Goal: Task Accomplishment & Management: Complete application form

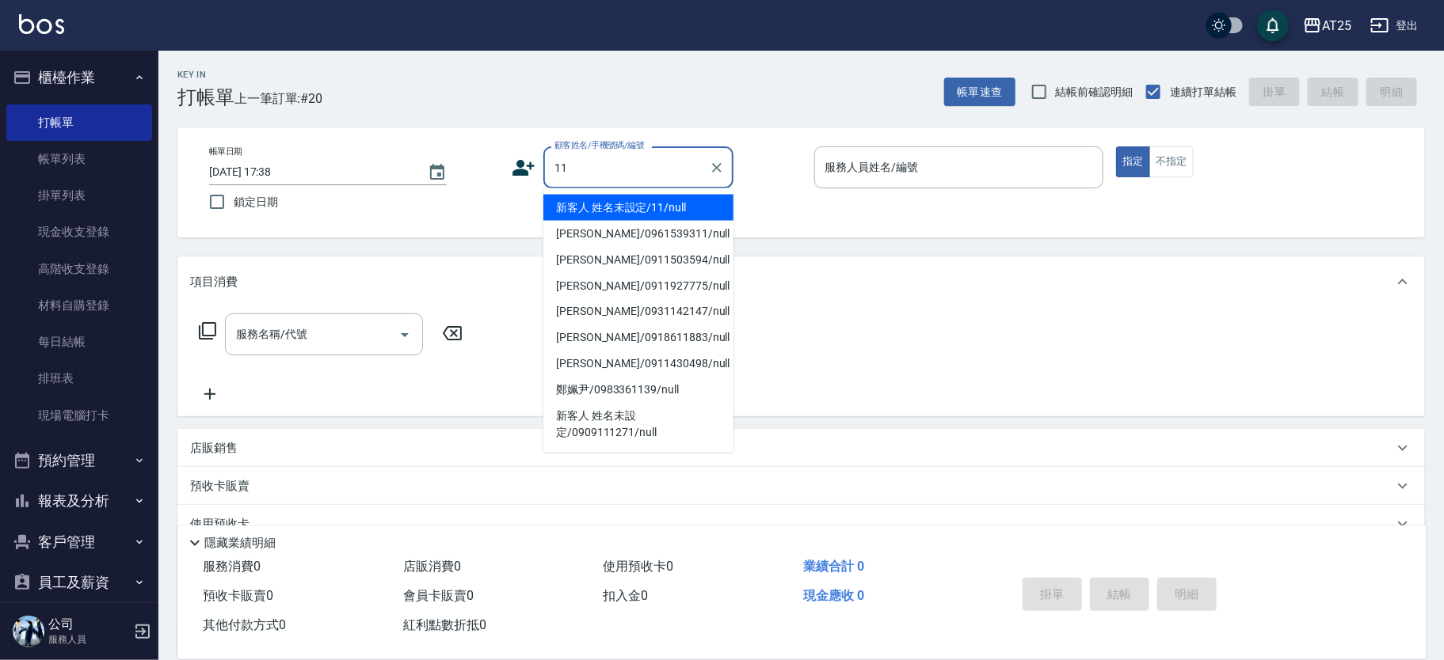
click at [660, 212] on li "新客人 姓名未設定/11/null" at bounding box center [638, 208] width 190 height 26
type input "新客人 姓名未設定/11/null"
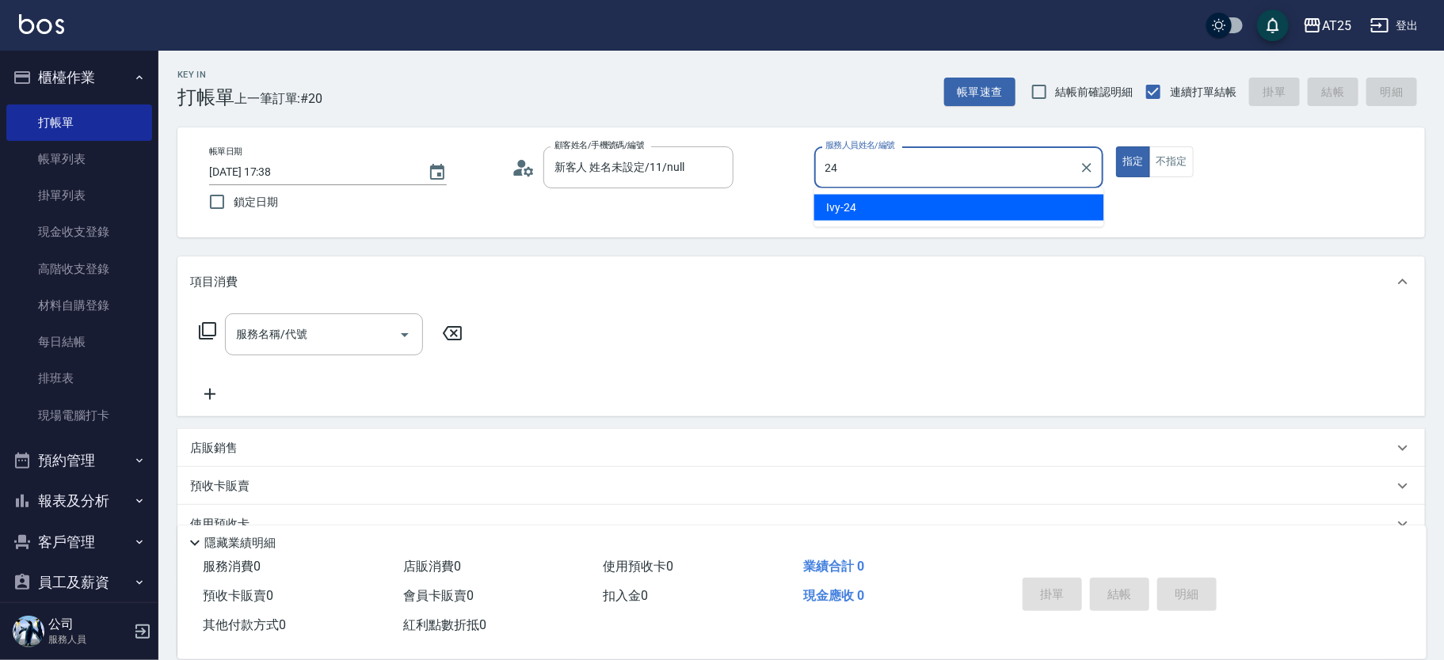
type input "Ivy-24"
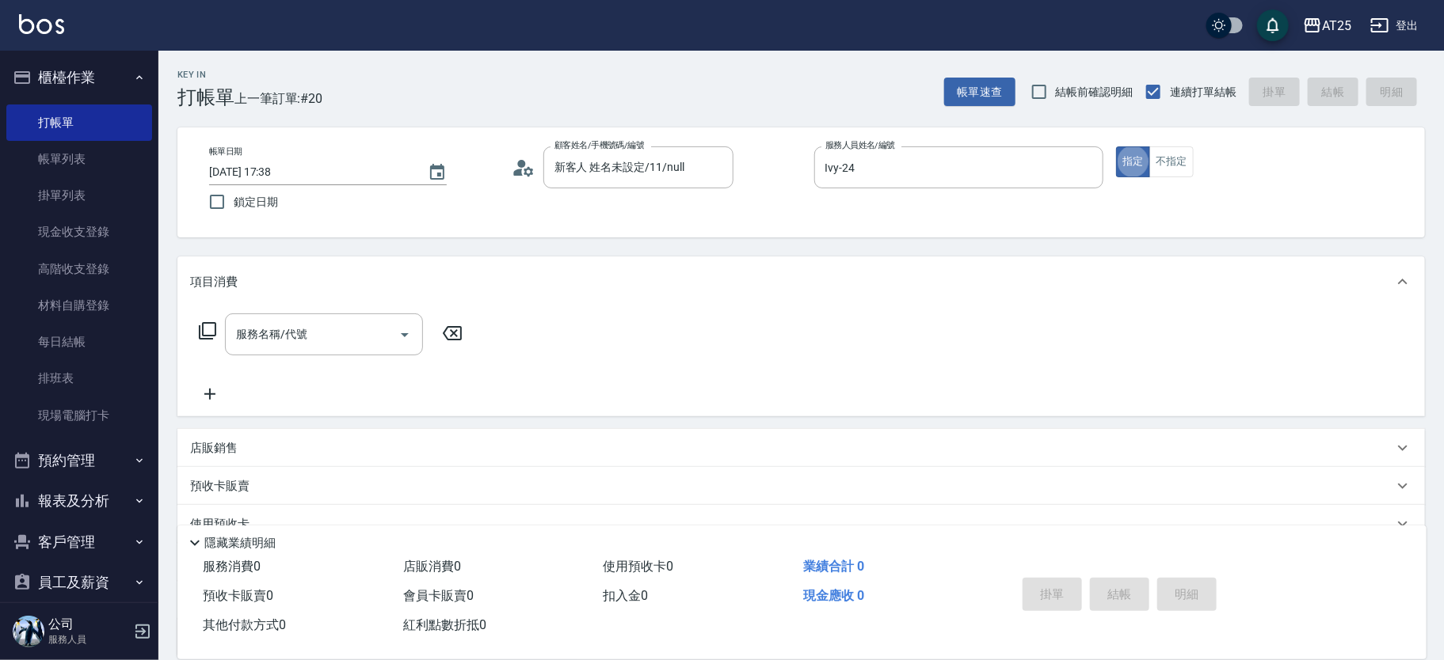
type button "true"
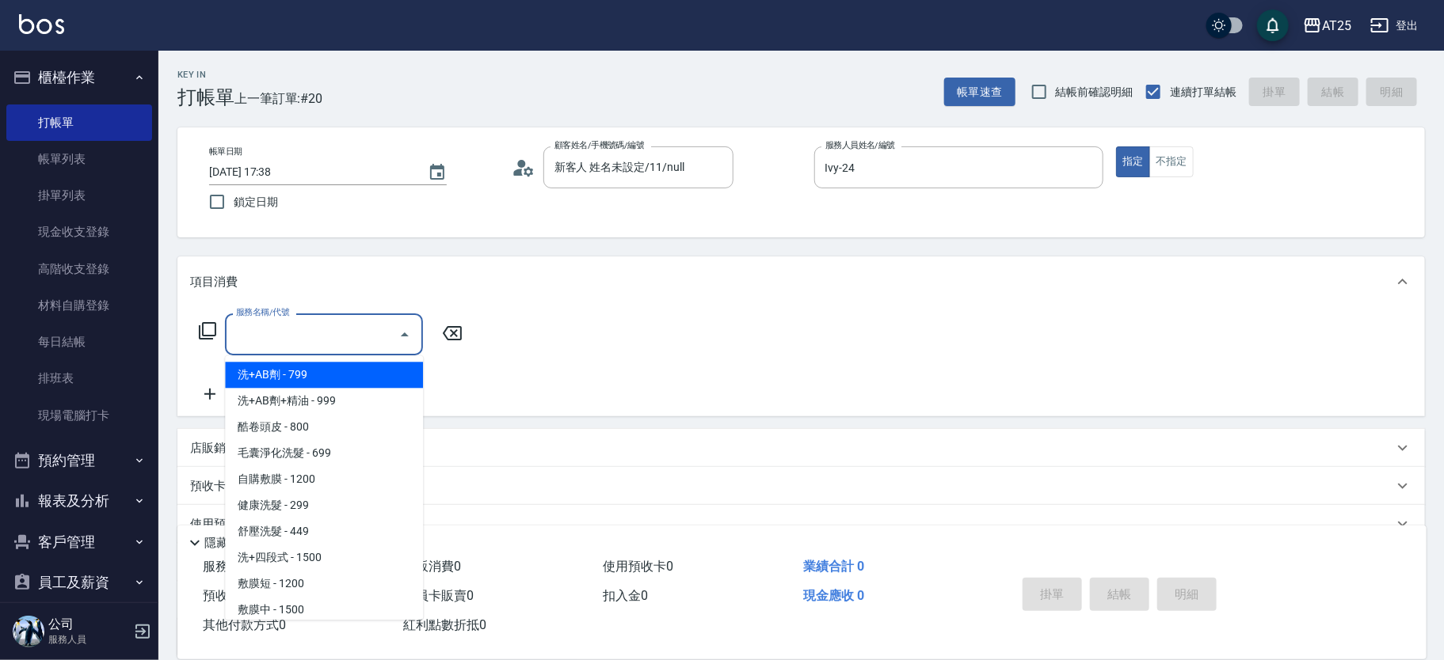
click at [303, 333] on div "服務名稱/代號 服務名稱/代號" at bounding box center [324, 335] width 198 height 42
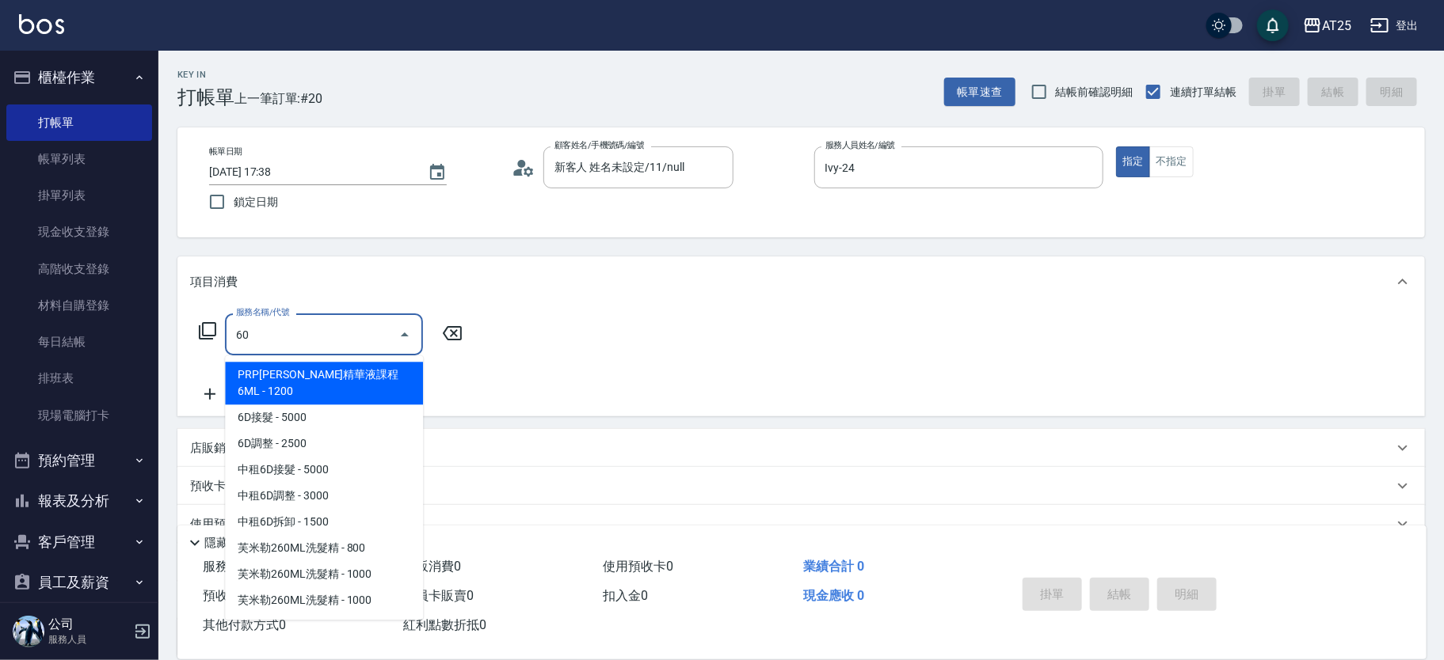
type input "601"
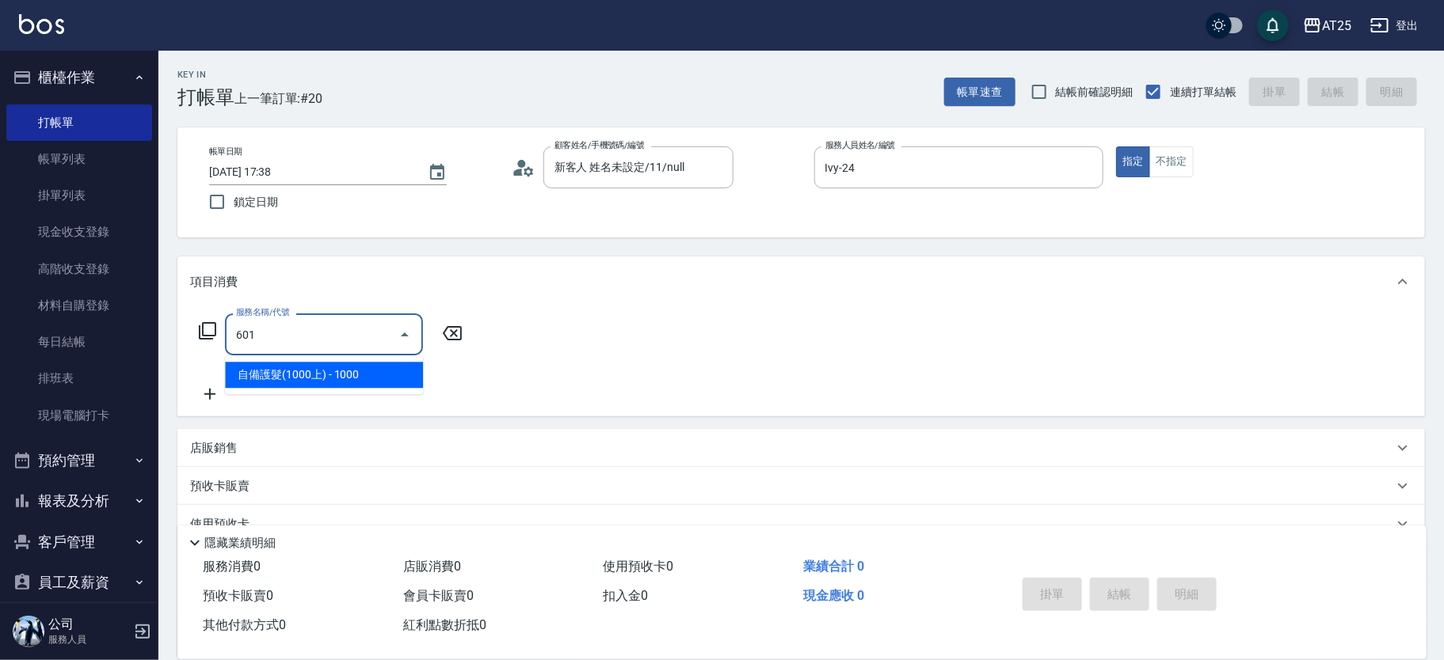
type input "100"
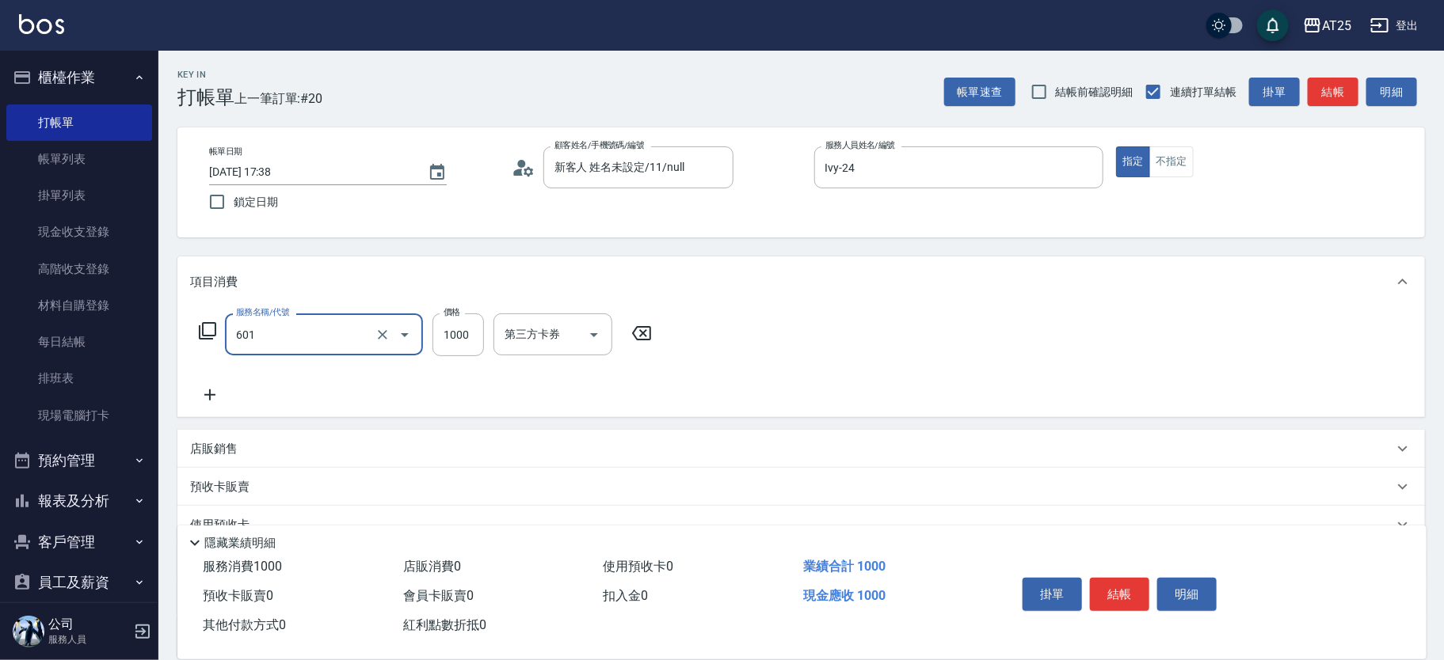
type input "自備護髮(1000上)(601)"
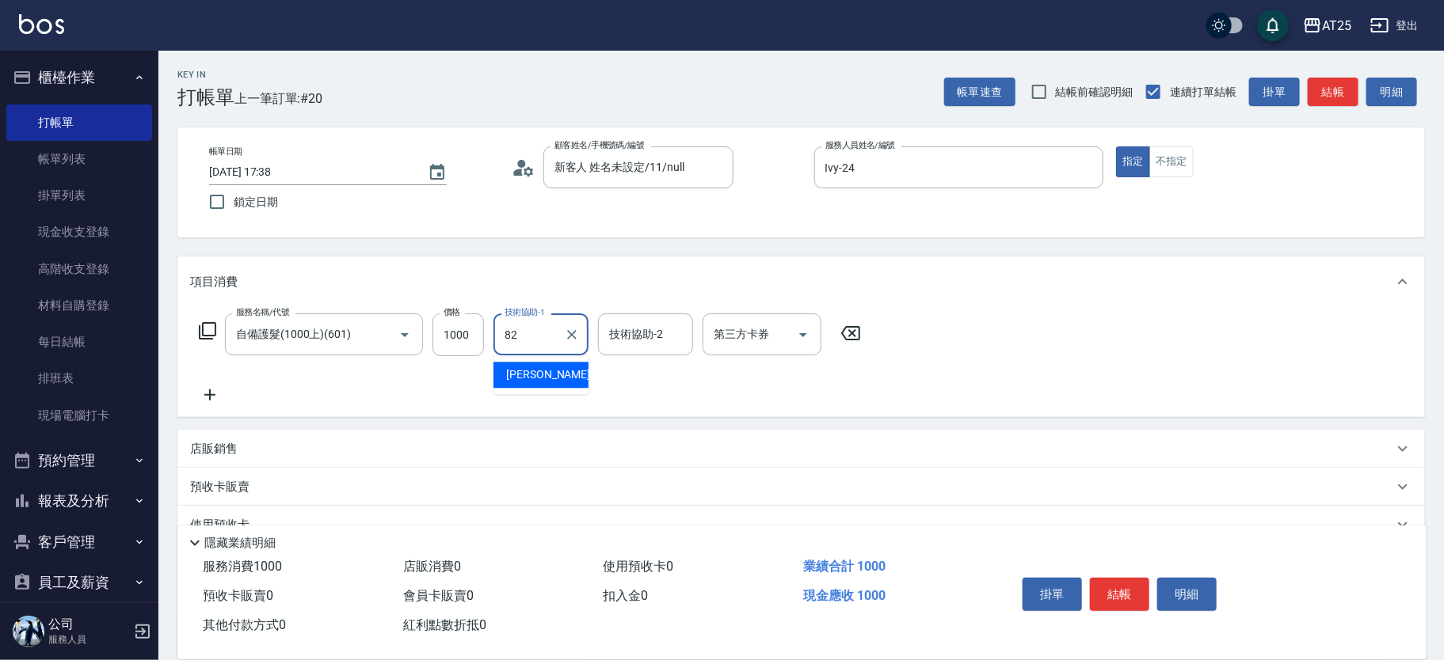
type input "小曼-82"
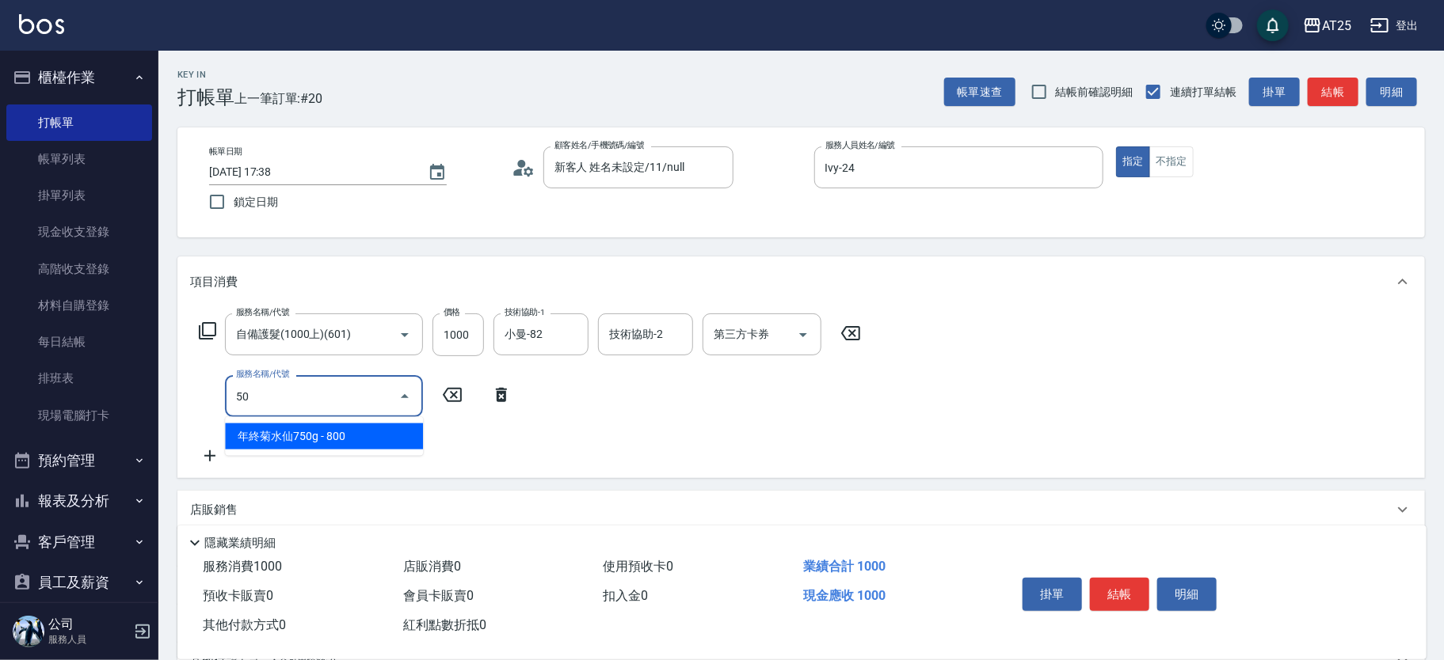
type input "501"
type input "200"
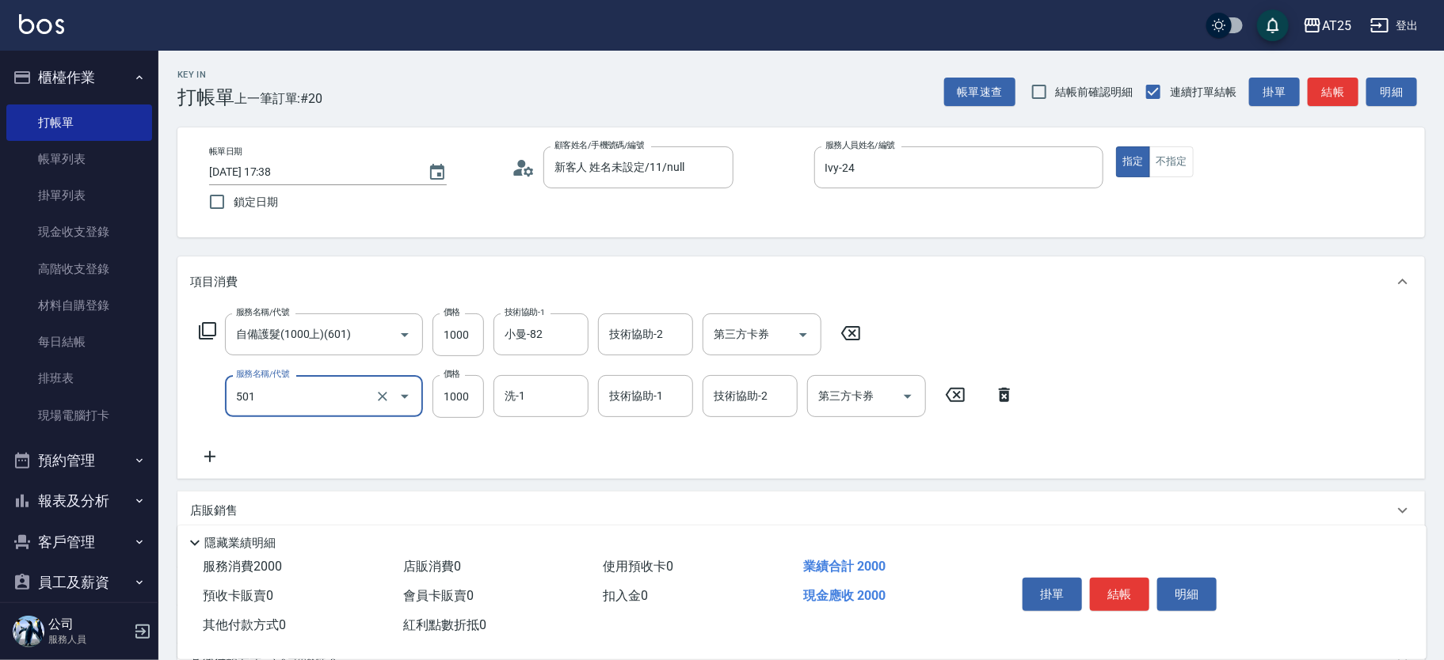
type input "染髮(501)"
type input "100"
type input "20"
type input "120"
type input "200"
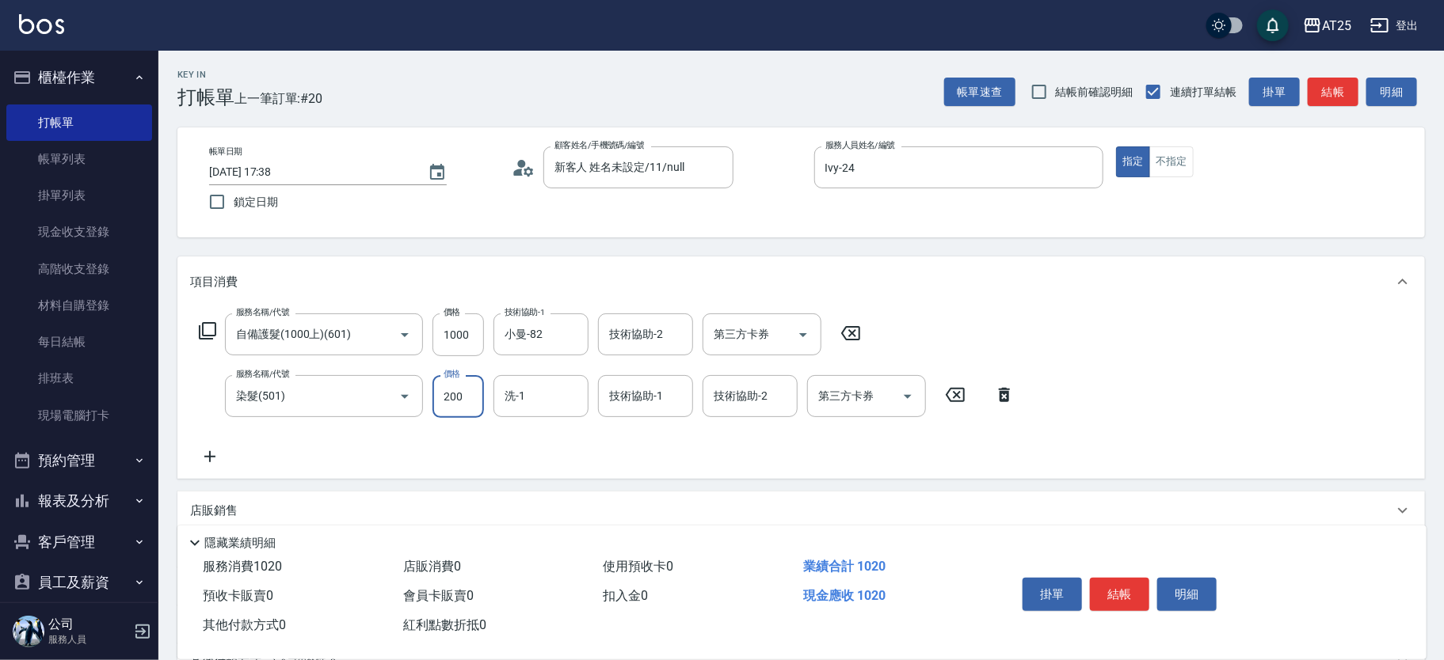
type input "300"
type input "2000"
type input "小曼-82"
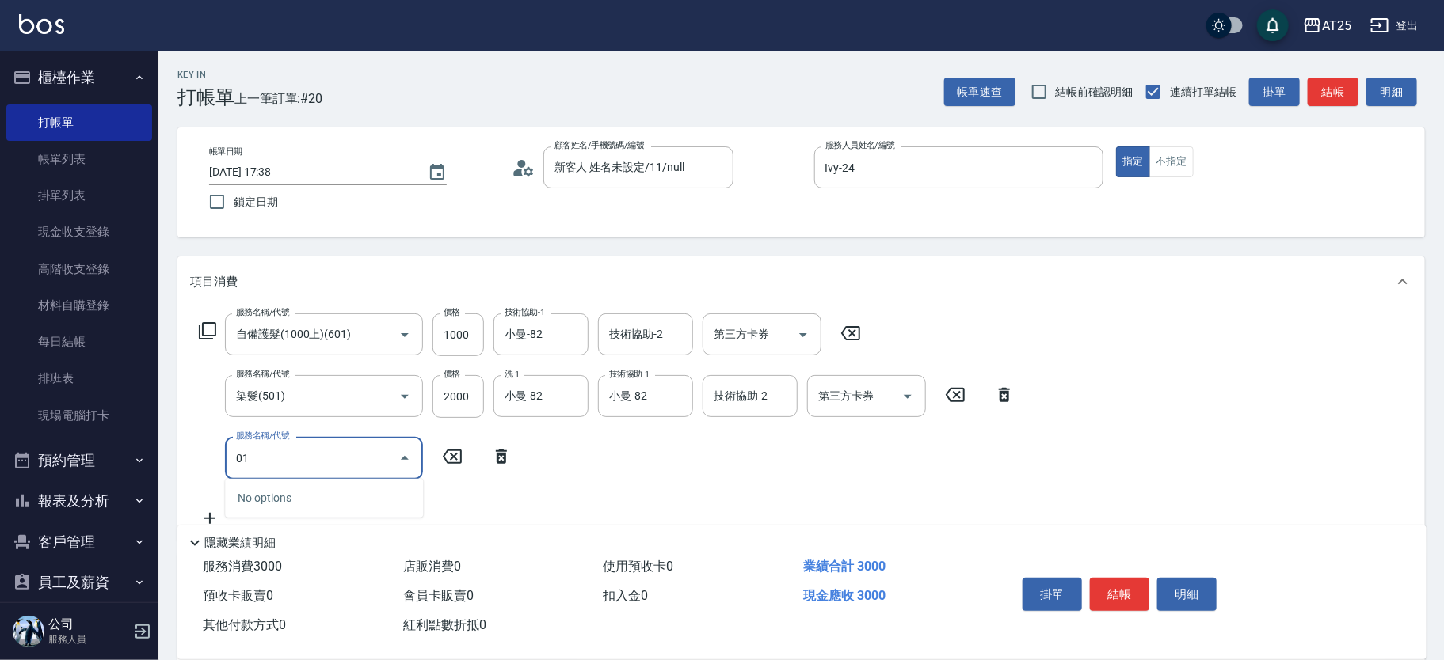
type input "0"
type input "301"
type input "450"
type input "燙髮(301)"
type input "300"
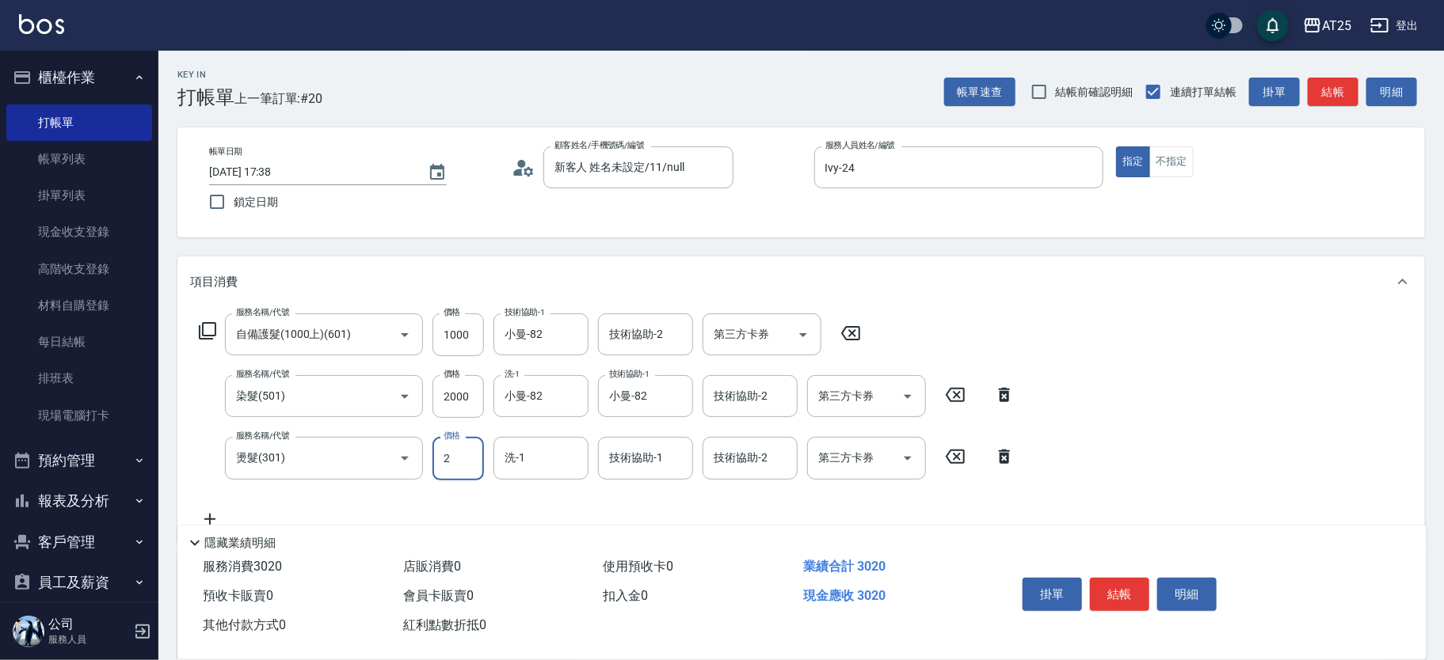
type input "20"
type input "320"
type input "200"
type input "500"
type input "2000"
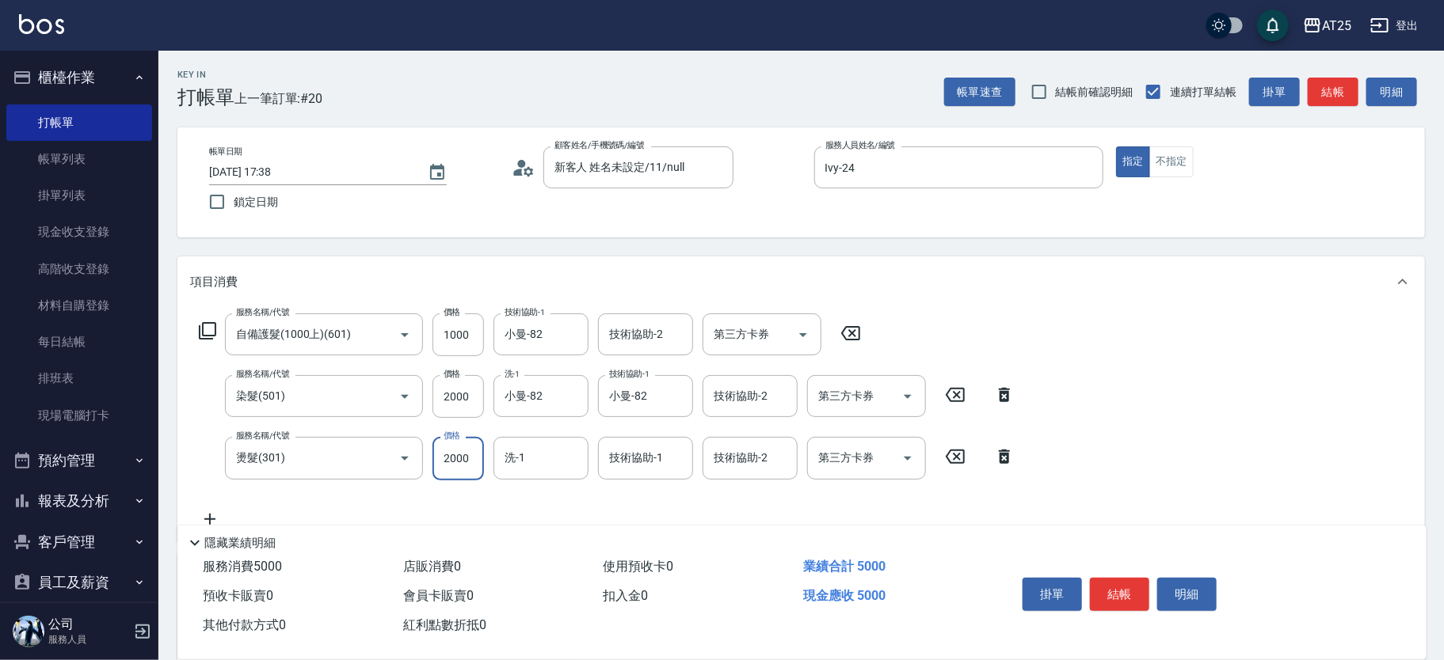
type input "320"
type input "200"
type input "300"
type input "26"
type input "320"
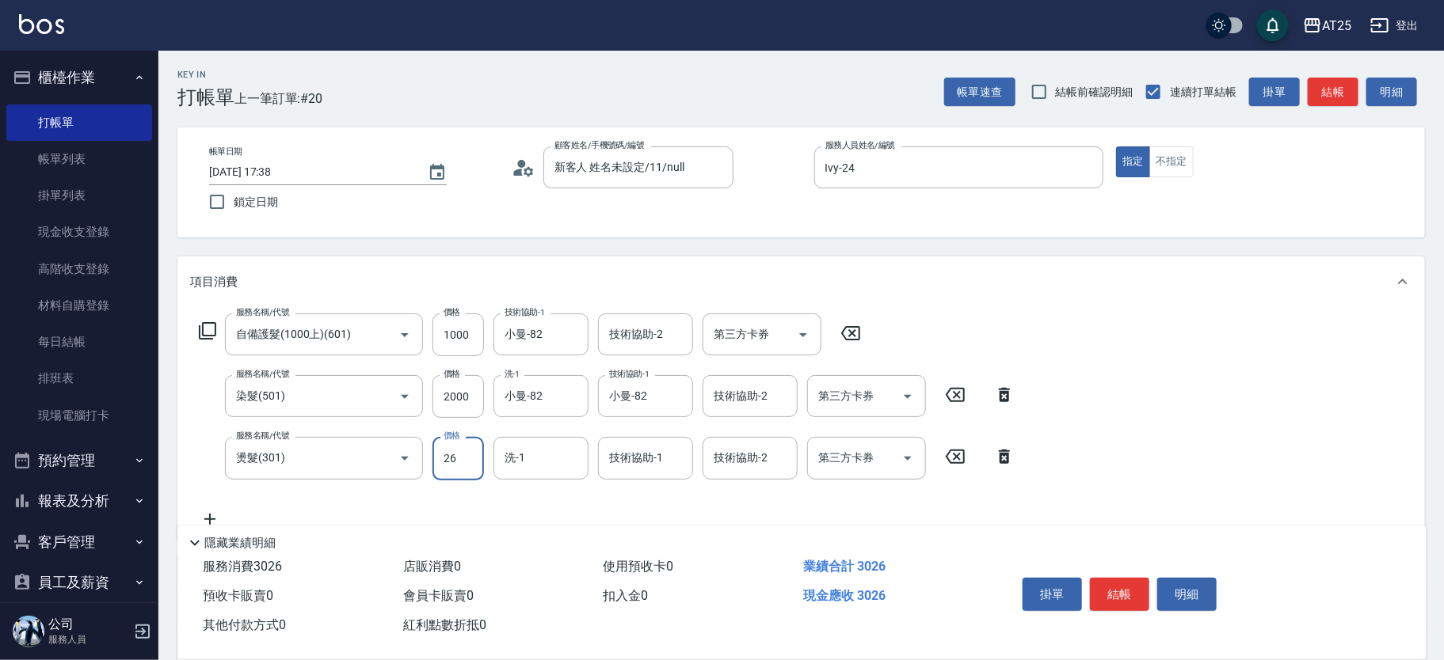
type input "269"
type input "560"
type input "2699"
type input "320"
type input "26"
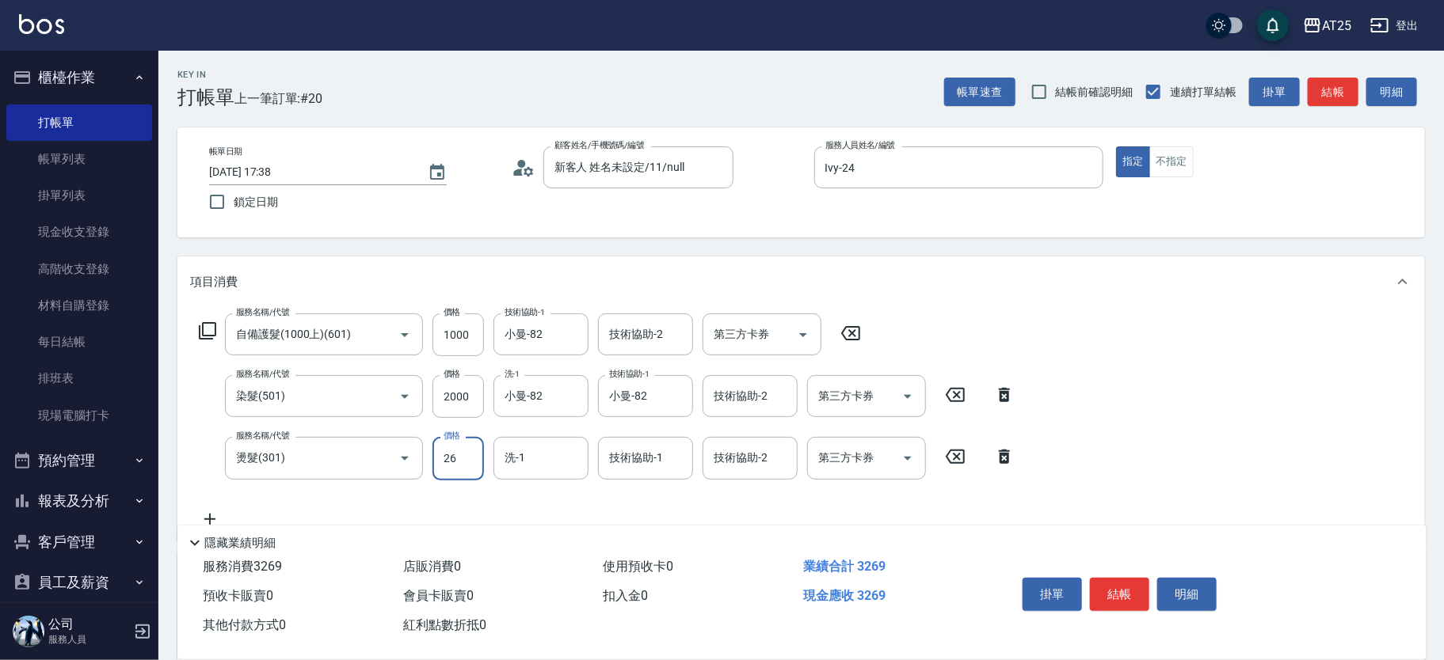
type input "300"
type input "16"
type input "310"
type input "169"
type input "460"
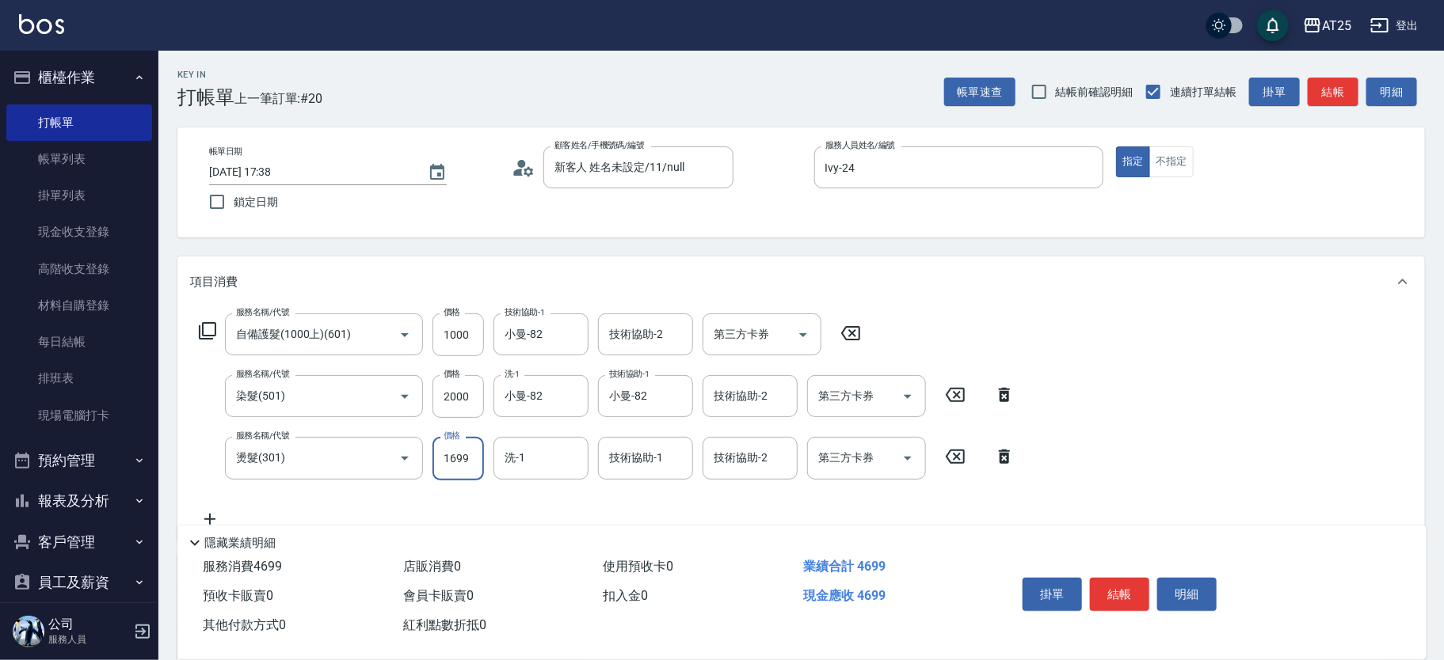
type input "1699"
type input "小曼-82"
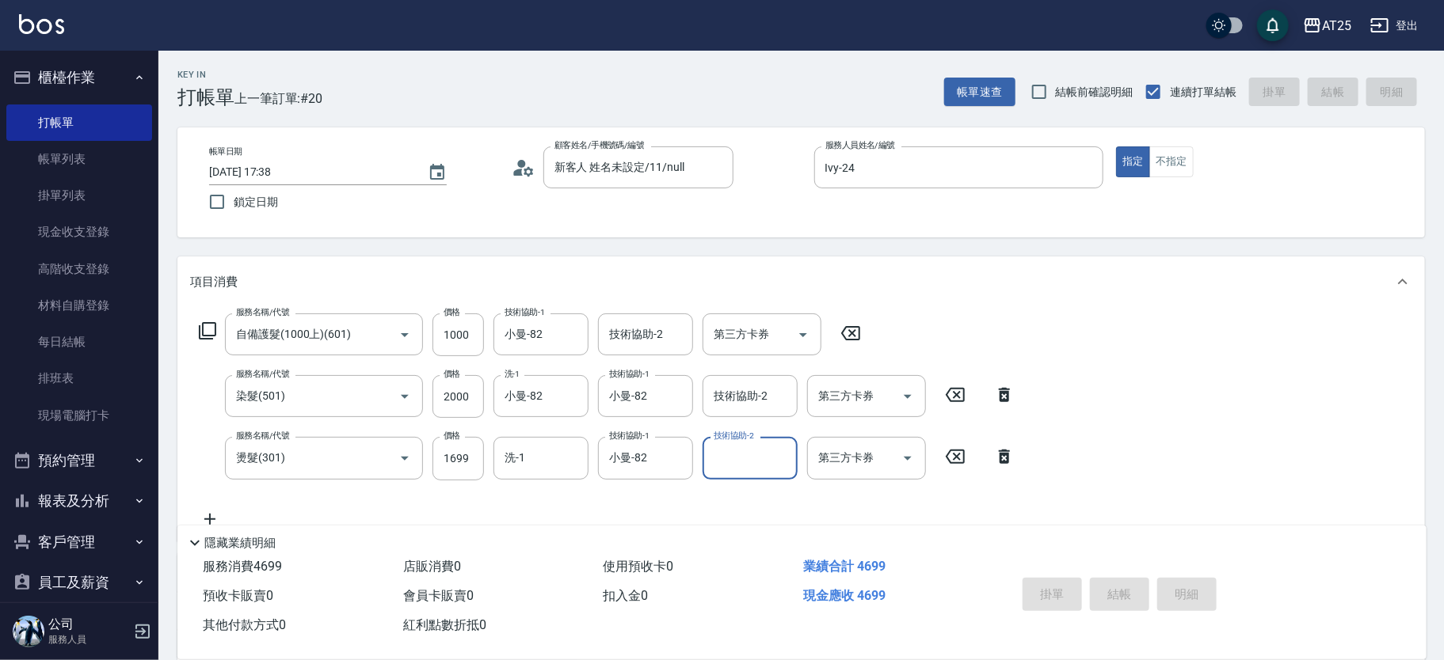
type input "2025/08/21 18:59"
type input "0"
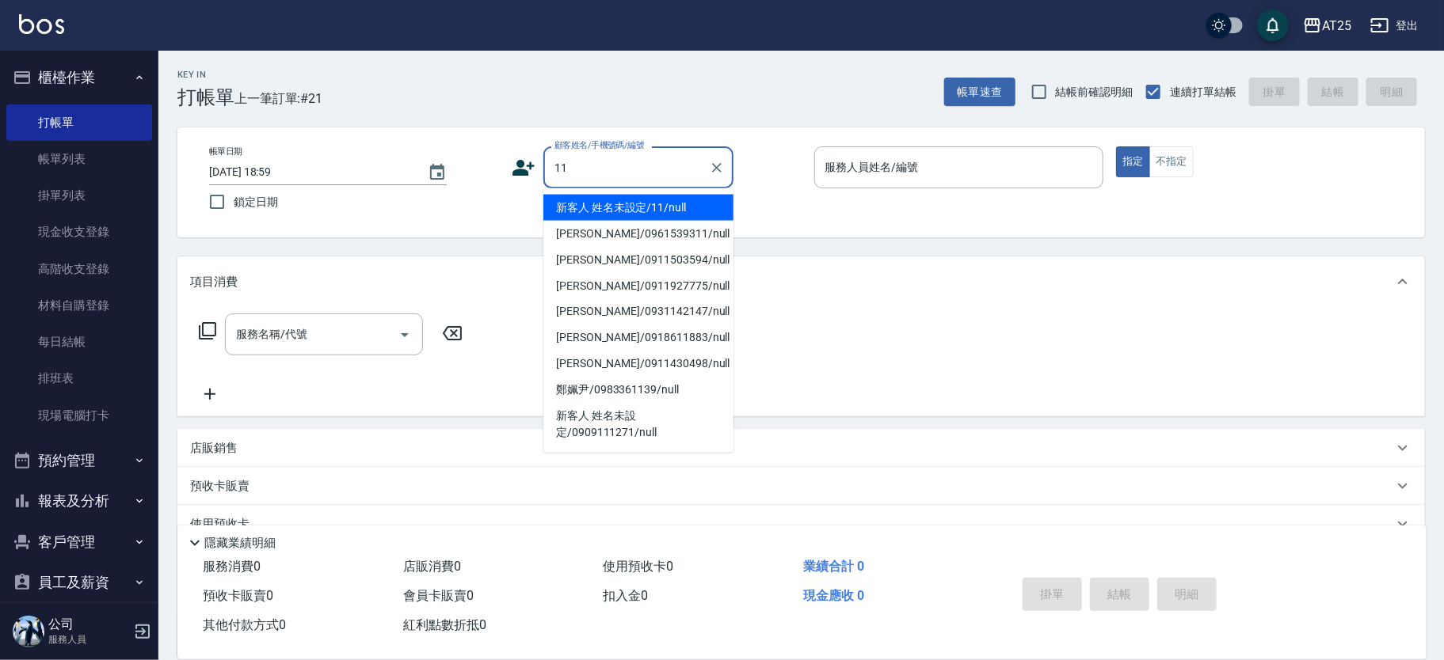
type input "新客人 姓名未設定/11/null"
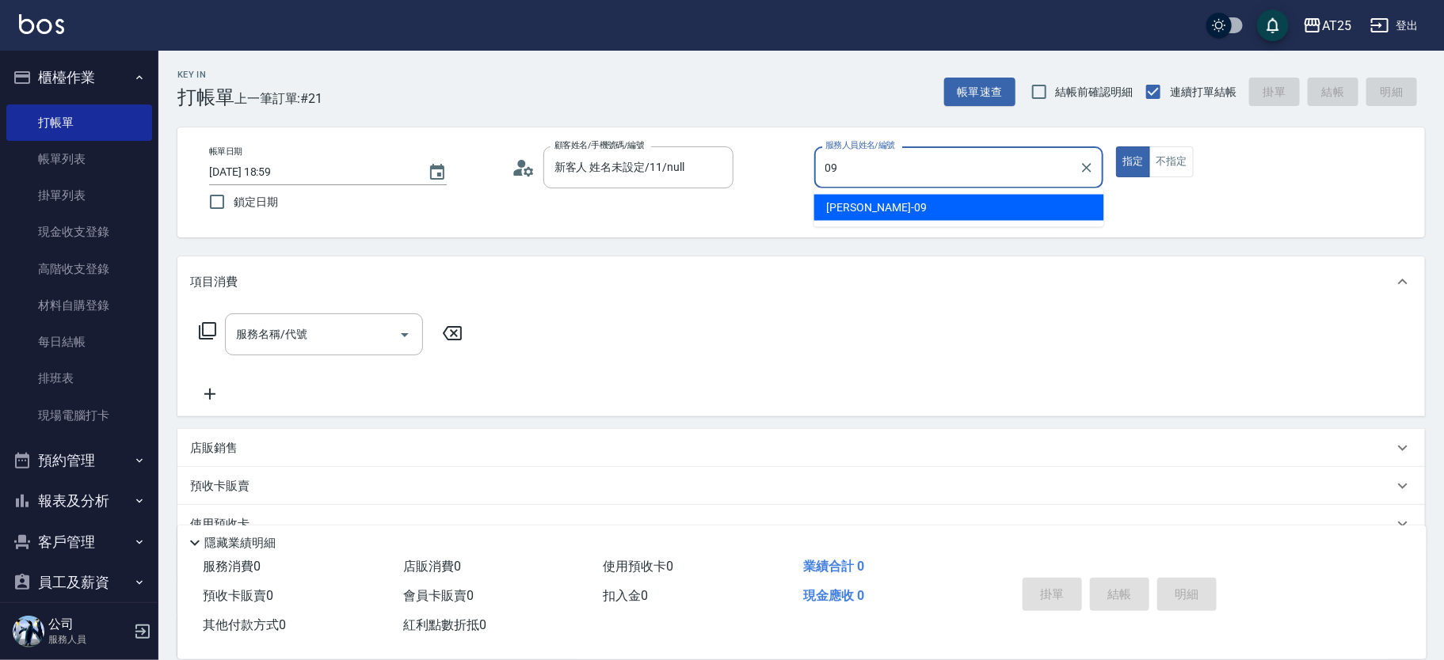
type input "Kevin-09"
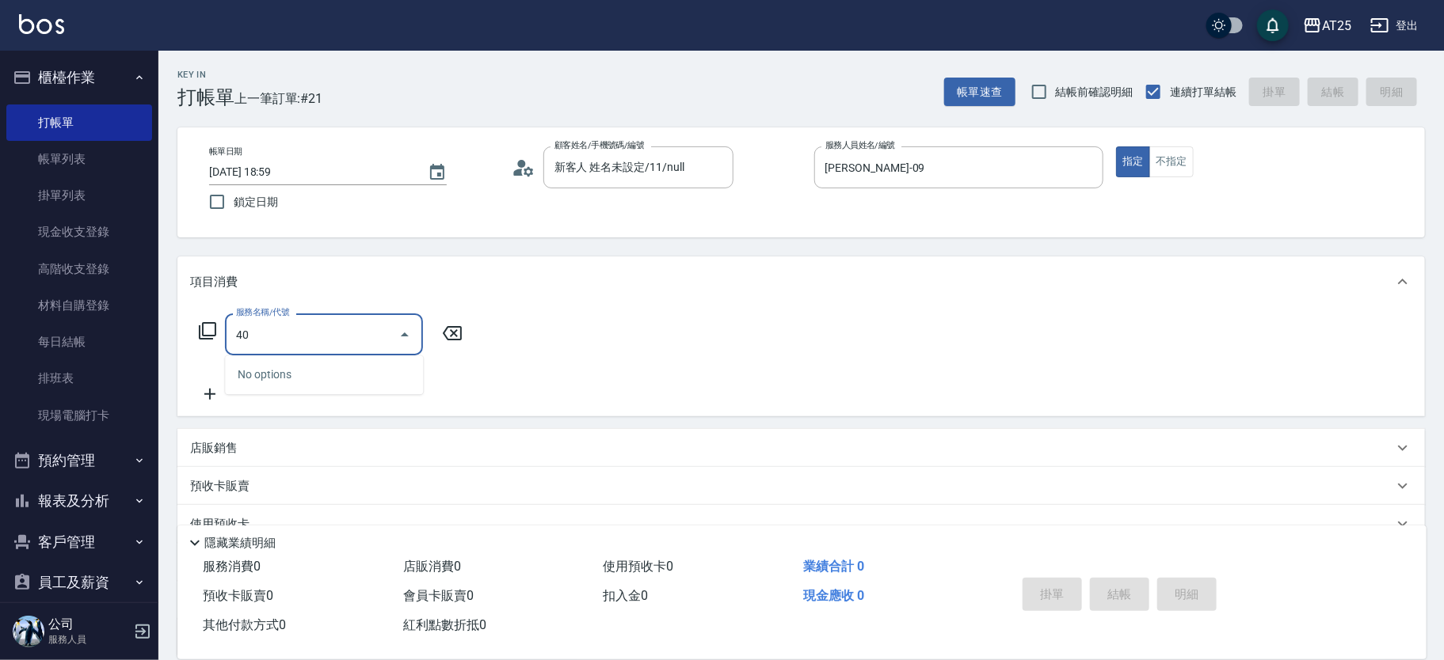
type input "401"
type input "30"
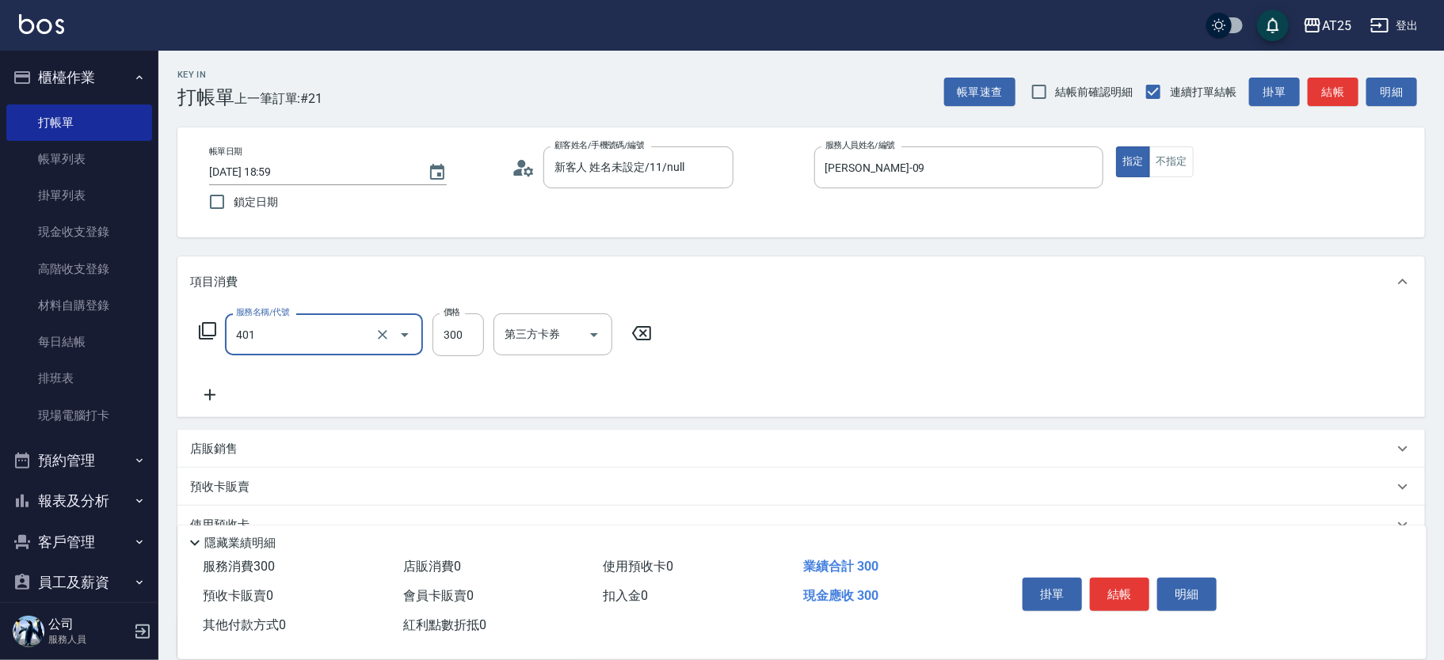
type input "剪髮(401)"
type input "0"
type input "10"
type input "100"
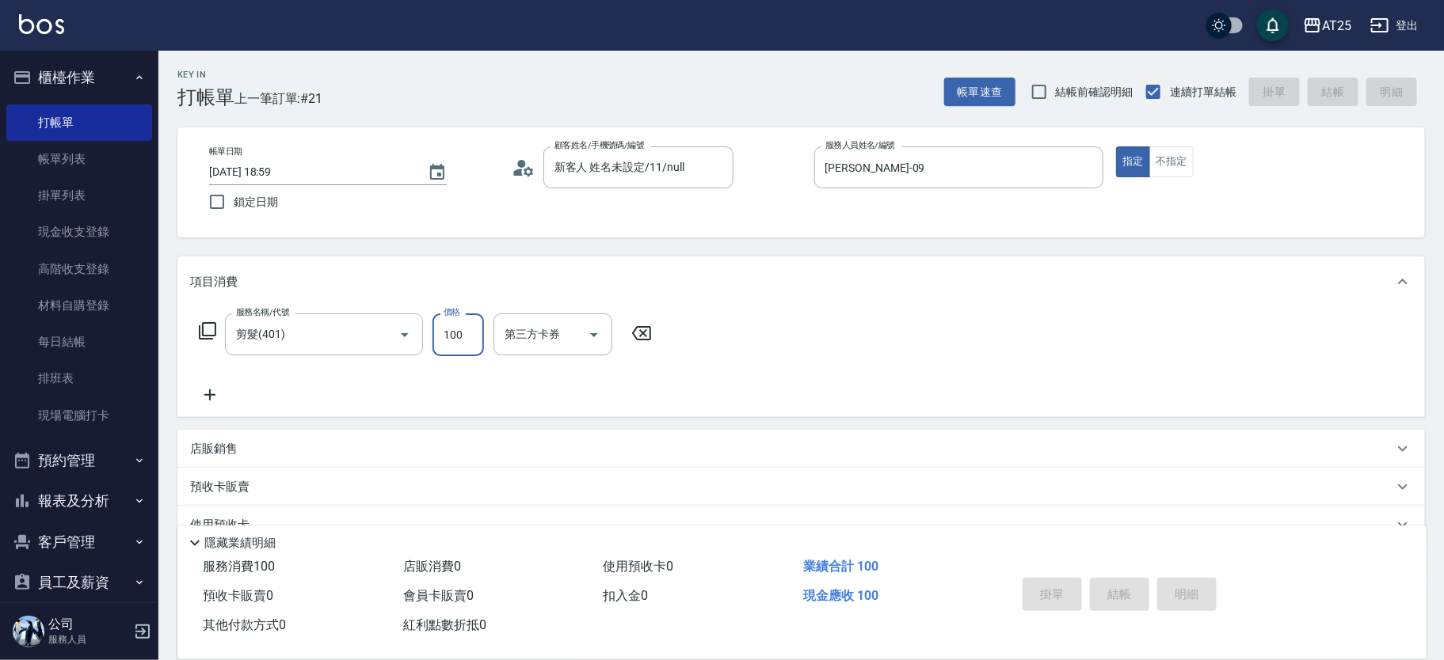
type input "2025/08/21 19:00"
type input "0"
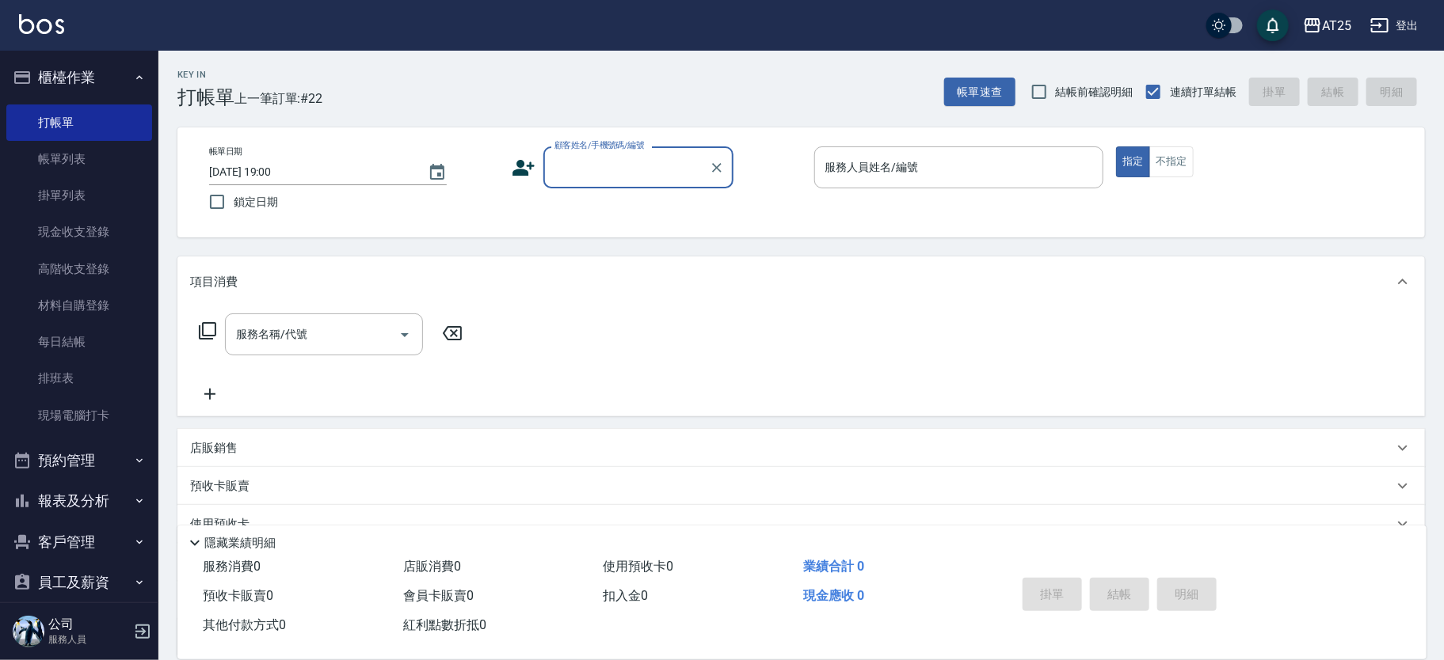
click at [607, 169] on input "顧客姓名/手機號碼/編號" at bounding box center [626, 168] width 152 height 28
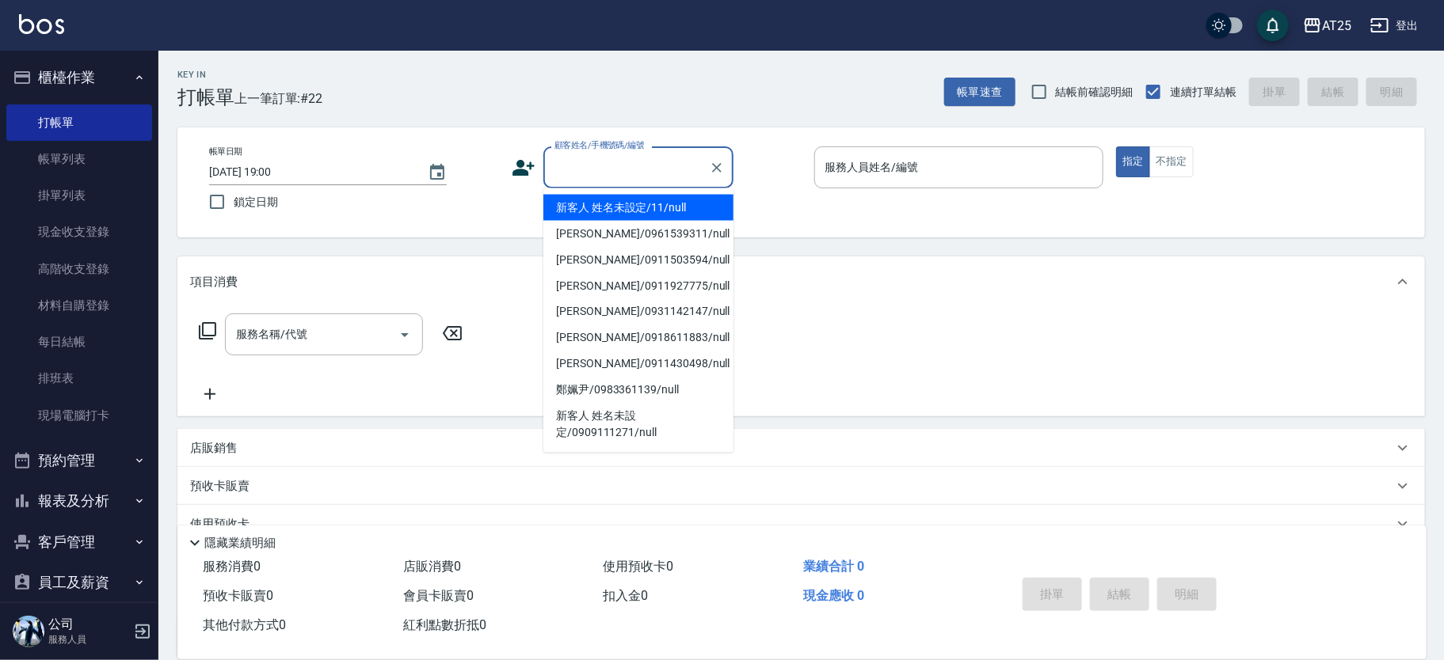
click at [661, 205] on li "新客人 姓名未設定/11/null" at bounding box center [638, 208] width 190 height 26
type input "新客人 姓名未設定/11/null"
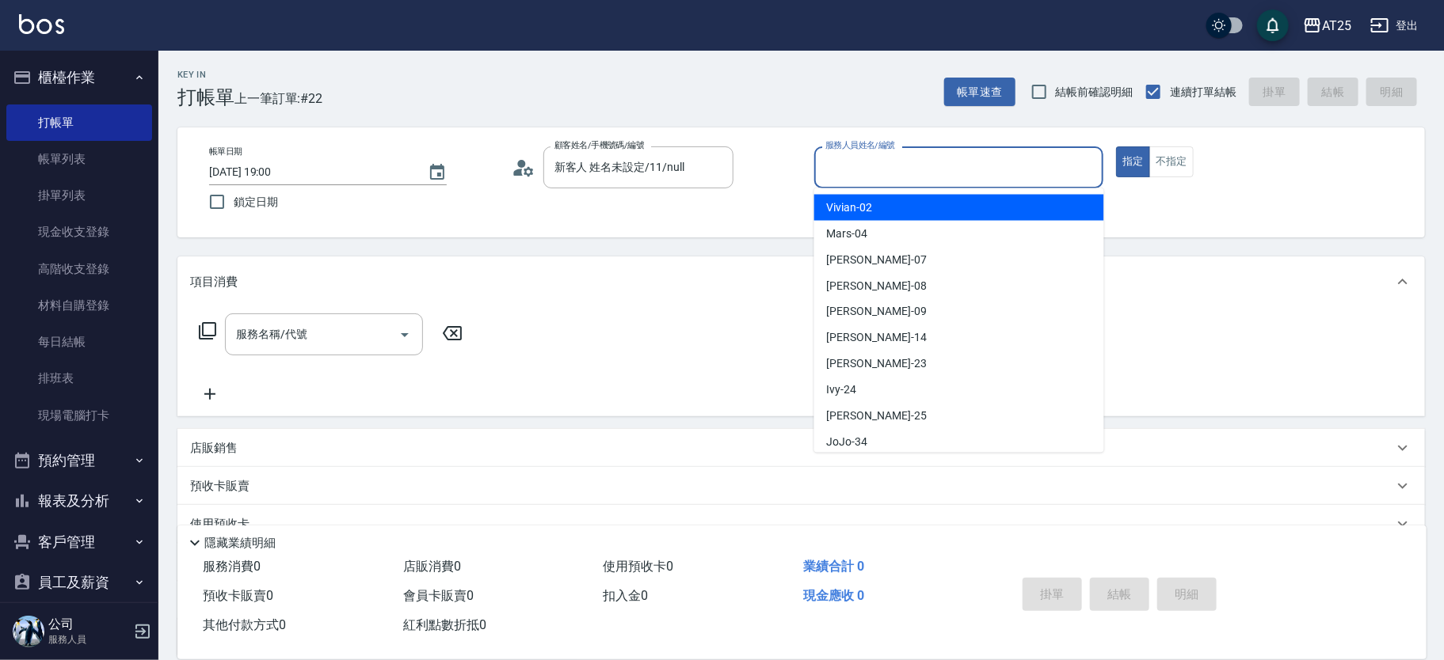
click at [892, 180] on input "服務人員姓名/編號" at bounding box center [959, 168] width 276 height 28
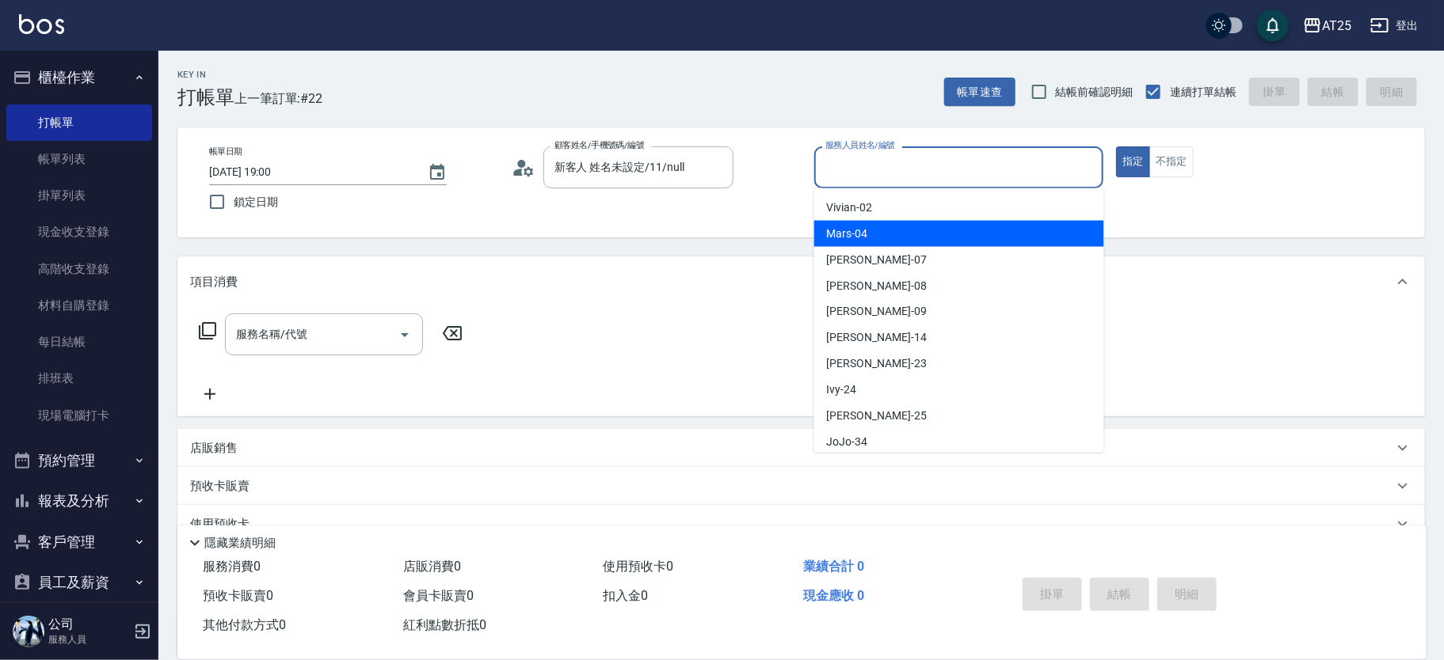
click at [872, 232] on div "Mars -04" at bounding box center [959, 234] width 290 height 26
type input "Mars-04"
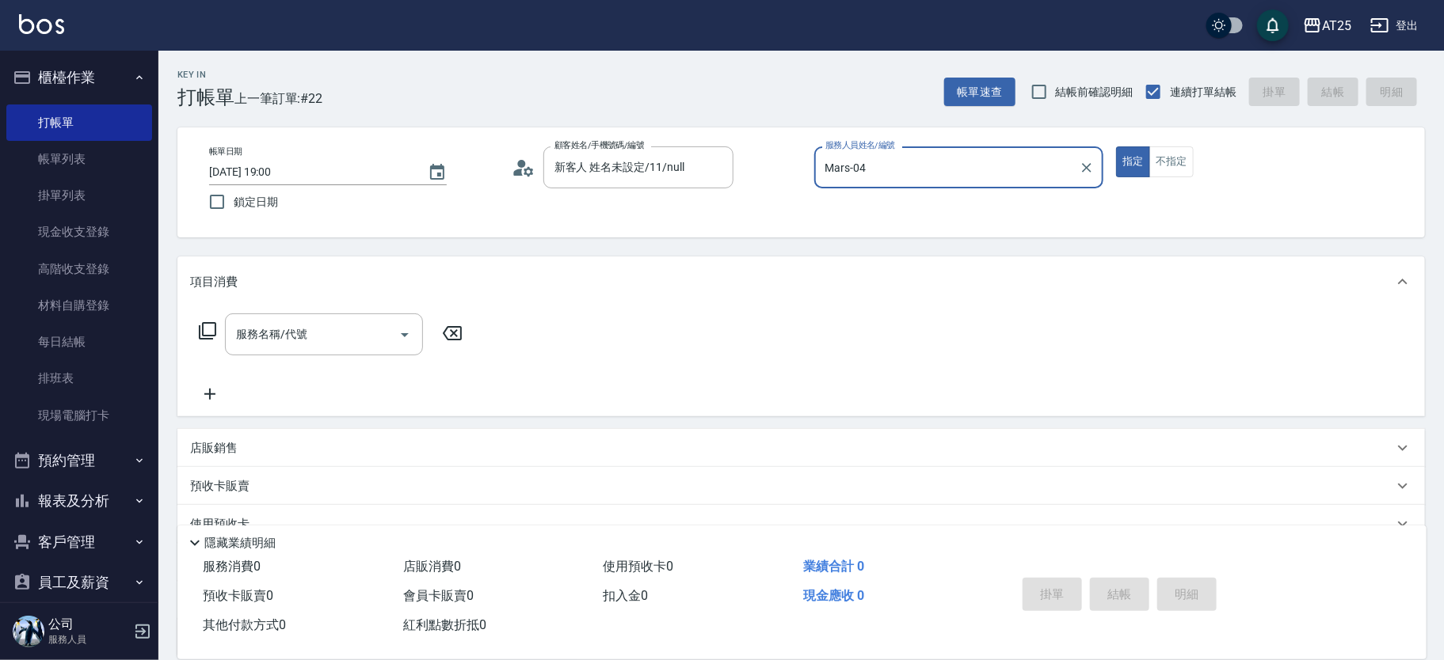
click at [219, 331] on div "服務名稱/代號 服務名稱/代號" at bounding box center [331, 335] width 282 height 42
click at [218, 332] on div "服務名稱/代號 服務名稱/代號" at bounding box center [331, 335] width 282 height 42
click at [206, 333] on icon at bounding box center [207, 331] width 19 height 19
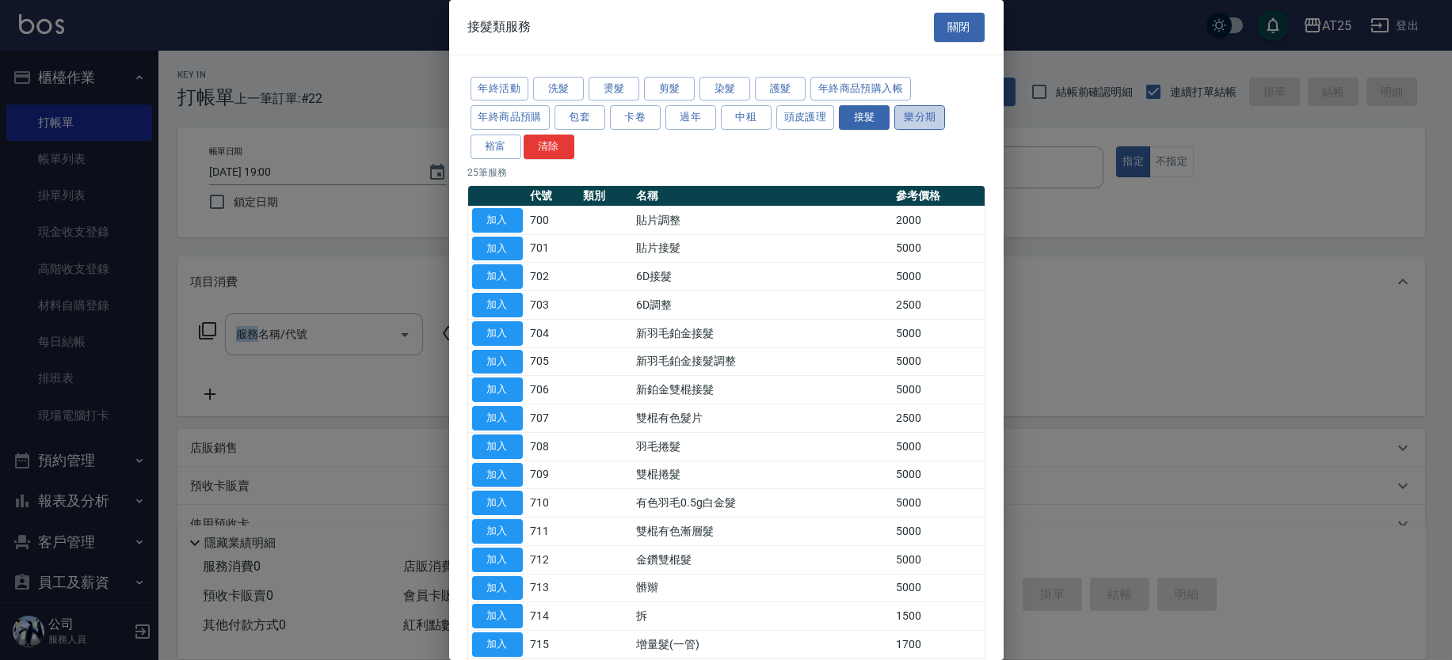
click at [931, 119] on button "樂分期" at bounding box center [919, 117] width 51 height 25
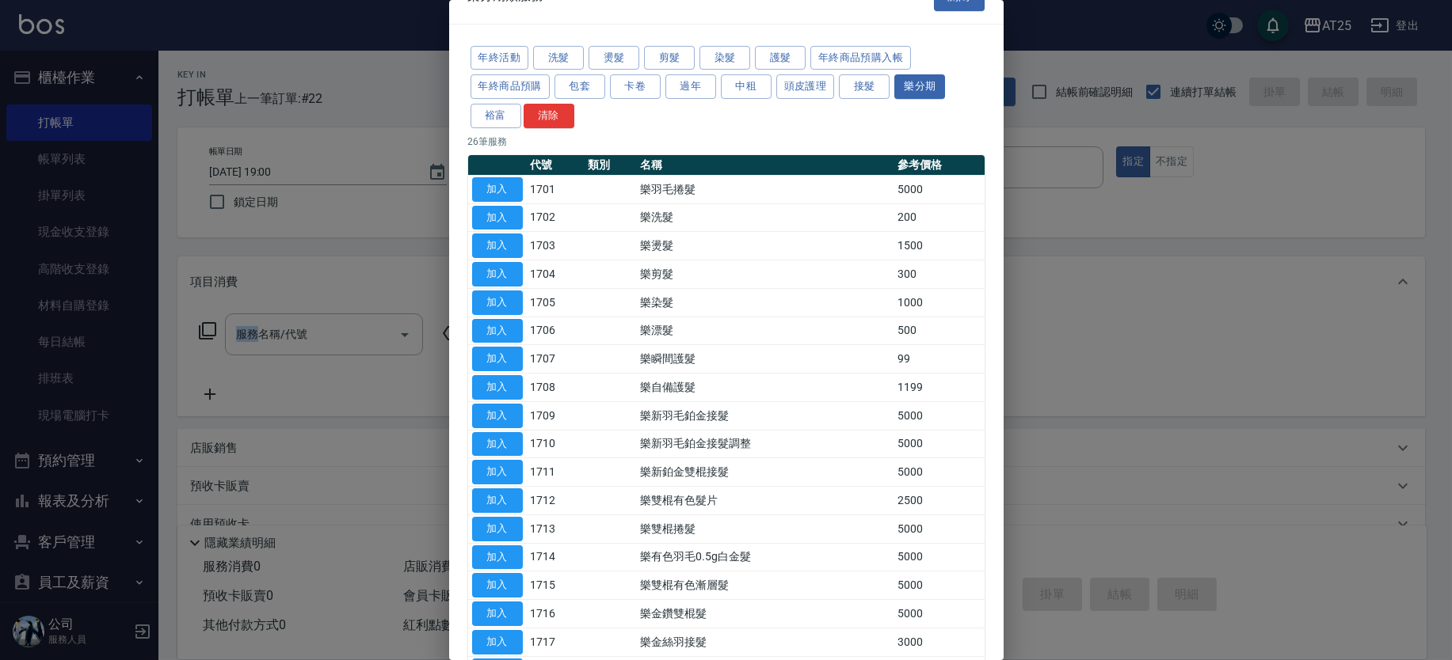
scroll to position [32, 0]
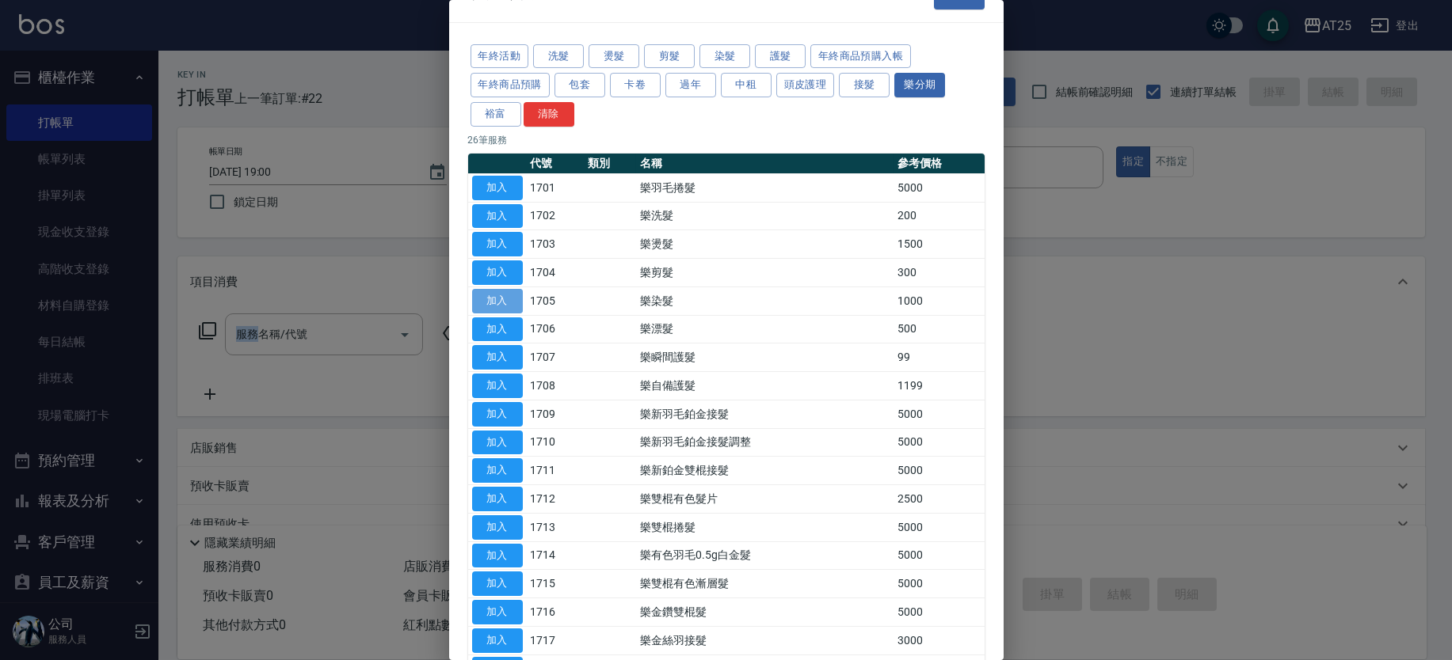
click at [493, 304] on button "加入" at bounding box center [497, 301] width 51 height 25
type input "樂染髮(1705)"
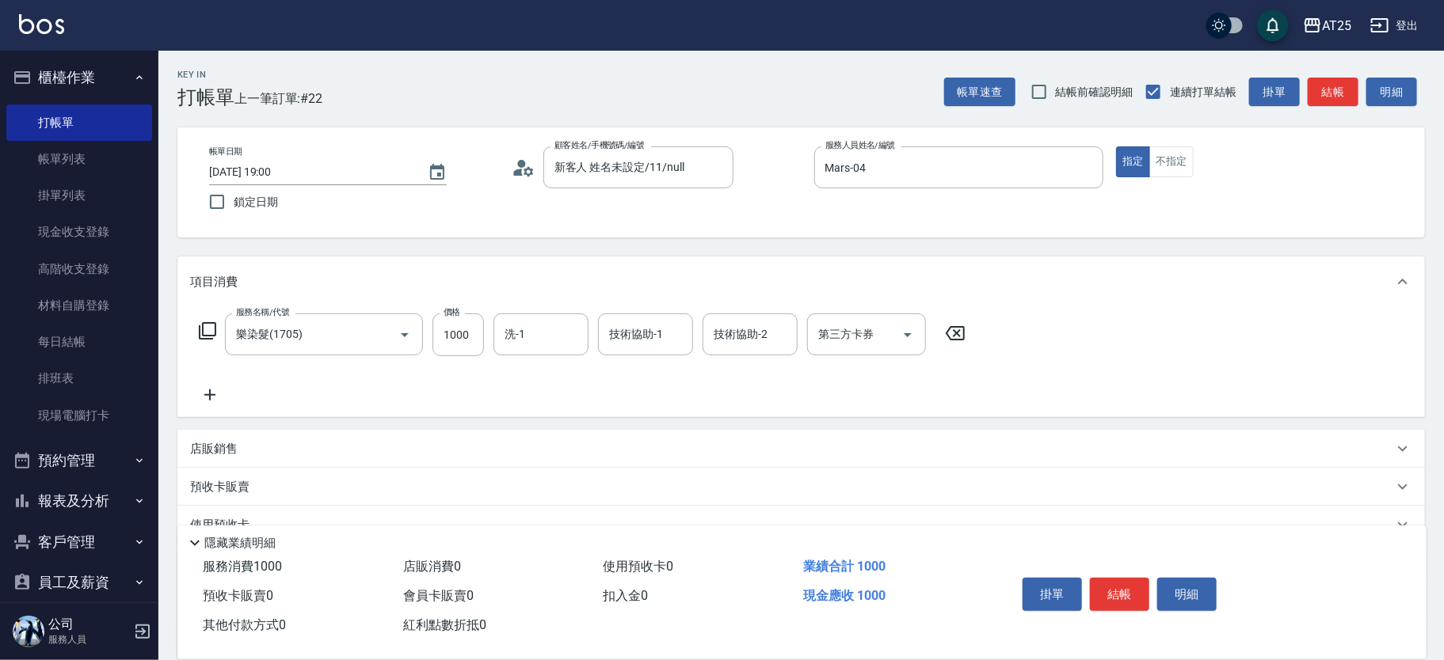
click at [214, 333] on icon at bounding box center [207, 330] width 17 height 17
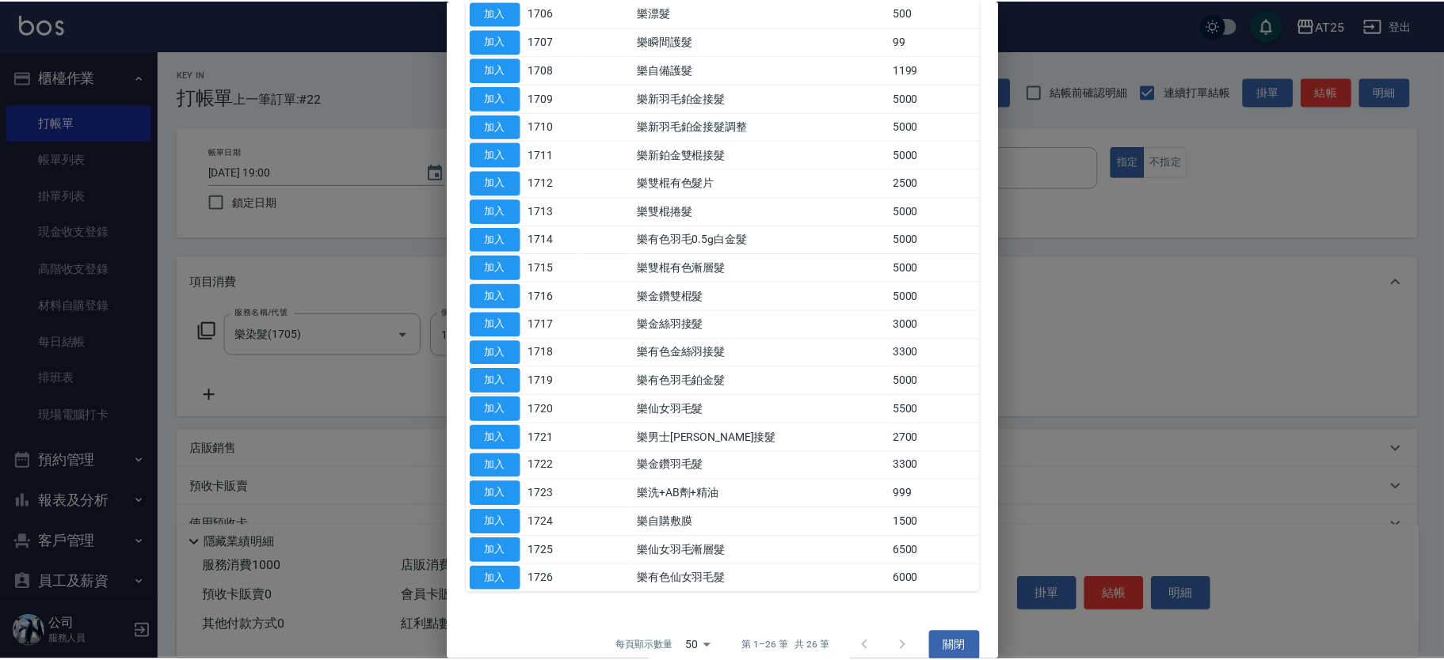
scroll to position [367, 0]
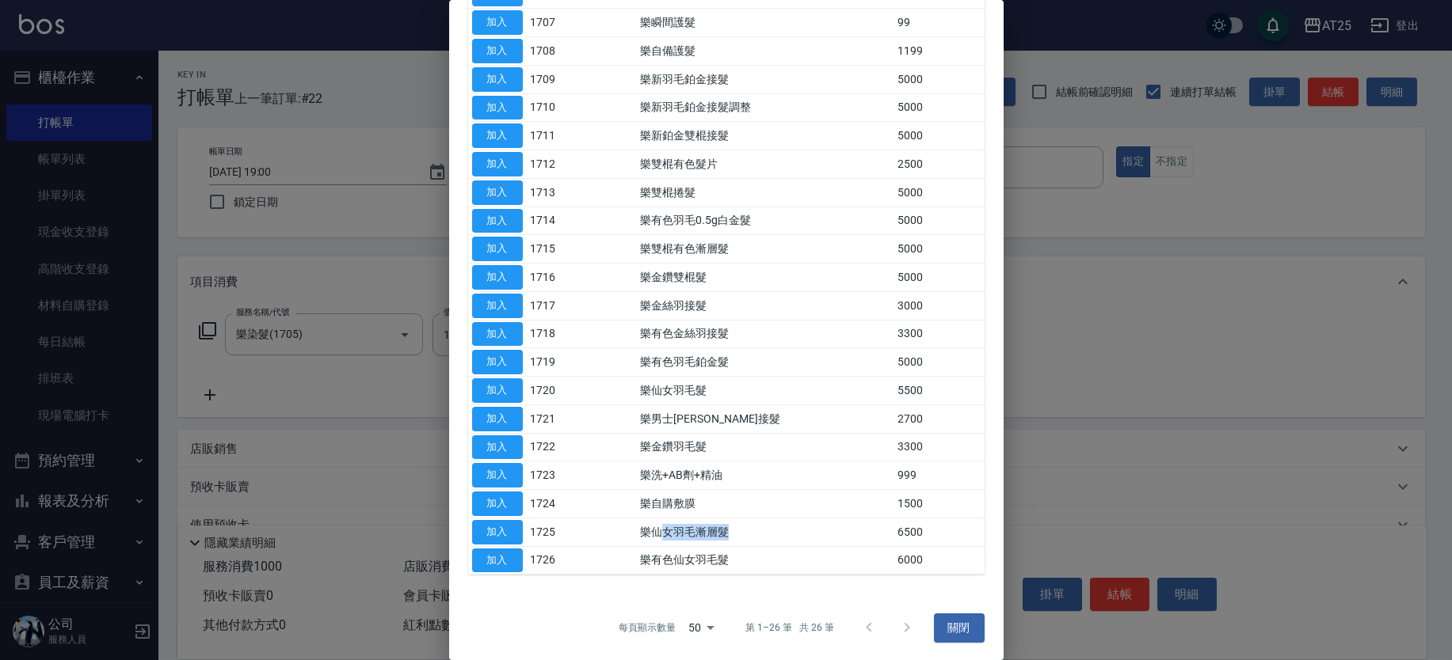
drag, startPoint x: 862, startPoint y: 525, endPoint x: 658, endPoint y: 533, distance: 203.7
click at [660, 533] on td "樂仙女羽毛漸層髮" at bounding box center [764, 532] width 257 height 29
drag, startPoint x: 637, startPoint y: 554, endPoint x: 764, endPoint y: 569, distance: 128.4
click at [764, 569] on tr "加入 1726 樂有色仙女羽毛髮 6000" at bounding box center [726, 560] width 516 height 29
drag, startPoint x: 664, startPoint y: 391, endPoint x: 727, endPoint y: 391, distance: 62.6
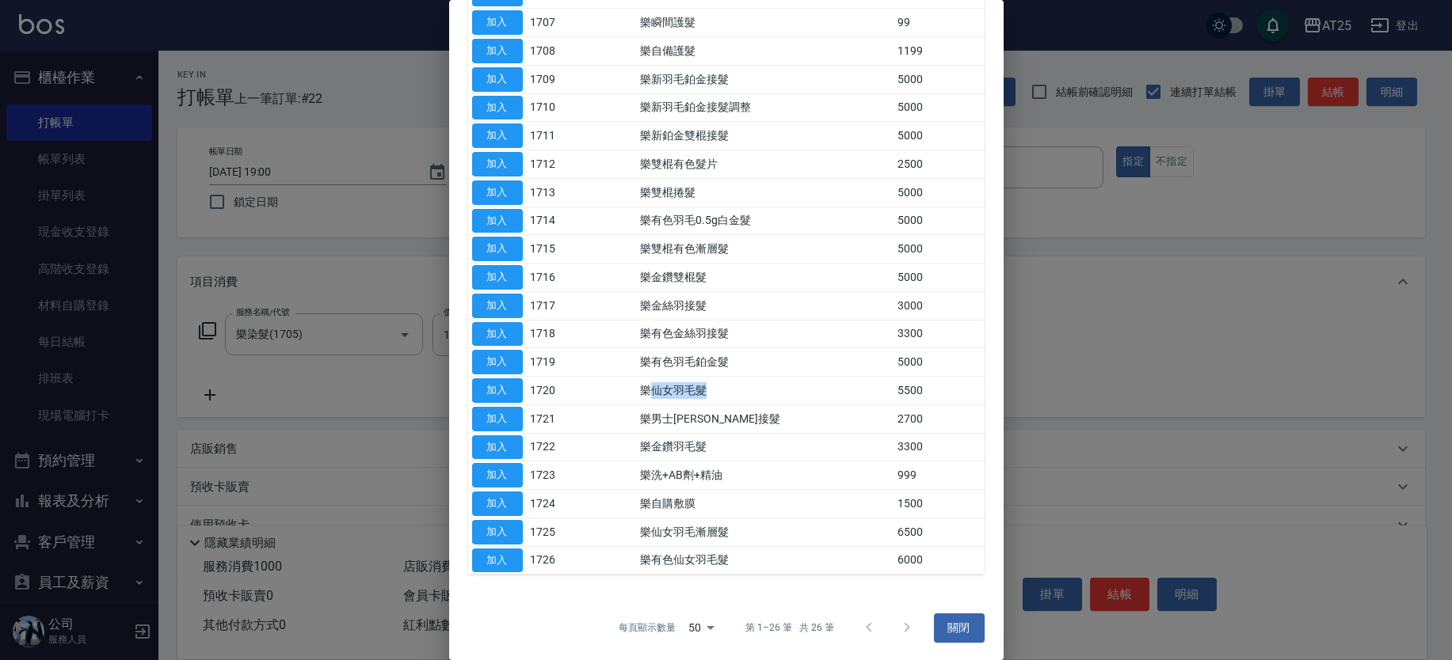
click at [727, 391] on td "樂仙女羽毛髮" at bounding box center [764, 391] width 257 height 29
drag, startPoint x: 616, startPoint y: 379, endPoint x: 896, endPoint y: 392, distance: 280.7
click at [896, 392] on tr "加入 1720 樂仙女羽毛髮 5500" at bounding box center [726, 391] width 516 height 29
click at [505, 386] on button "加入" at bounding box center [497, 391] width 51 height 25
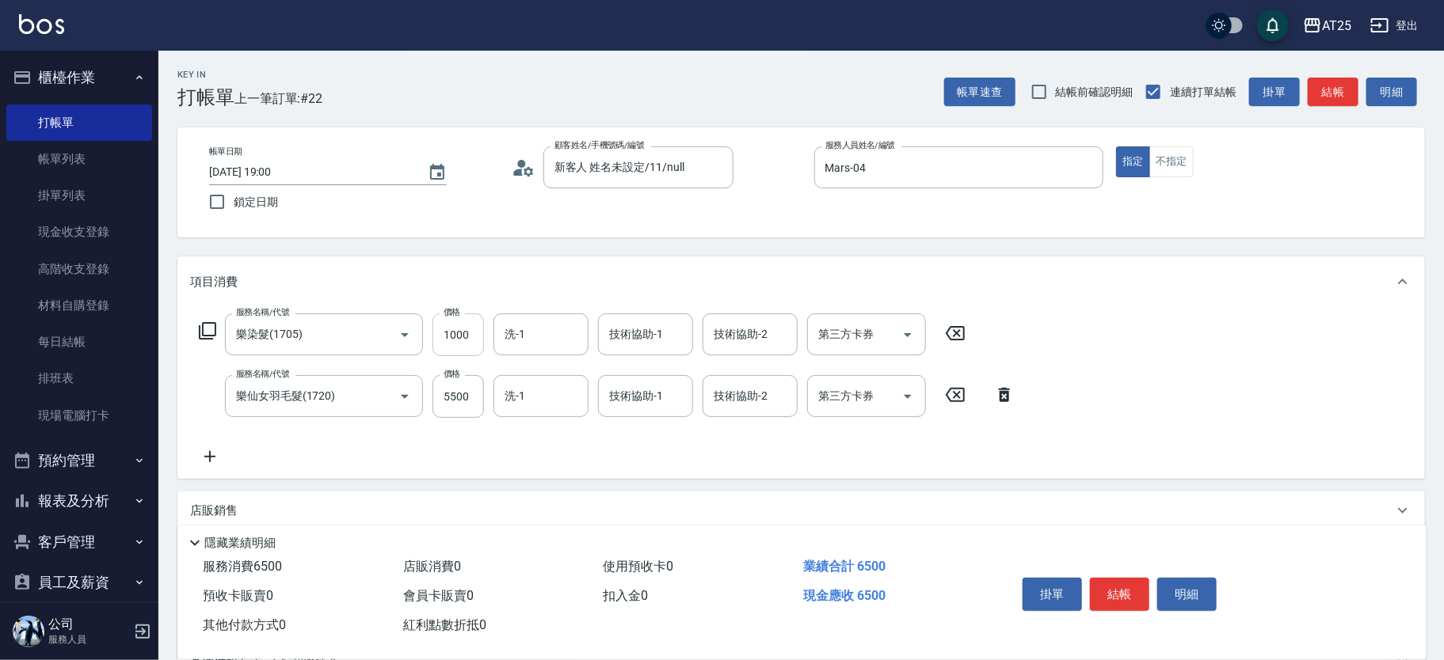
click at [470, 337] on input "1000" at bounding box center [457, 335] width 51 height 43
click at [474, 337] on input "1000" at bounding box center [457, 335] width 51 height 43
type input "550"
type input "0"
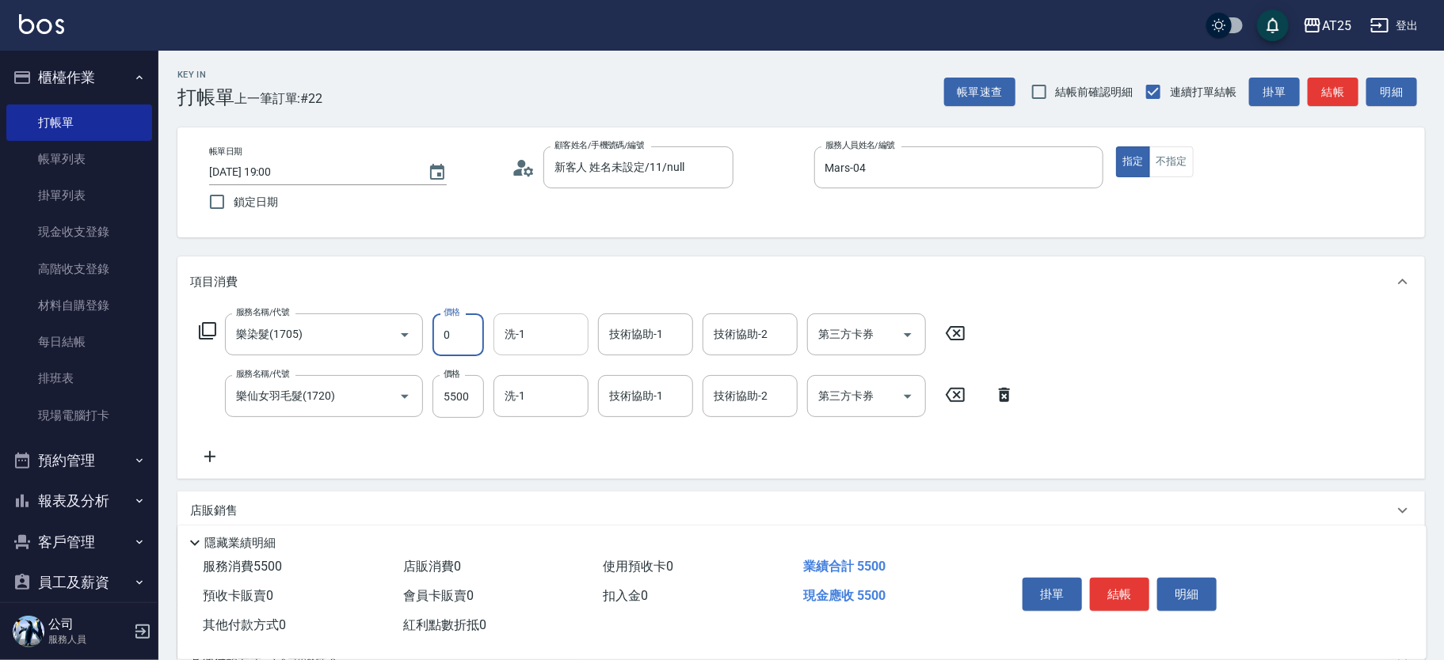
click at [526, 332] on input "洗-1" at bounding box center [540, 335] width 81 height 28
type input "sandy-83"
click at [461, 413] on input "5500" at bounding box center [457, 396] width 51 height 43
type input "0"
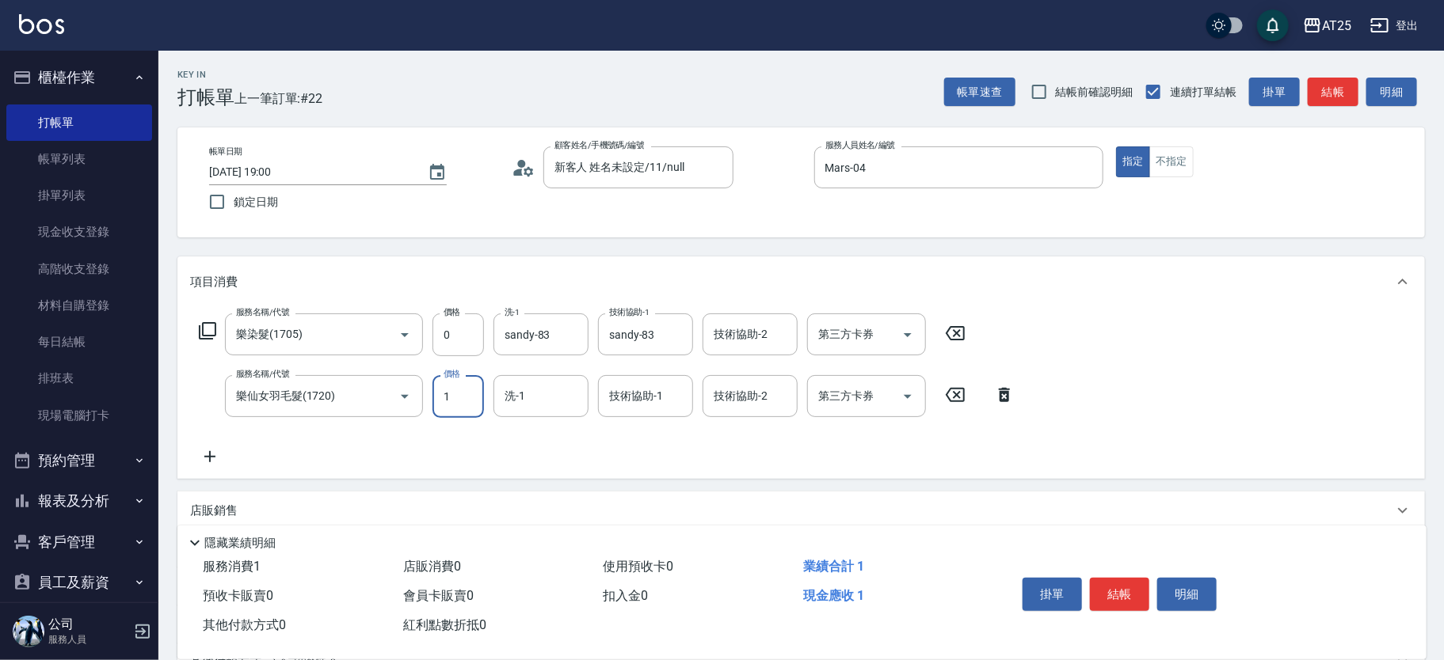
type input "17"
type input "10"
type input "178"
type input "170"
type input "17840"
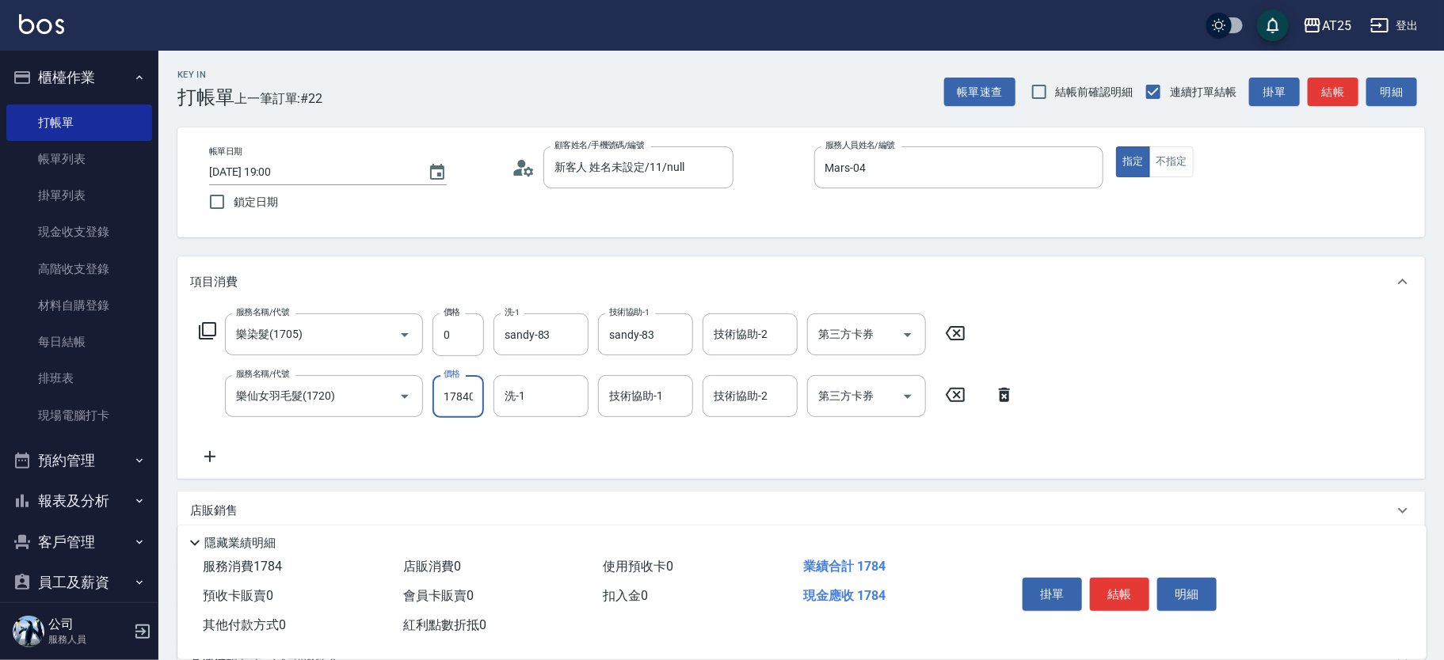
type input "1780"
type input "17840"
type input "sandy-83"
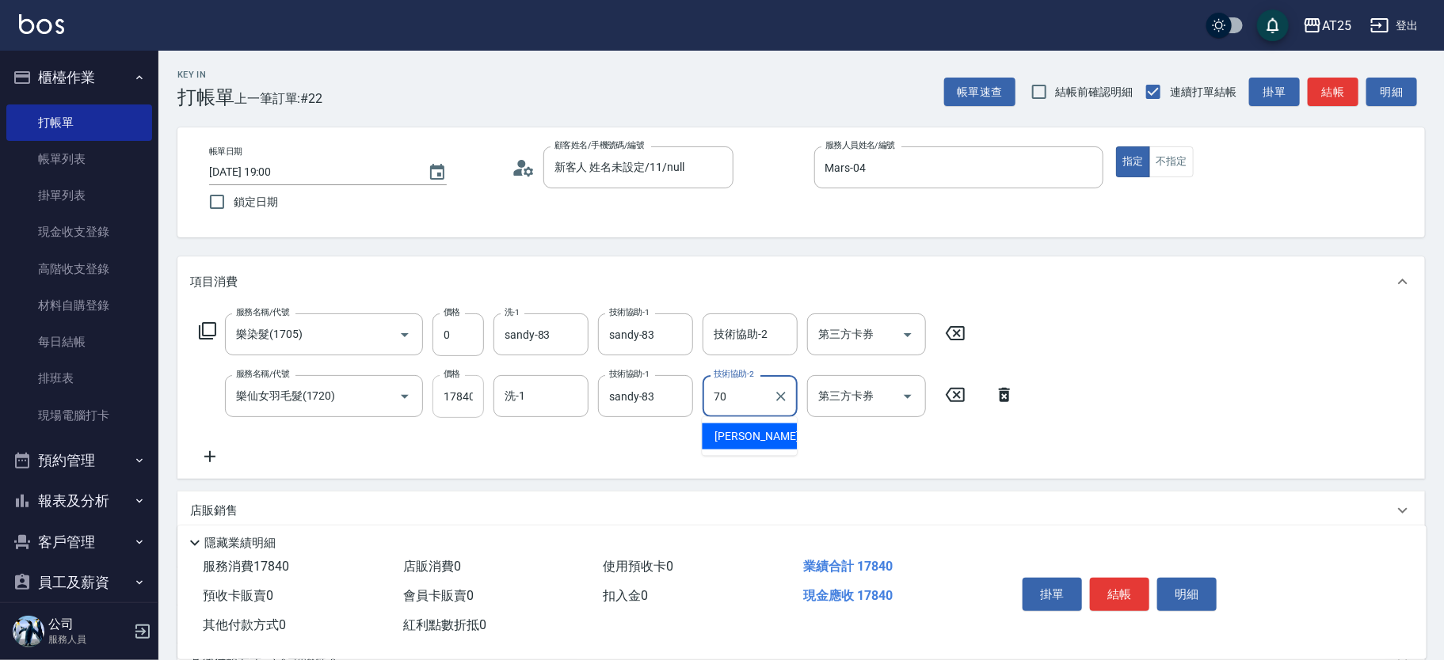
type input "惠均-70"
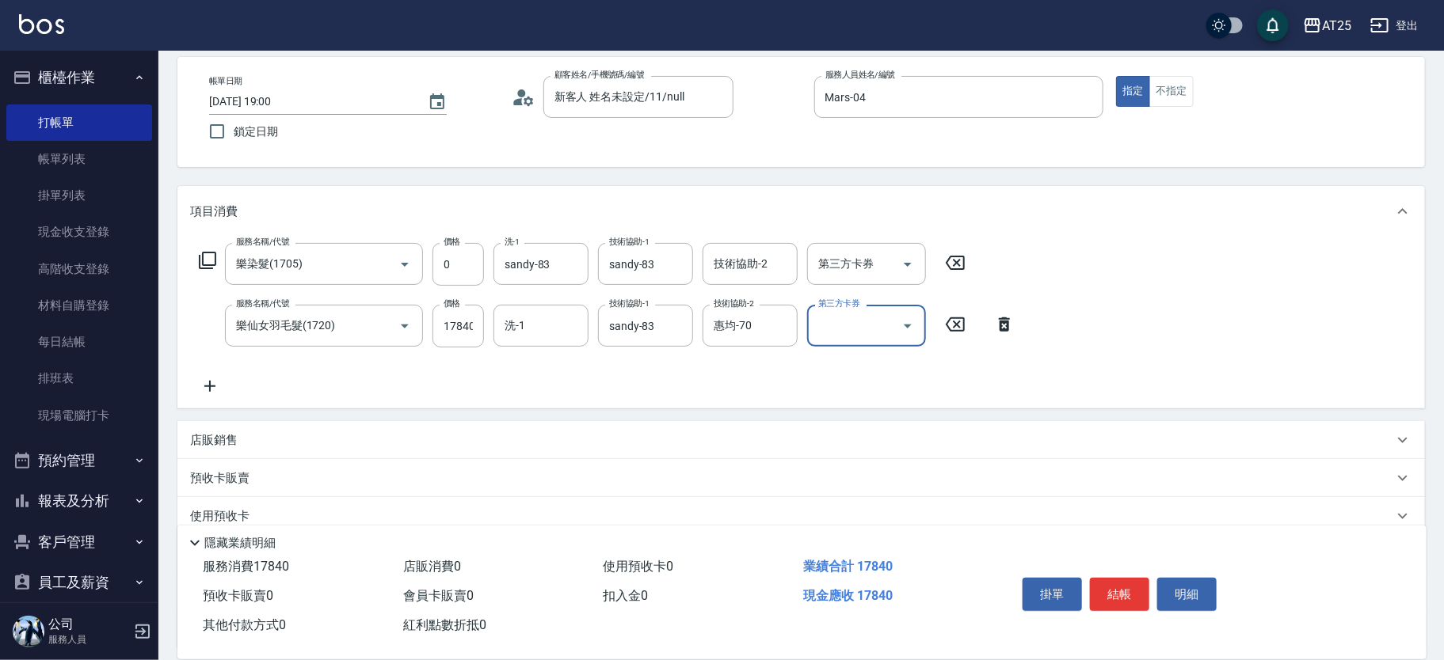
scroll to position [22, 0]
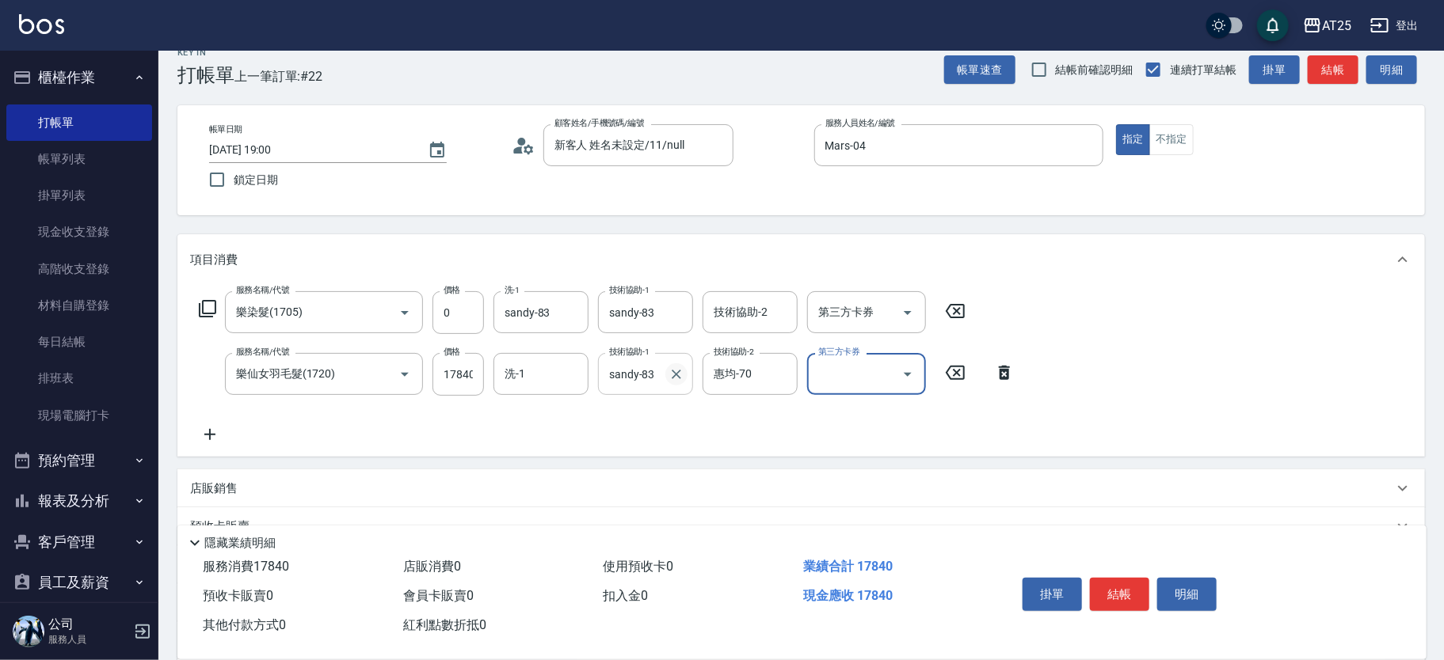
click at [677, 374] on icon "Clear" at bounding box center [676, 375] width 16 height 16
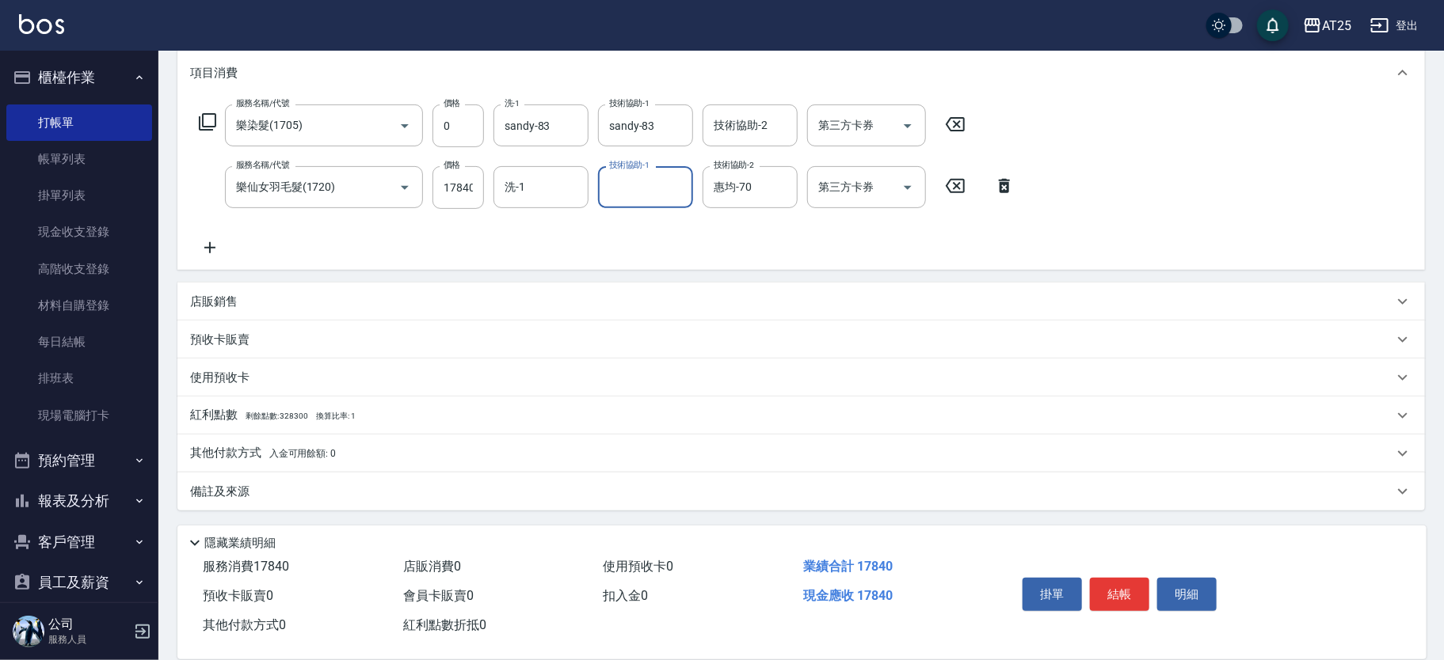
scroll to position [0, 0]
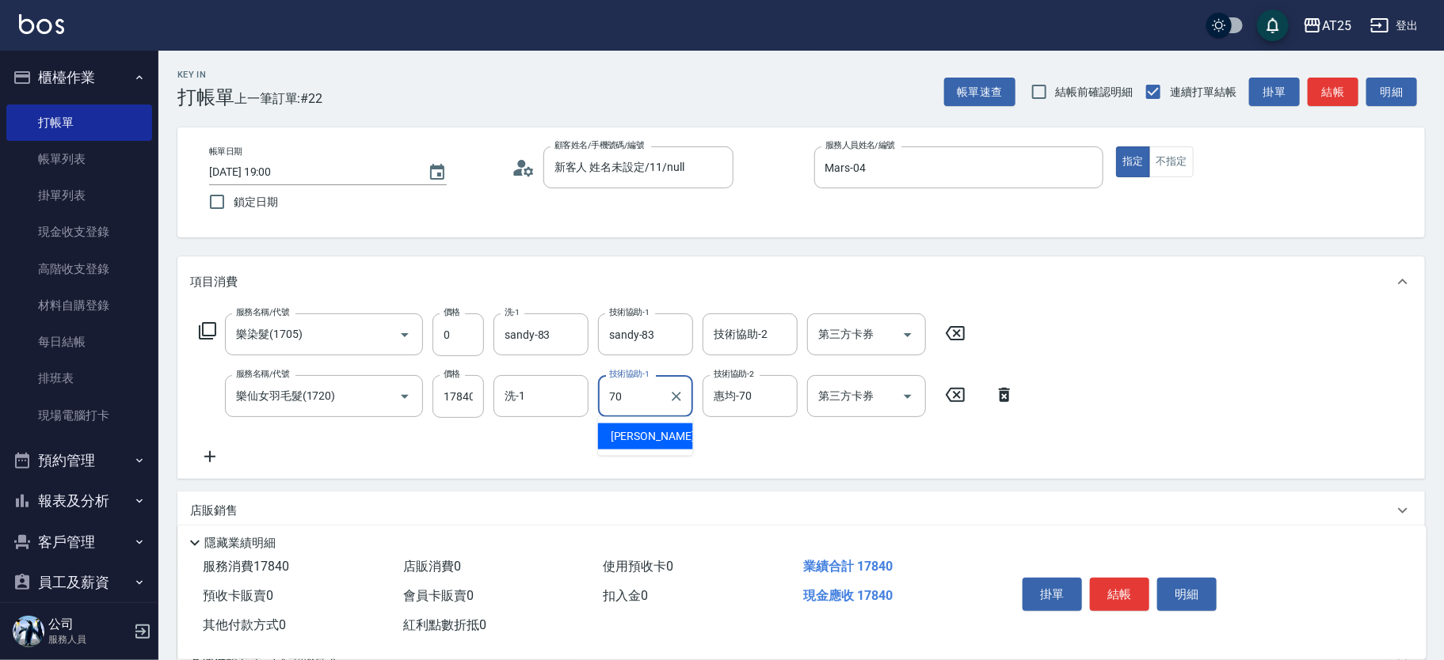
type input "惠均-70"
click at [1117, 598] on button "結帳" at bounding box center [1119, 594] width 59 height 33
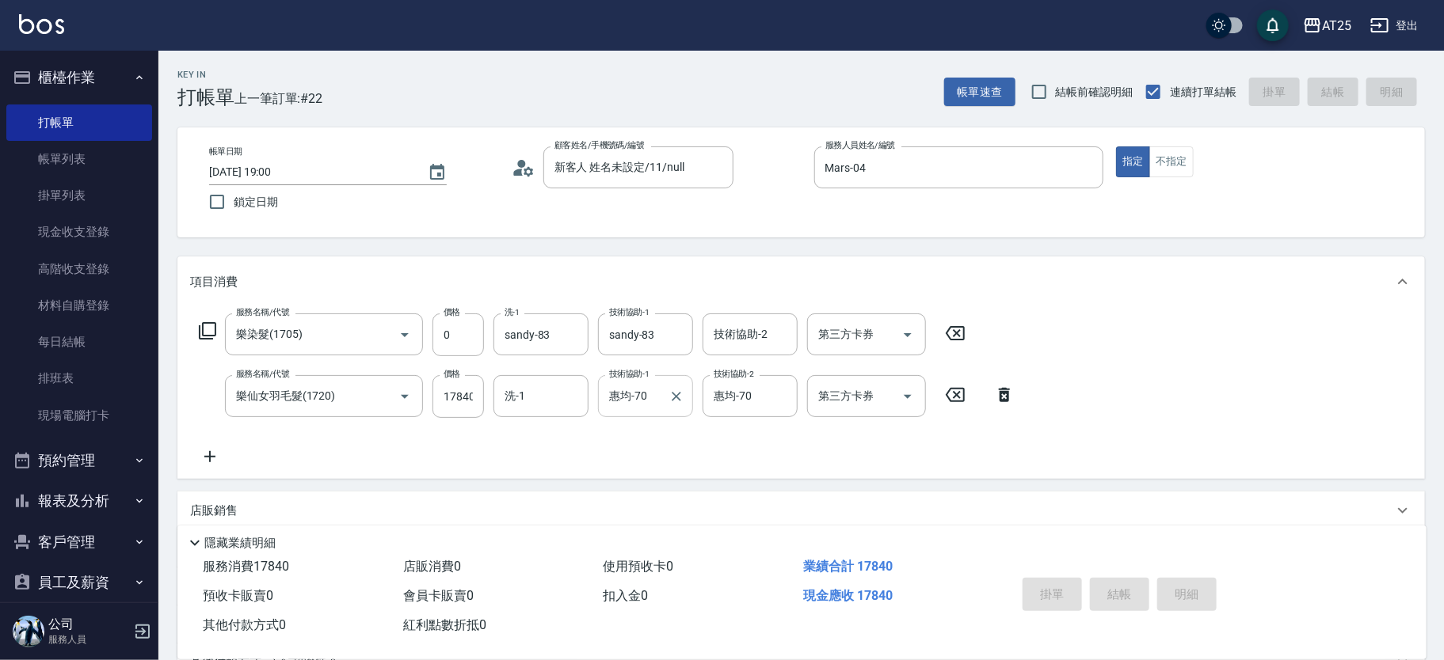
type input "[DATE] 19:01"
type input "0"
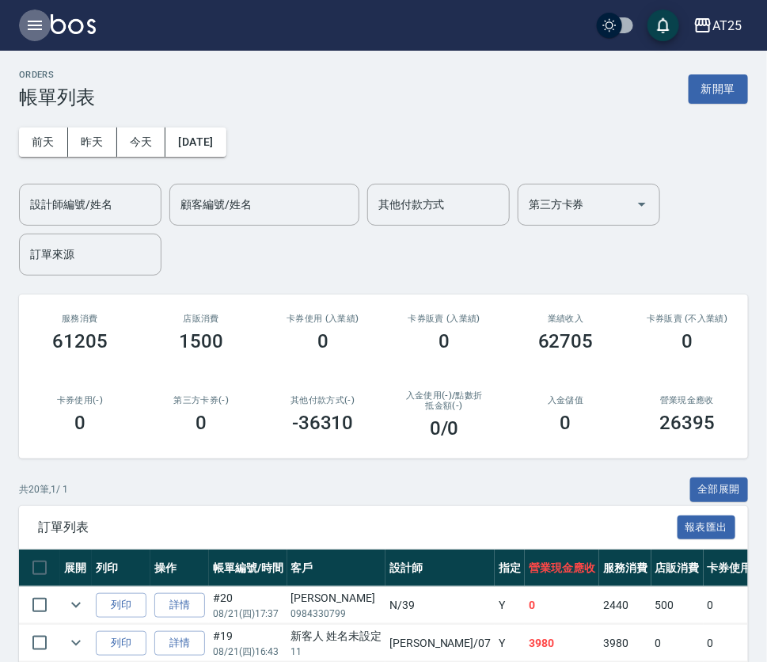
click at [27, 18] on icon "button" at bounding box center [34, 25] width 19 height 19
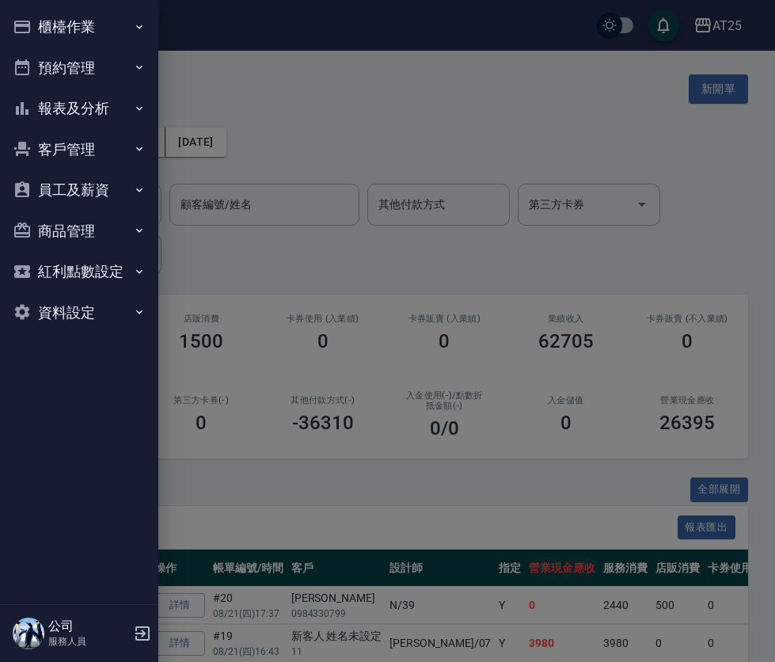
click at [69, 39] on button "櫃檯作業" at bounding box center [79, 26] width 146 height 41
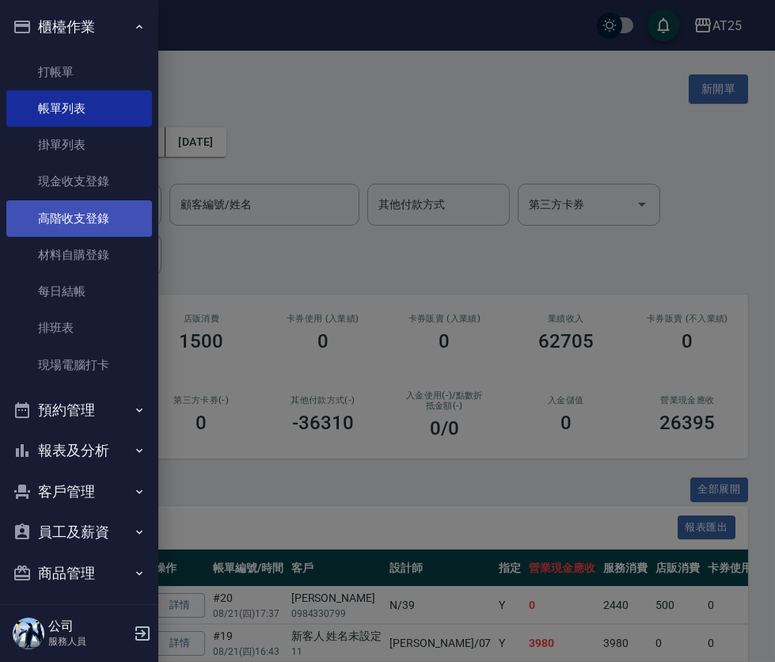
click at [105, 230] on link "高階收支登錄" at bounding box center [79, 218] width 146 height 36
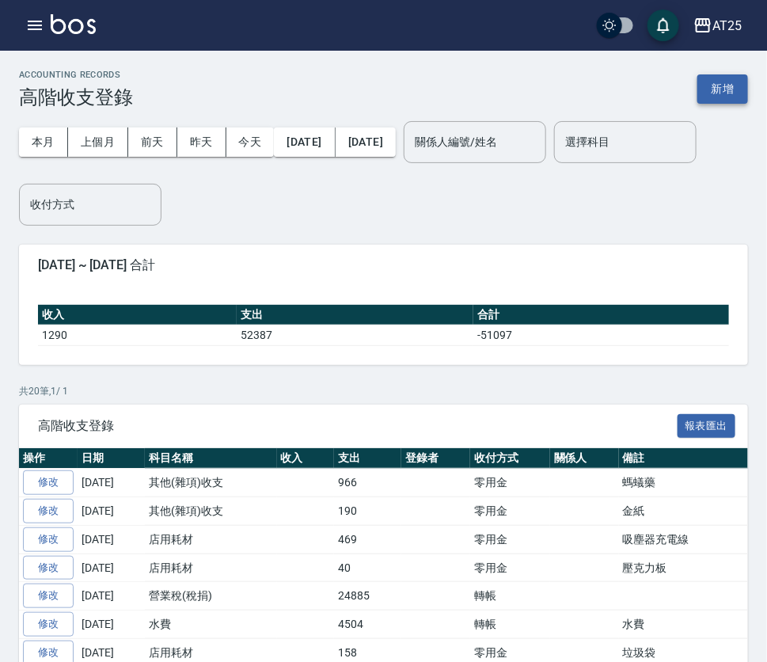
click at [736, 95] on button "新增" at bounding box center [723, 88] width 51 height 29
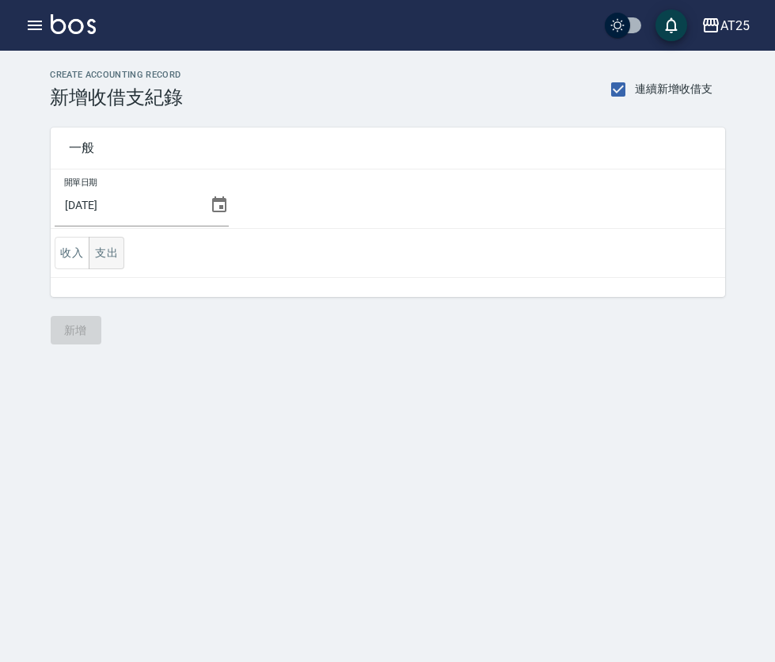
click at [101, 242] on button "支出" at bounding box center [107, 253] width 36 height 32
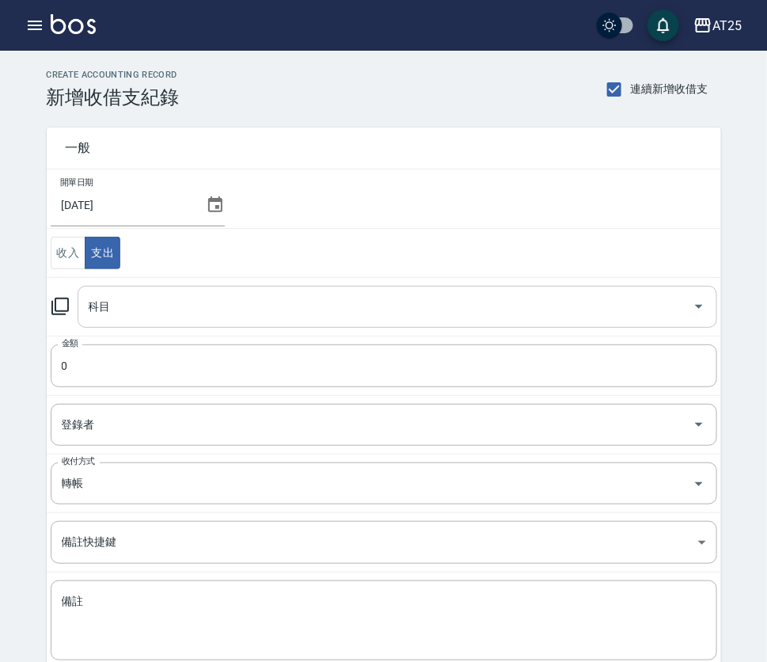
click at [139, 293] on input "科目" at bounding box center [386, 307] width 602 height 28
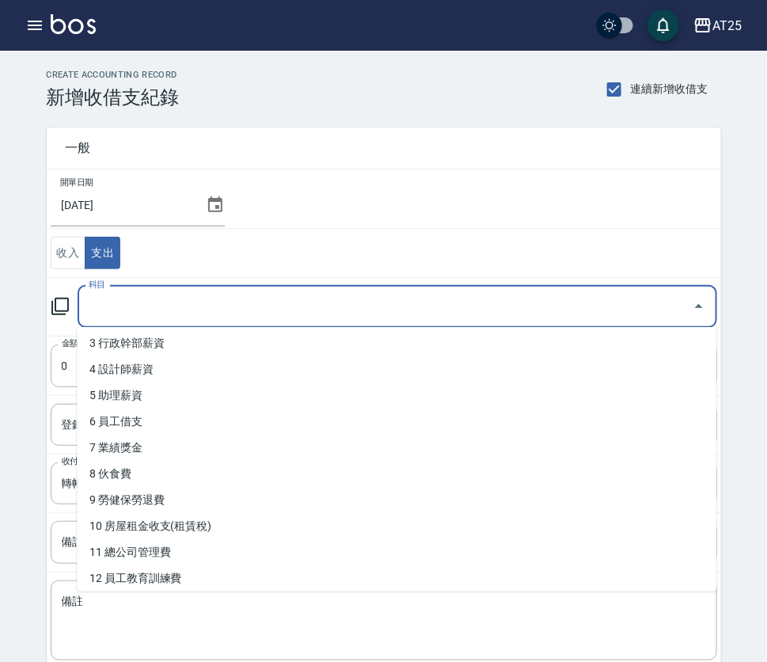
scroll to position [121, 0]
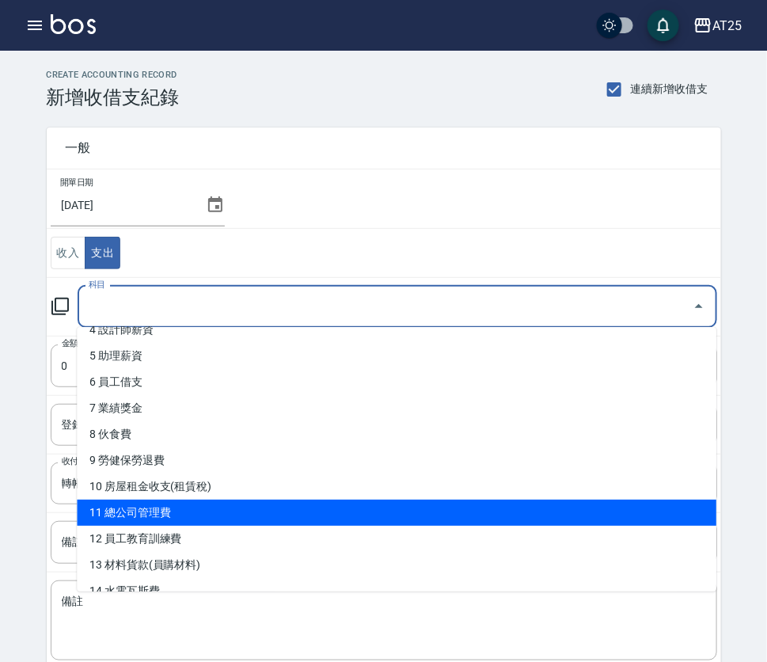
click at [452, 502] on li "11 總公司管理費" at bounding box center [397, 513] width 640 height 26
type input "11 總公司管理費"
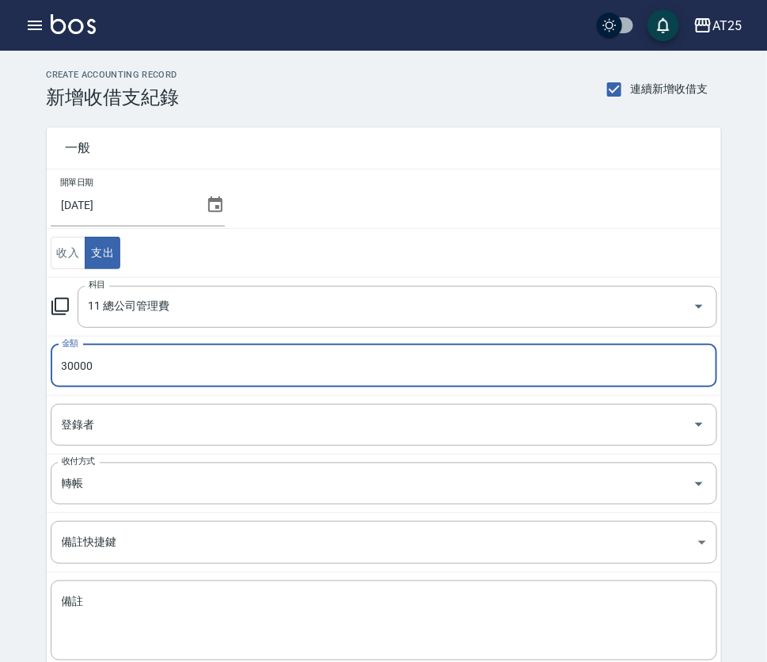
type input "30000"
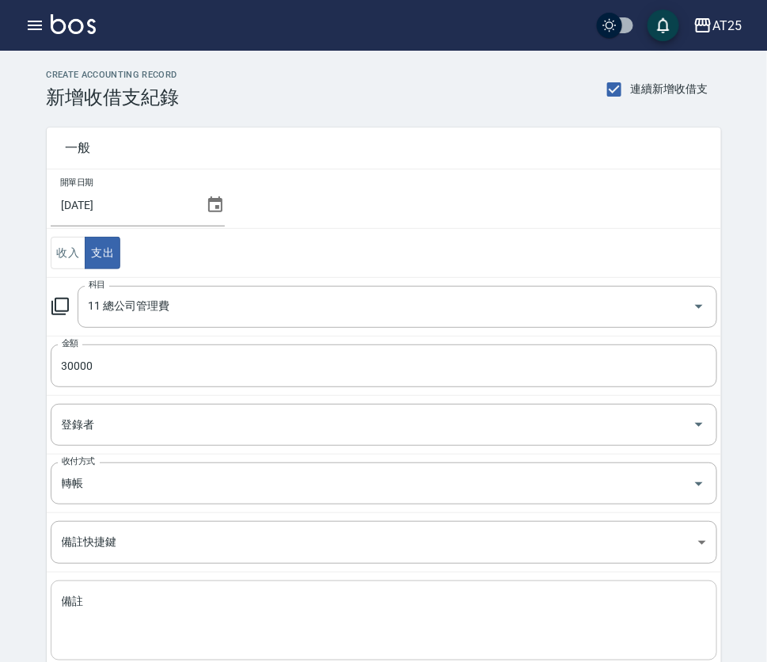
click at [176, 615] on textarea "備註" at bounding box center [384, 621] width 645 height 54
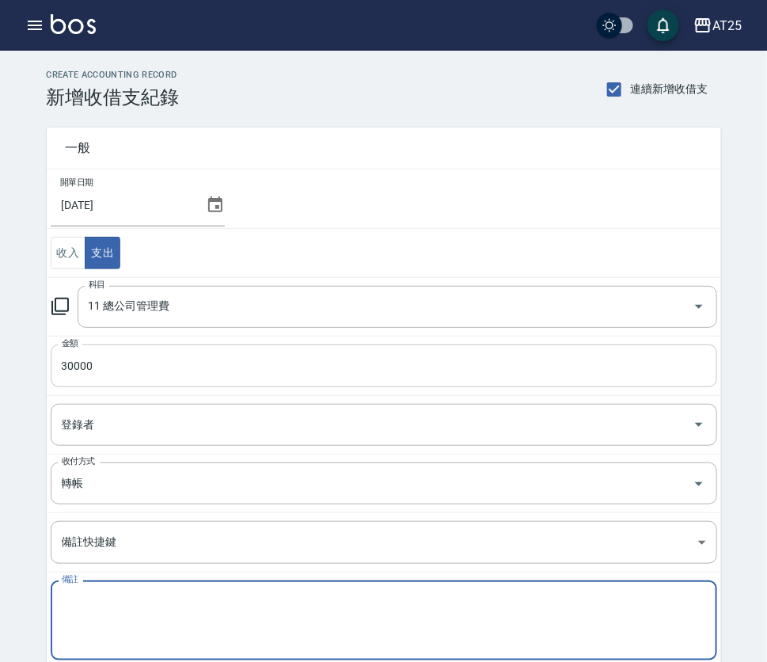
paste textarea "AT25 應收款 管理費 114/8月份 30000"
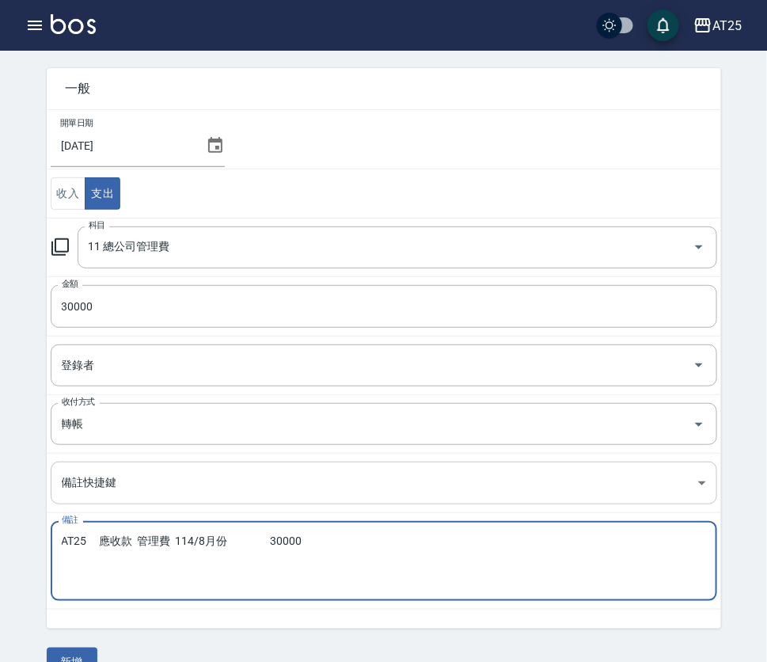
scroll to position [93, 0]
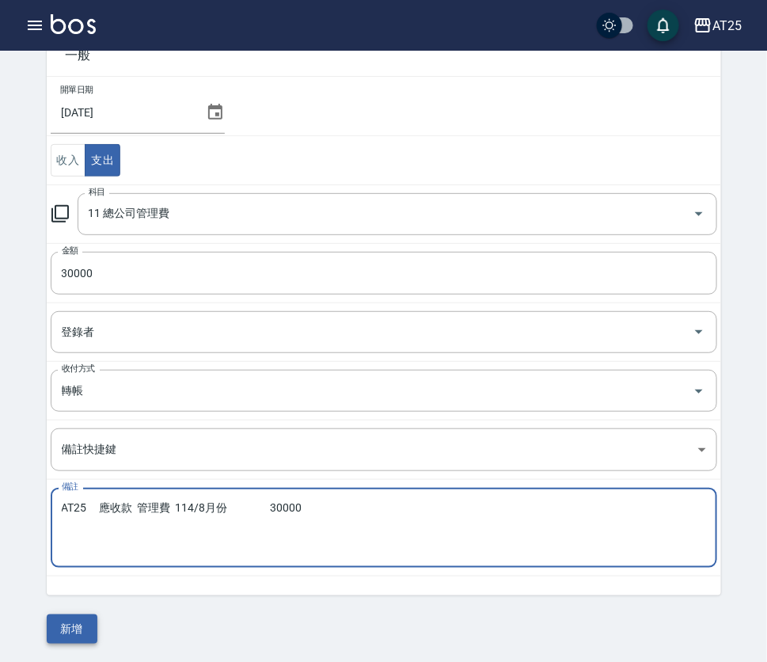
type textarea "AT25 應收款 管理費 114/8月份 30000"
click at [61, 619] on button "新增" at bounding box center [72, 629] width 51 height 29
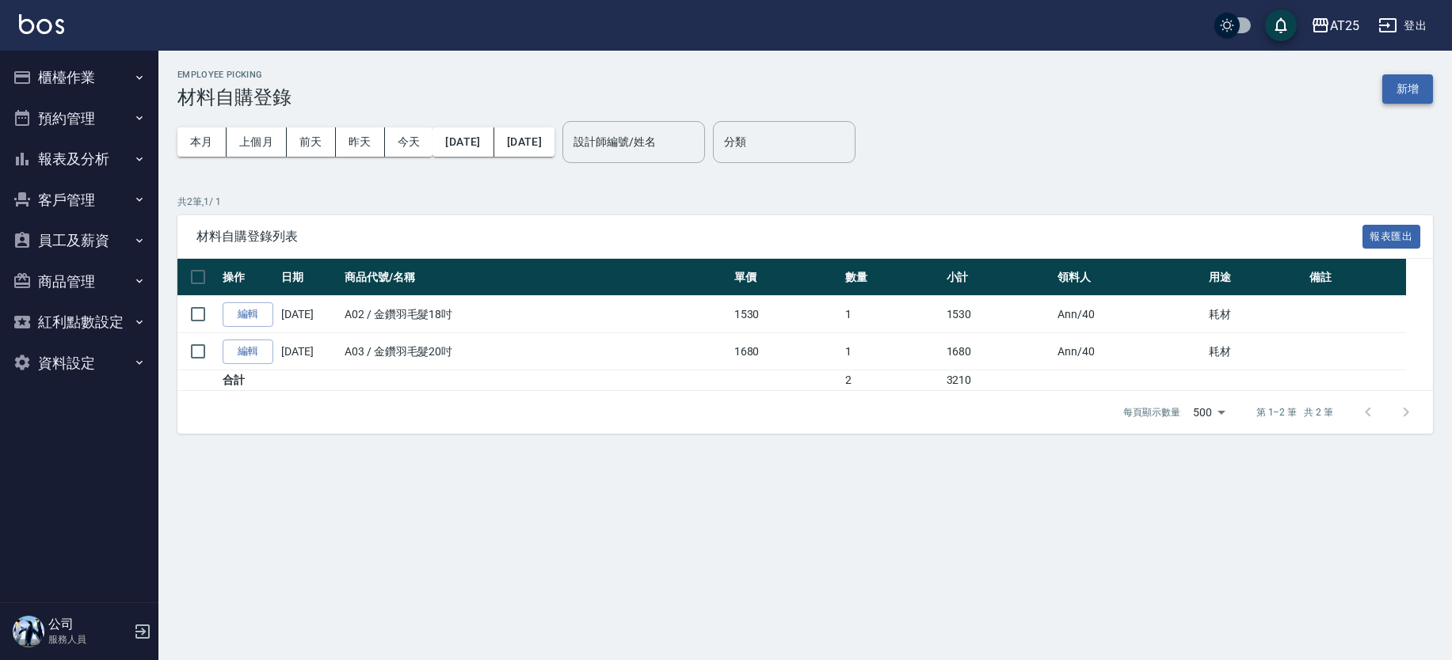
click at [1421, 94] on button "新增" at bounding box center [1407, 88] width 51 height 29
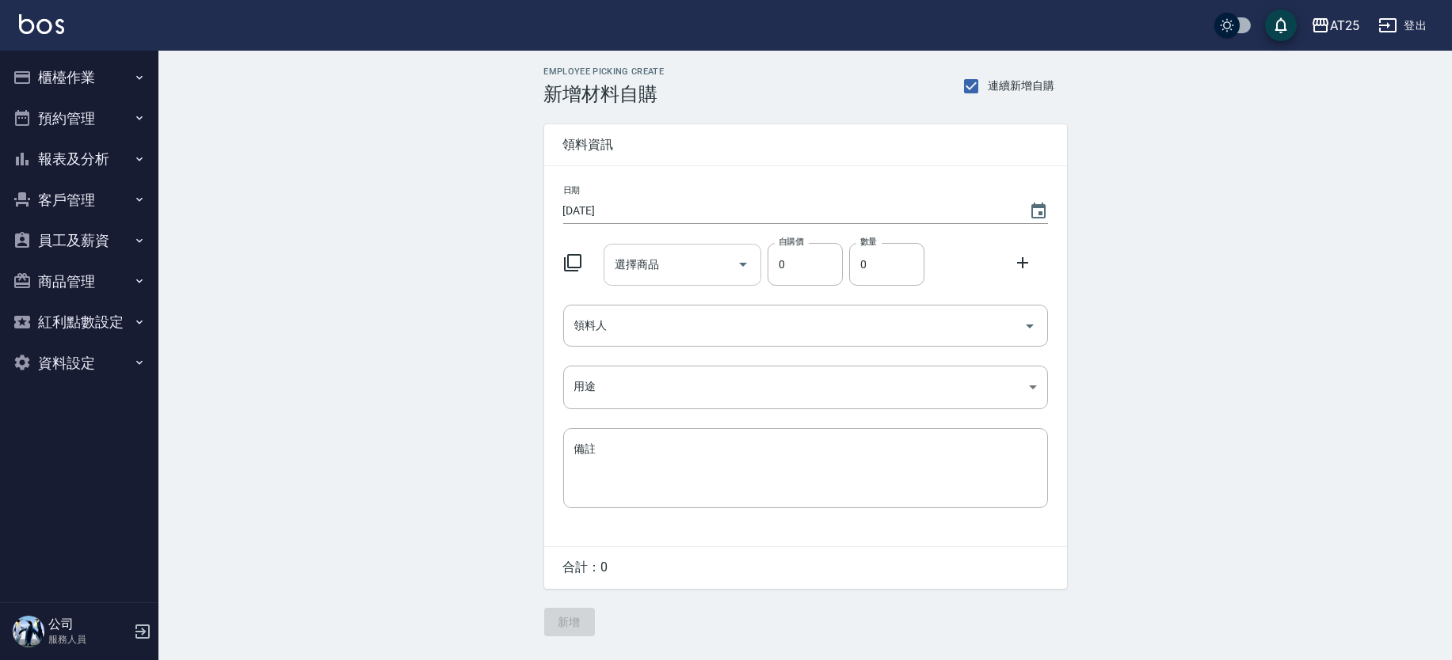
click at [646, 260] on div "選擇商品 選擇商品" at bounding box center [682, 265] width 158 height 42
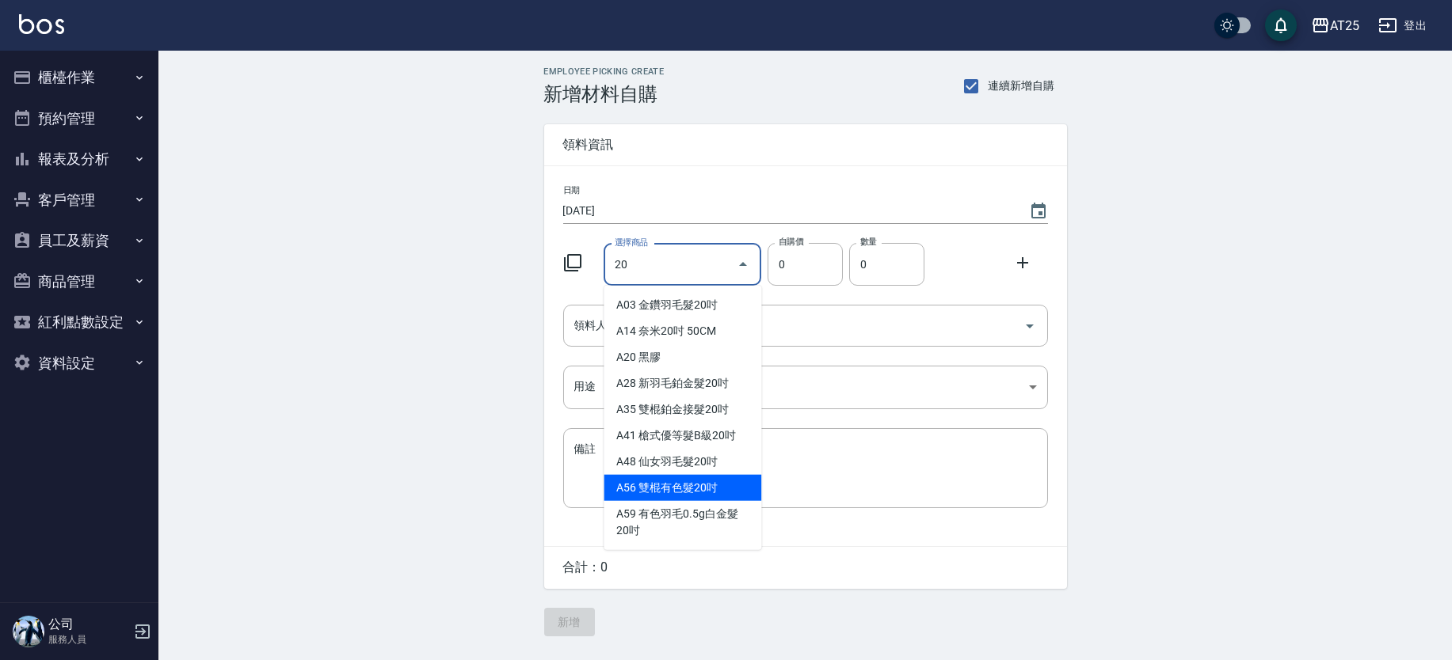
click at [714, 469] on li "A48 仙女羽毛髮20吋" at bounding box center [682, 462] width 158 height 26
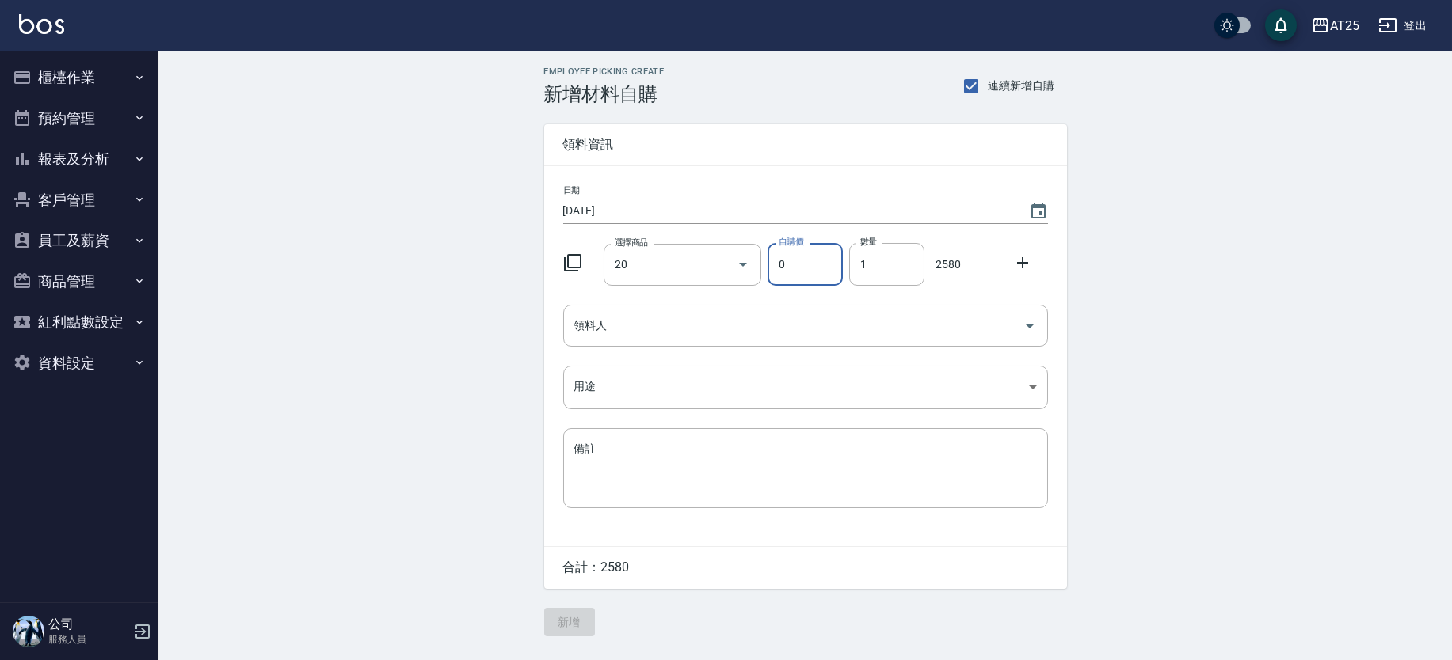
type input "仙女羽毛髮20吋"
type input "2580"
drag, startPoint x: 901, startPoint y: 257, endPoint x: 824, endPoint y: 267, distance: 78.2
click at [824, 267] on div "選擇商品 仙女羽毛髮20吋 選擇商品 自購價 2580 自購價 數量 1 數量 2580" at bounding box center [802, 261] width 491 height 49
type input "2"
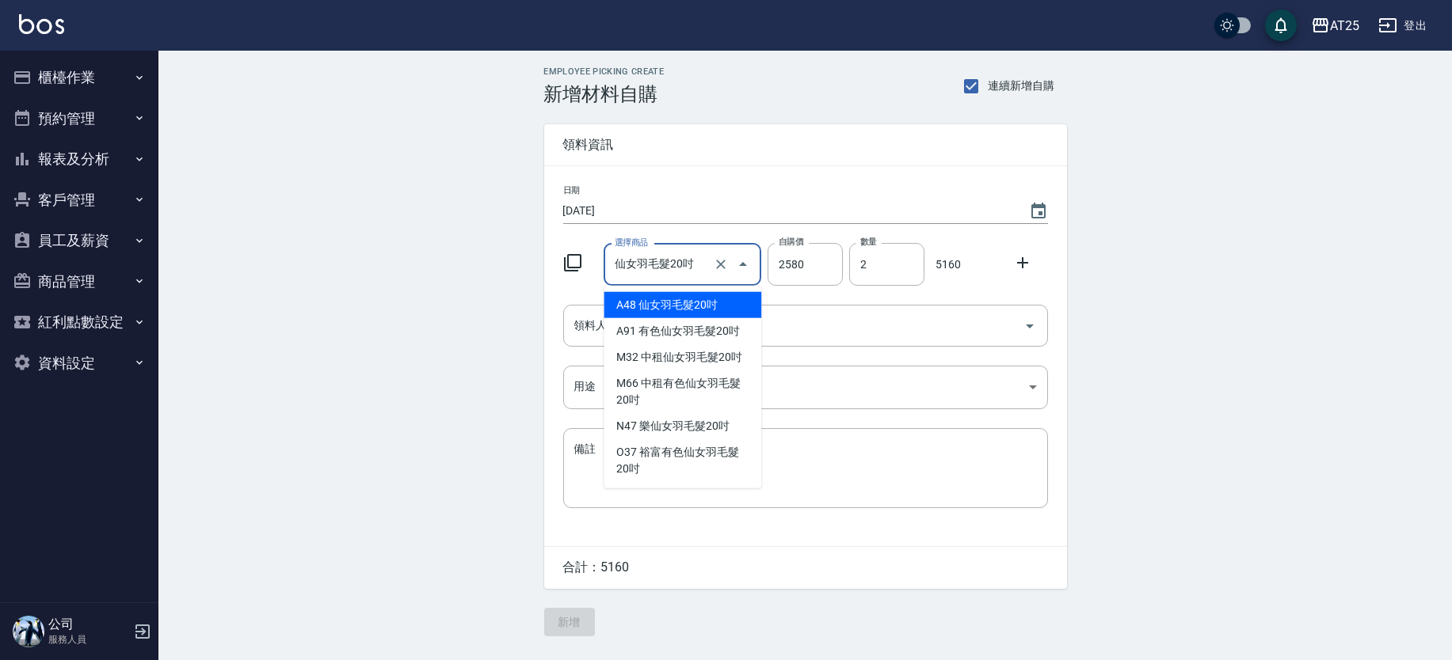
click at [690, 265] on input "仙女羽毛髮20吋" at bounding box center [660, 265] width 99 height 28
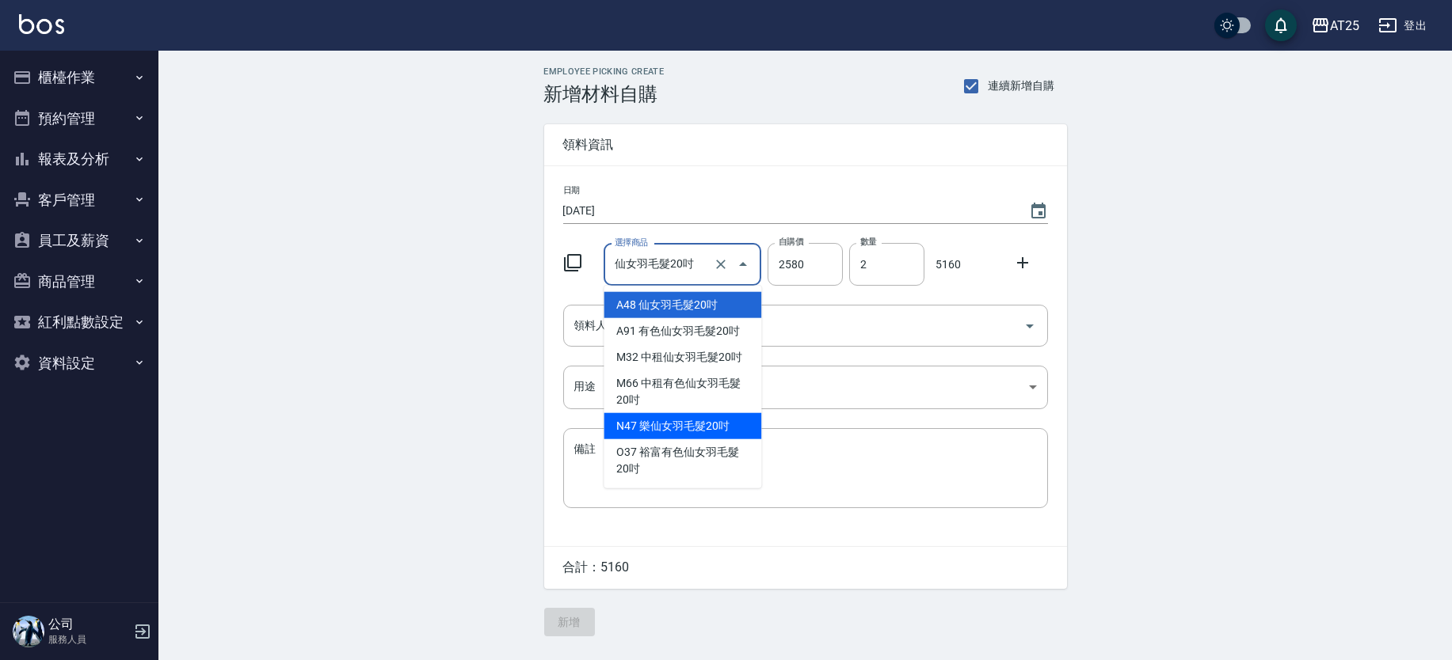
click at [718, 416] on li "N47 樂仙女羽毛髮20吋" at bounding box center [682, 426] width 158 height 26
type input "樂仙女羽毛髮20吋"
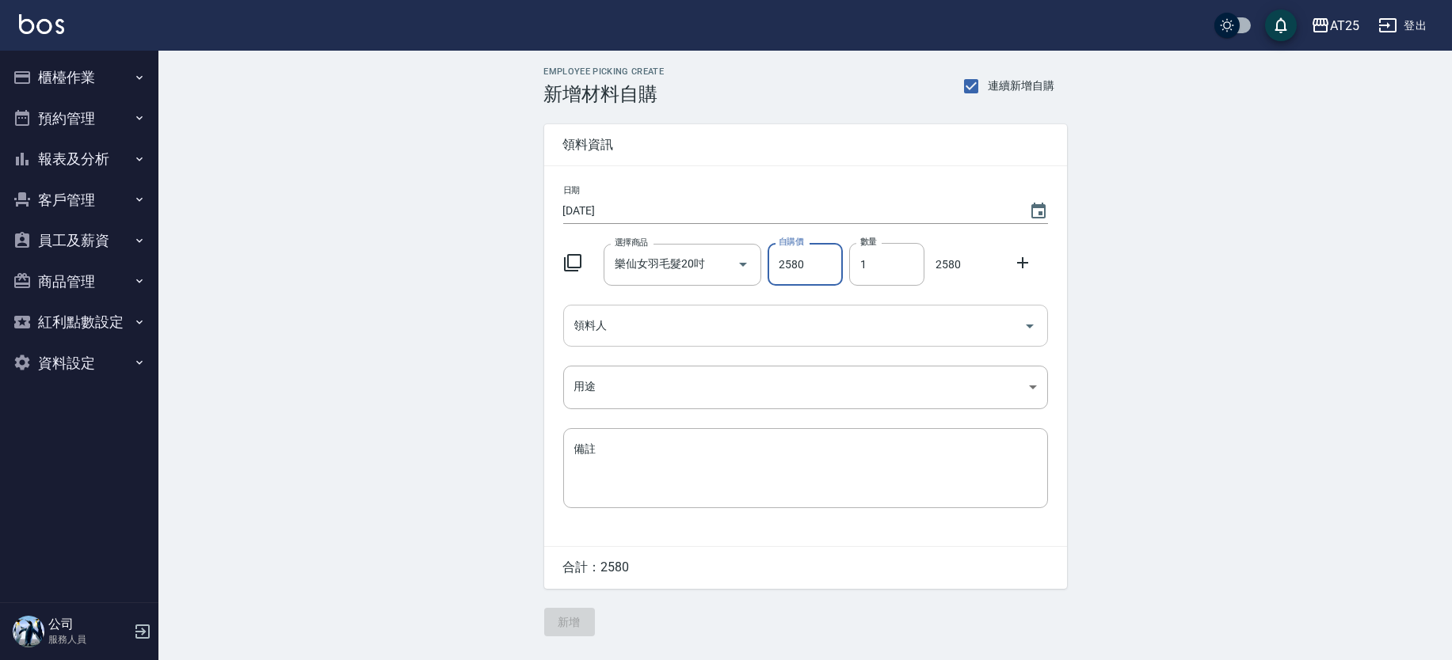
click at [693, 320] on input "領料人" at bounding box center [793, 326] width 447 height 28
click at [881, 268] on input "1" at bounding box center [886, 264] width 75 height 43
type input "02"
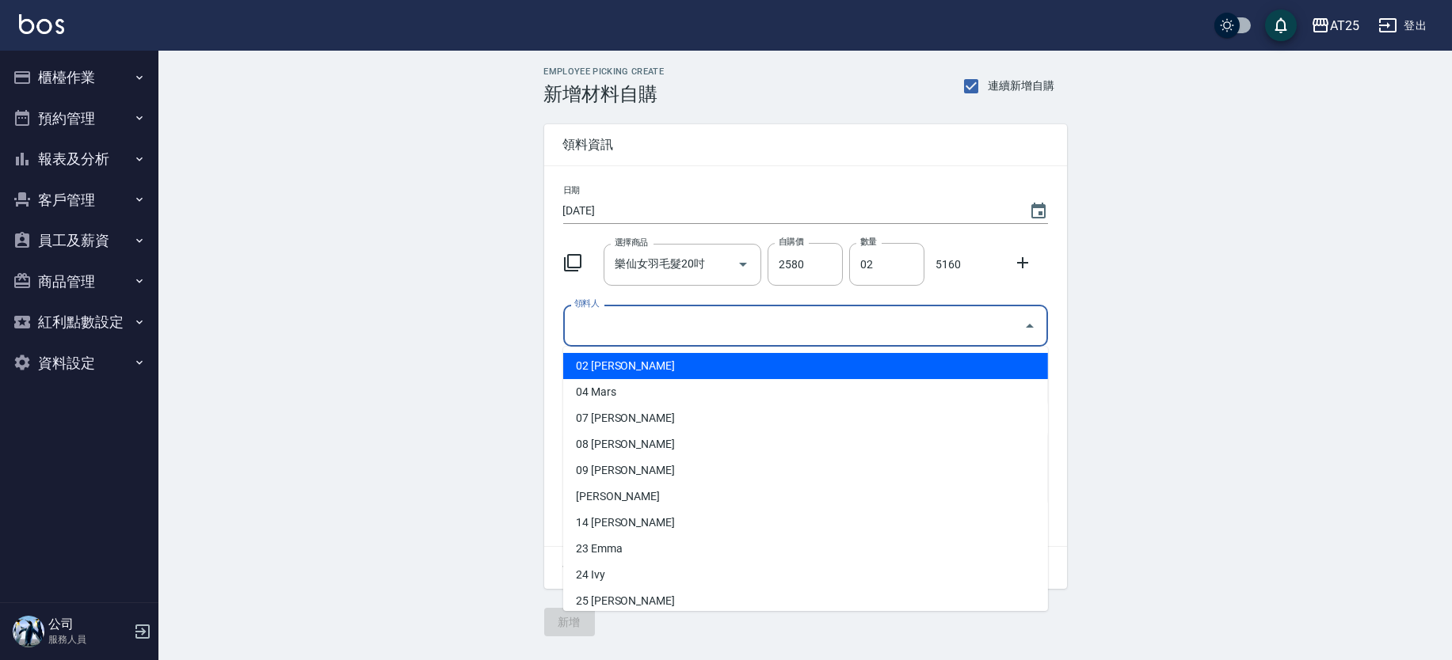
click at [791, 320] on input "領料人" at bounding box center [793, 326] width 447 height 28
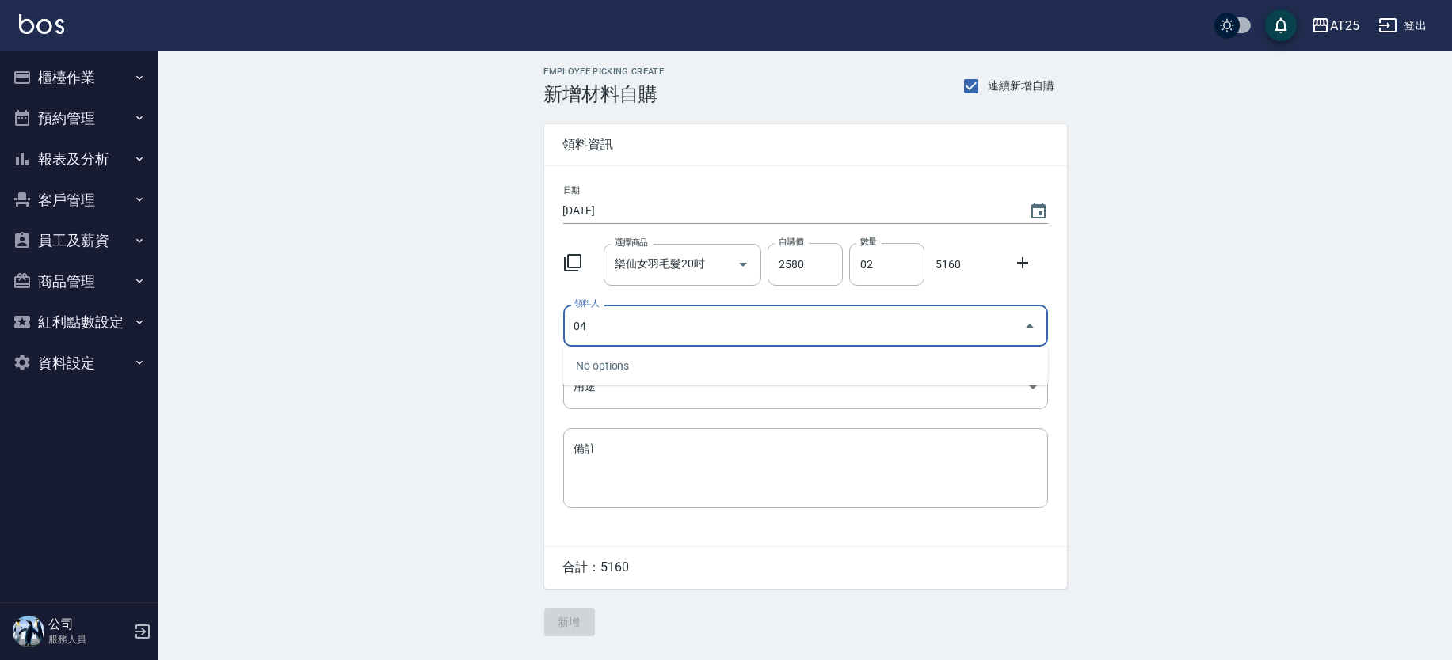
type input "04 Mars"
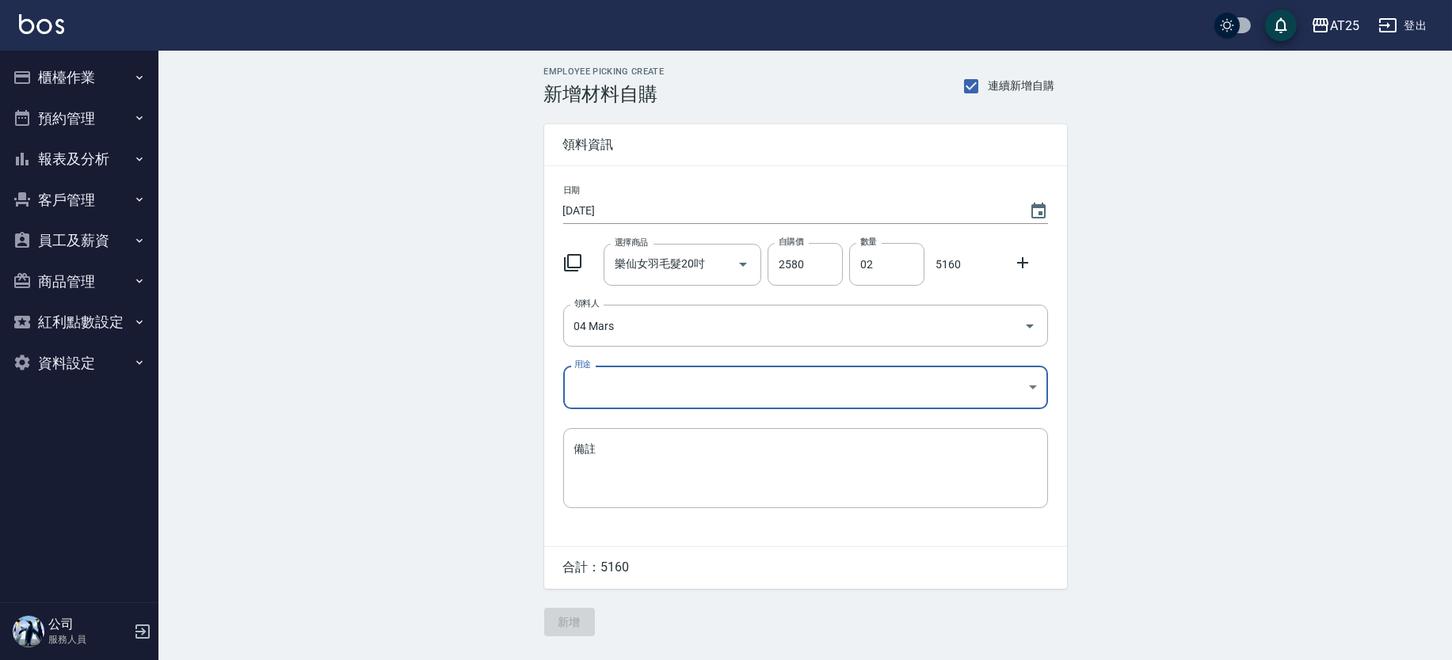
click at [612, 379] on body "AT25 登出 櫃檯作業 打帳單 帳單列表 掛單列表 現金收支登錄 高階收支登錄 材料自購登錄 每日結帳 排班表 現場電腦打卡 預約管理 預約管理 單日預約紀…" at bounding box center [726, 330] width 1452 height 660
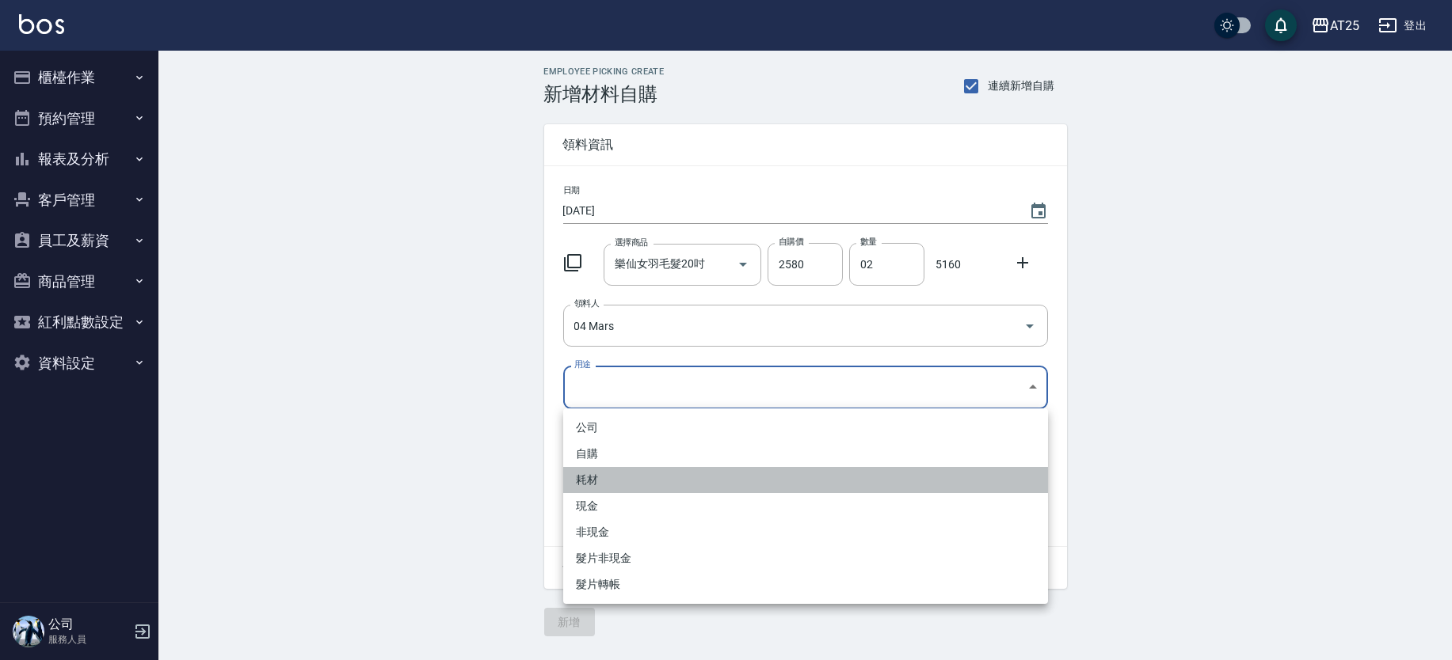
click at [599, 484] on li "耗材" at bounding box center [805, 480] width 485 height 26
type input "耗材"
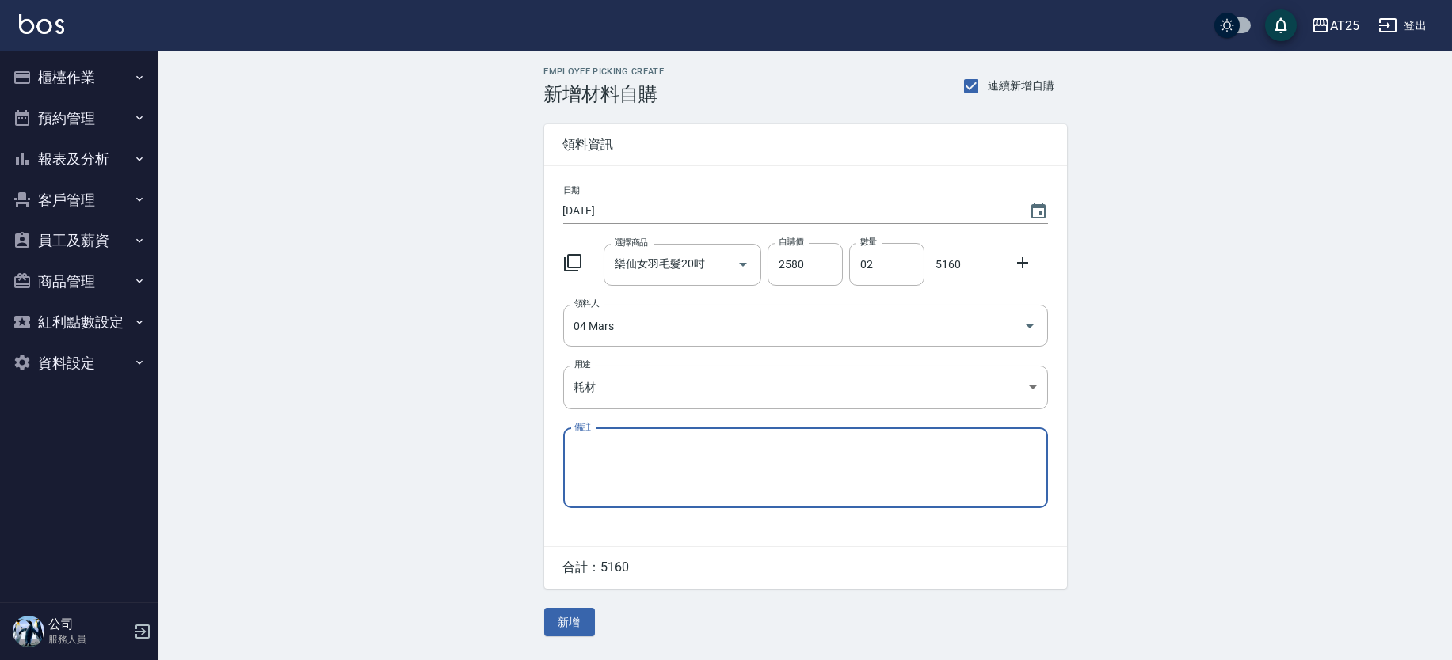
click at [1447, 467] on div "Employee Picking Create 新增材料自購 連續新增自購 領料資訊 日期 2025/08/21 選擇商品 樂仙女羽毛髮20吋 選擇商品 自購…" at bounding box center [804, 352] width 1293 height 602
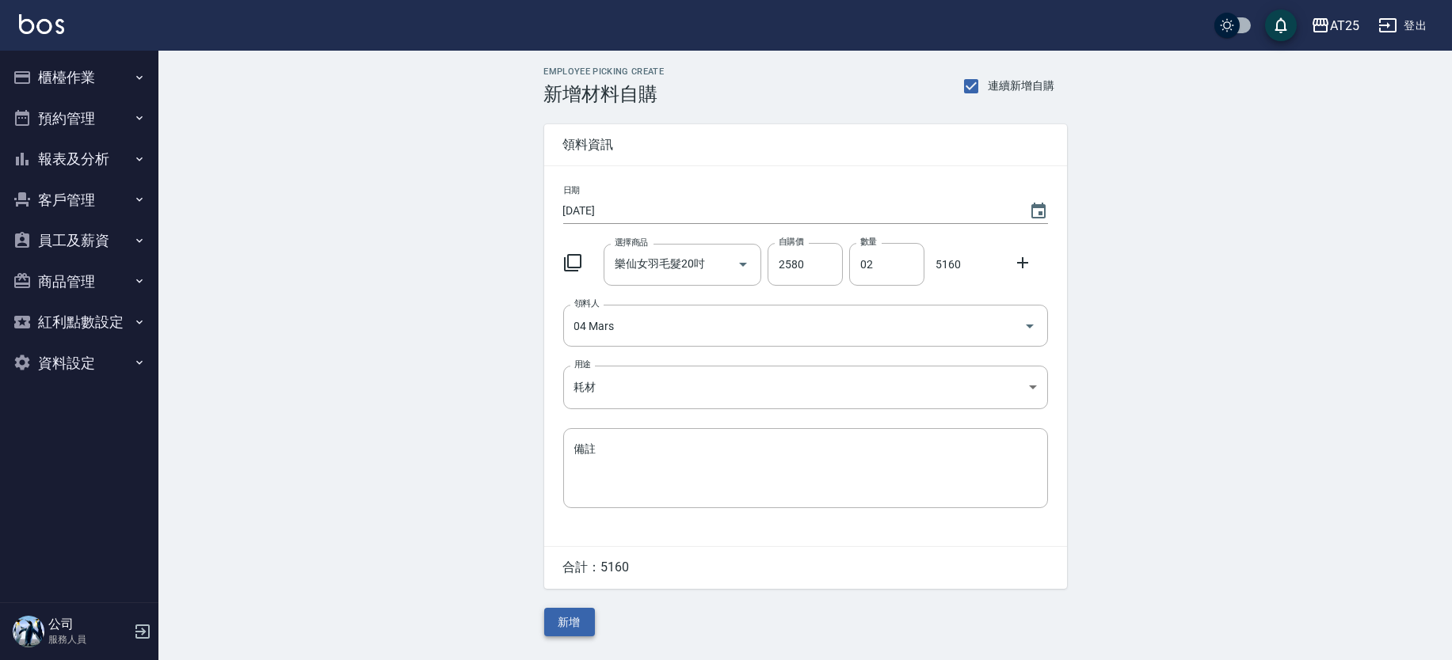
click at [572, 626] on button "新增" at bounding box center [569, 622] width 51 height 29
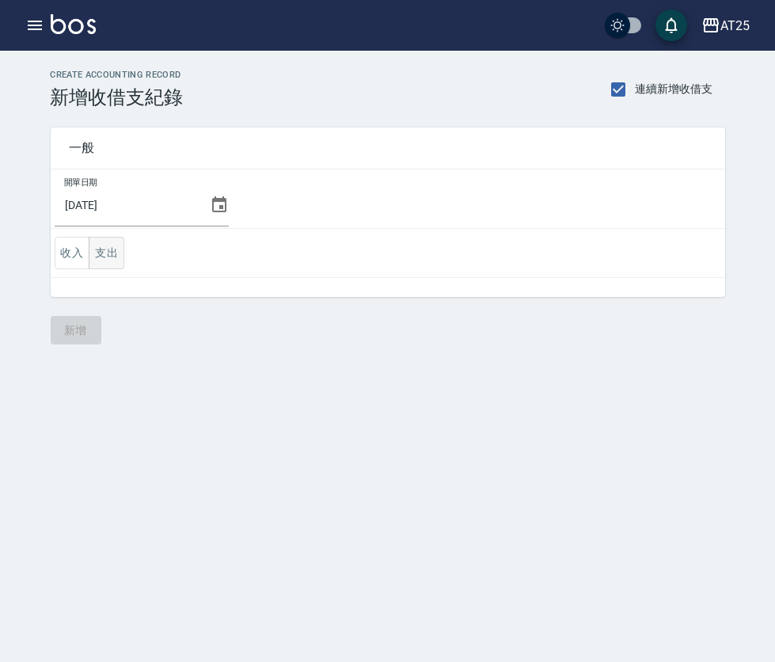
click at [107, 249] on button "支出" at bounding box center [107, 253] width 36 height 32
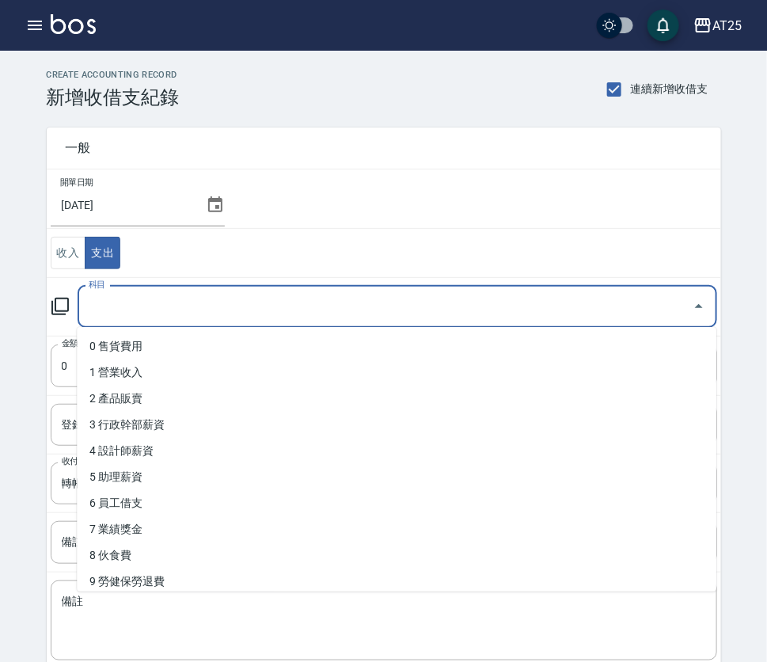
click at [139, 295] on input "科目" at bounding box center [386, 307] width 602 height 28
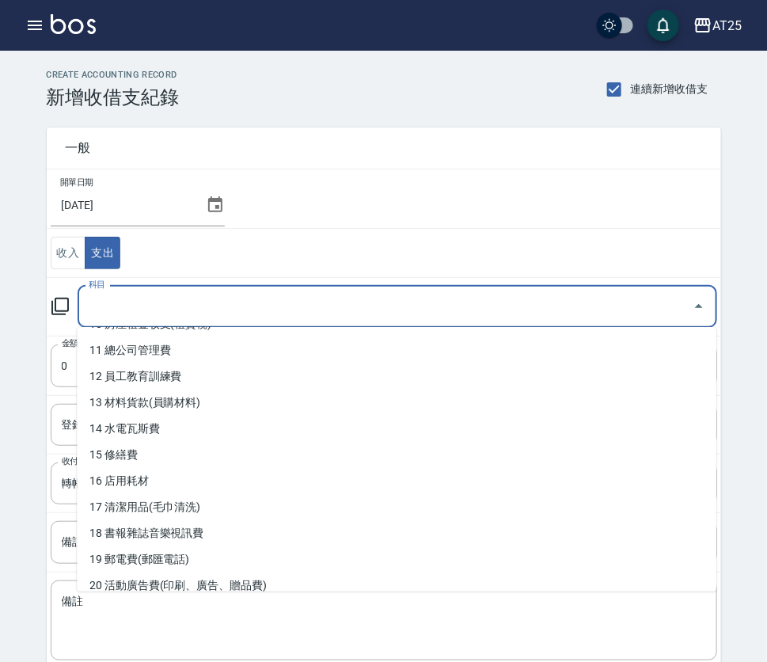
scroll to position [314, 0]
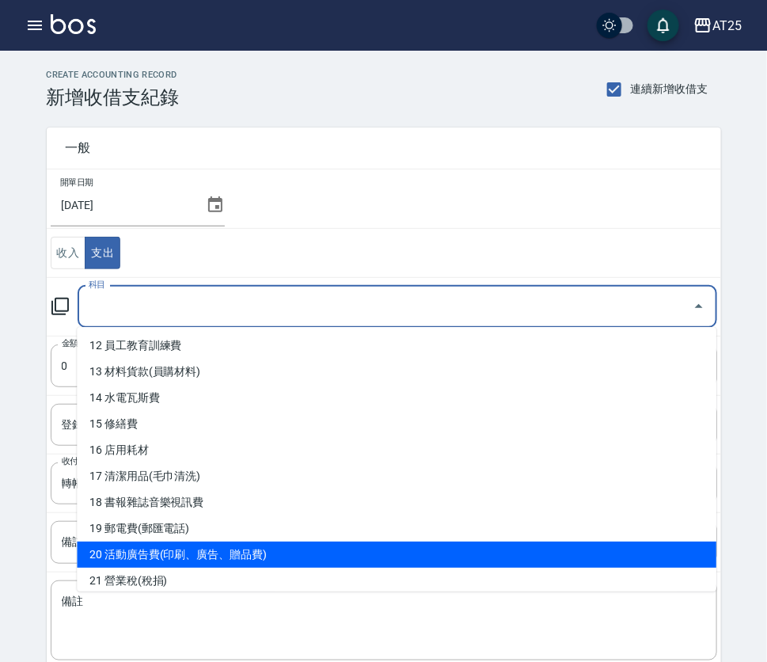
click at [484, 549] on li "20 活動廣告費(印刷、廣告、贈品費)" at bounding box center [397, 555] width 640 height 26
type input "20 活動廣告費(印刷、廣告、贈品費)"
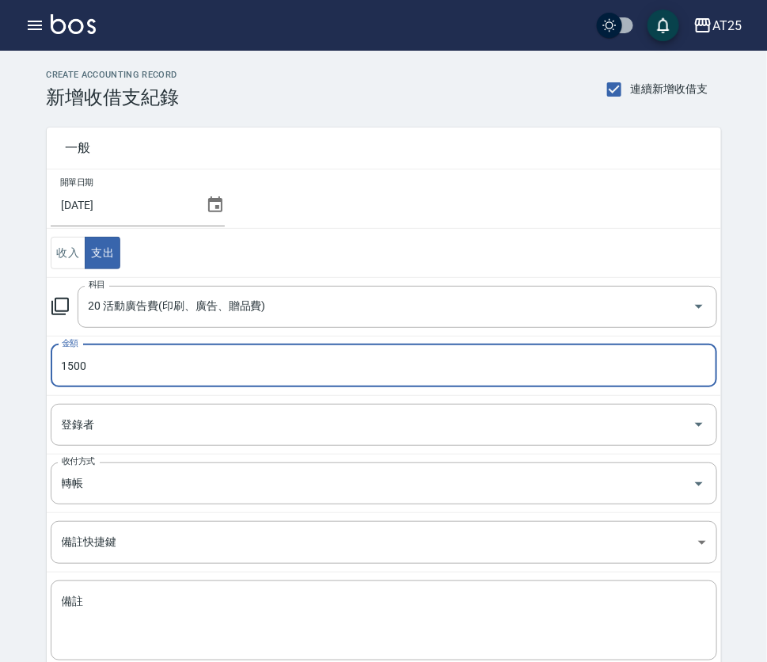
type input "1500"
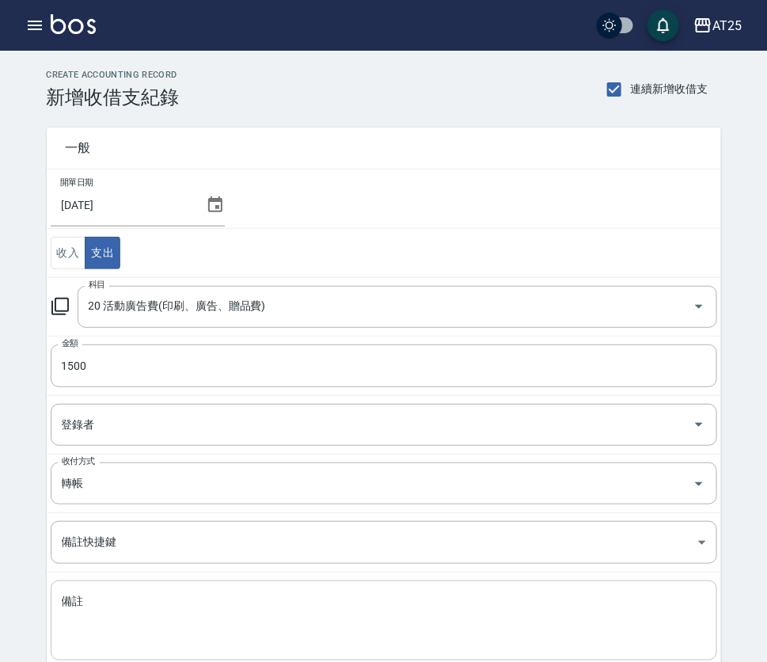
click at [230, 597] on textarea "備註" at bounding box center [384, 621] width 645 height 54
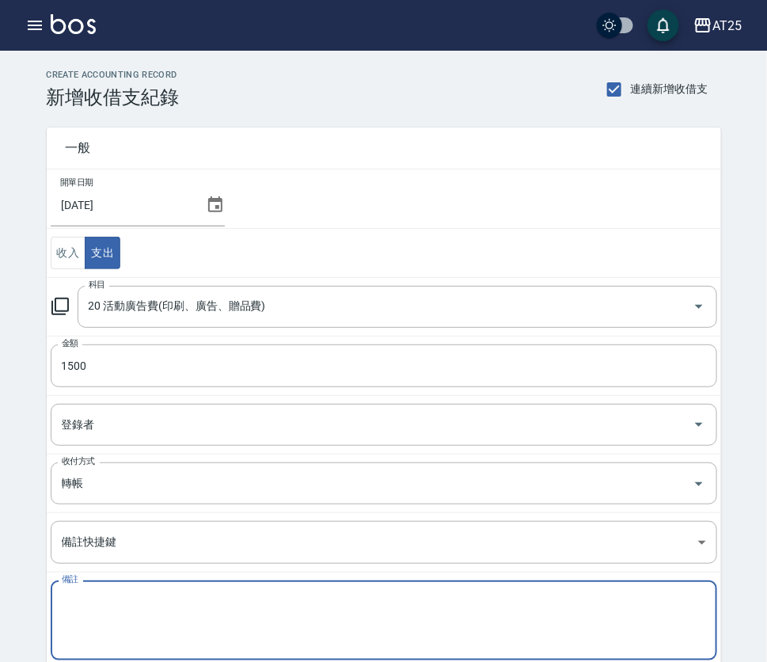
paste textarea "AT25 應收款 管理費 114/8月份 30000"
type textarea "AT25 應收款 管理費 114/8月份 30000"
drag, startPoint x: 379, startPoint y: 599, endPoint x: -17, endPoint y: 628, distance: 397.0
click at [0, 628] on html "AT25 登出 櫃檯作業 打帳單 帳單列表 掛單列表 現金收支登錄 高階收支登錄 材料自購登錄 每日結帳 排班表 現場電腦打卡 預約管理 預約管理 單日預約紀…" at bounding box center [383, 377] width 767 height 755
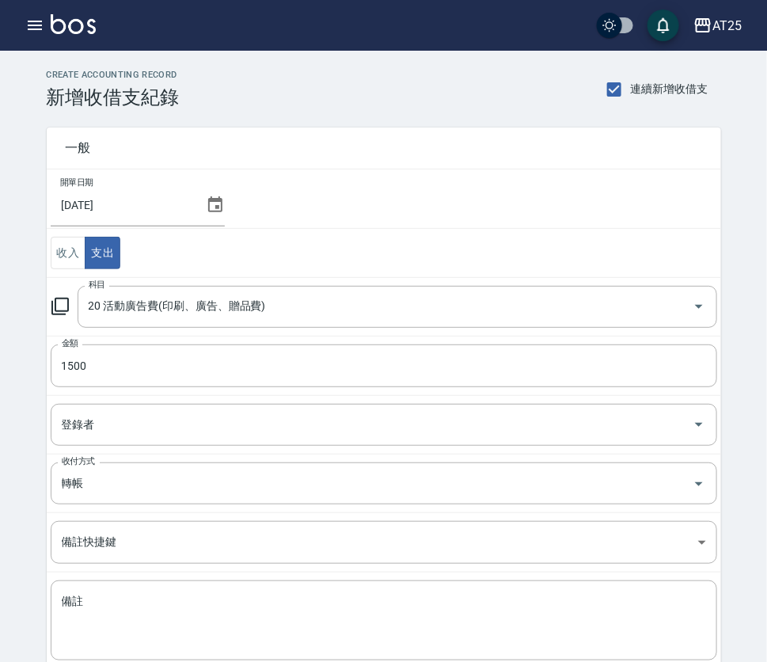
click at [584, 175] on td "開單日期 [DATE]" at bounding box center [384, 198] width 675 height 59
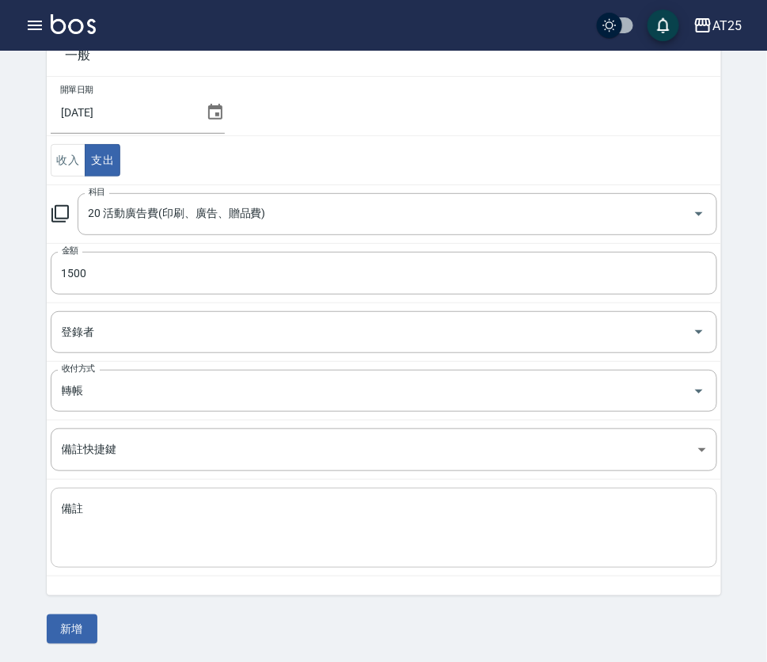
click at [152, 536] on textarea "備註" at bounding box center [384, 528] width 645 height 54
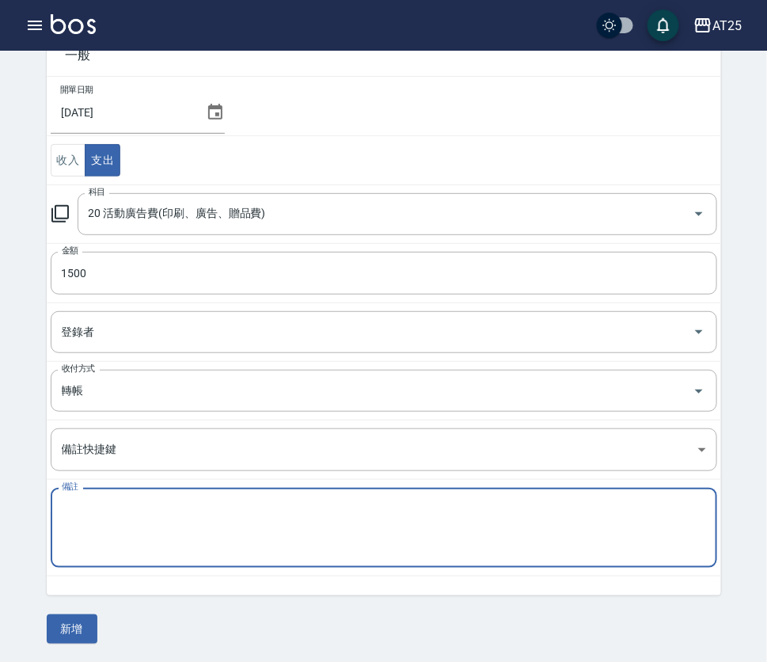
paste textarea "AT25 應收款 廣告預收款 114/8月份 1500"
type textarea "AT25 應收款 廣告預收款 114/8月份 1500"
click at [78, 634] on button "新增" at bounding box center [72, 629] width 51 height 29
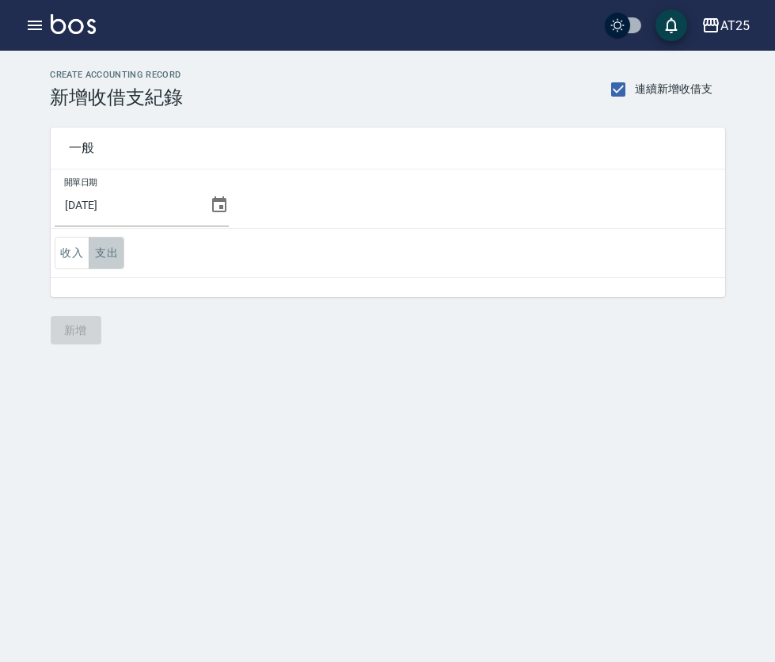
click at [110, 253] on button "支出" at bounding box center [107, 253] width 36 height 32
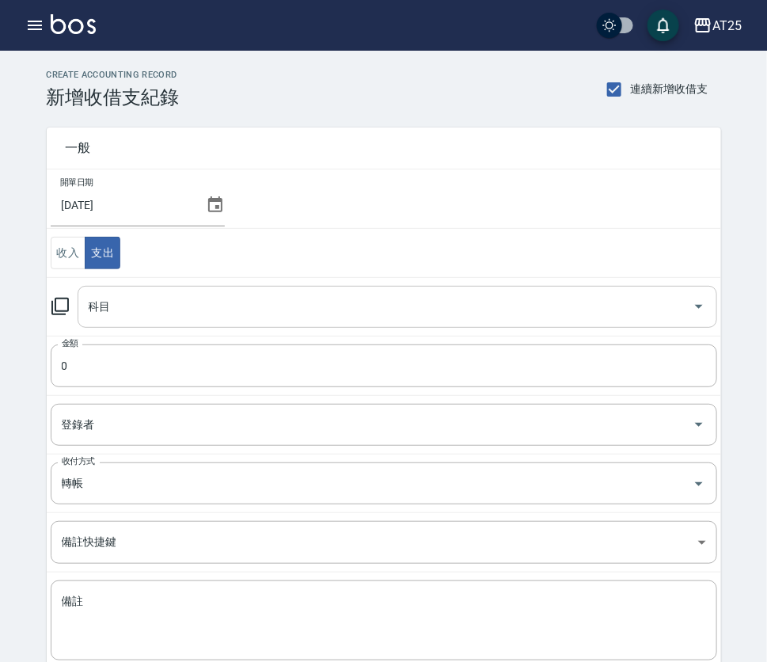
click at [139, 309] on input "科目" at bounding box center [386, 307] width 602 height 28
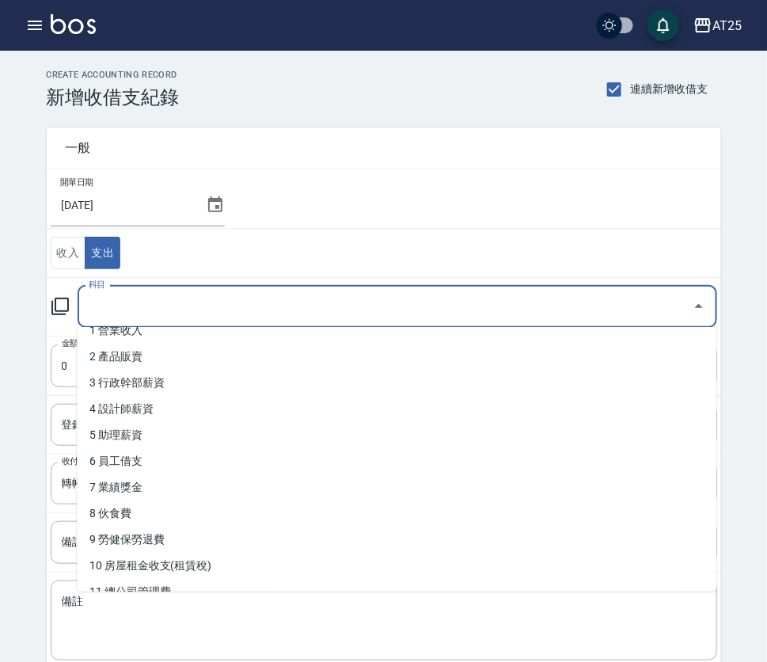
scroll to position [185, 0]
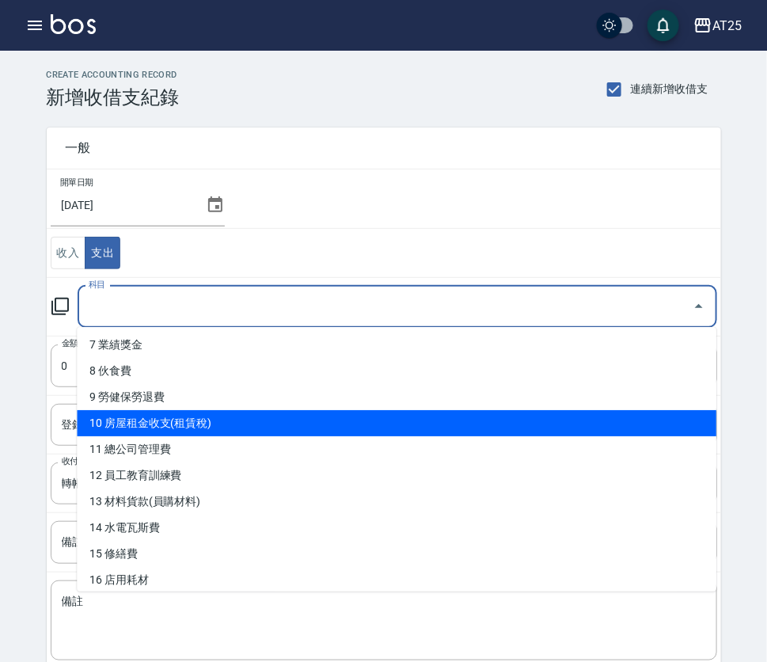
click at [558, 416] on li "10 房屋租金收支(租賃稅)" at bounding box center [397, 423] width 640 height 26
type input "10 房屋租金收支(租賃稅)"
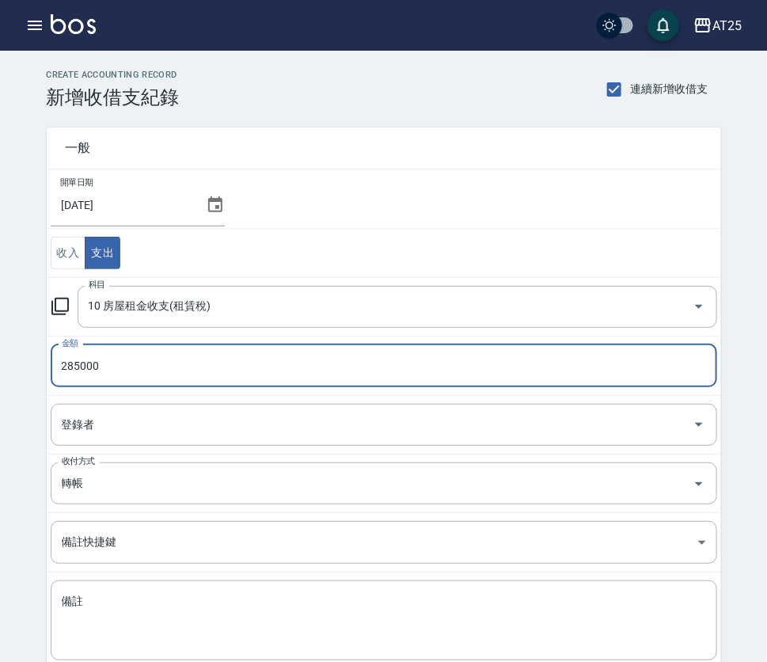
type input "285000"
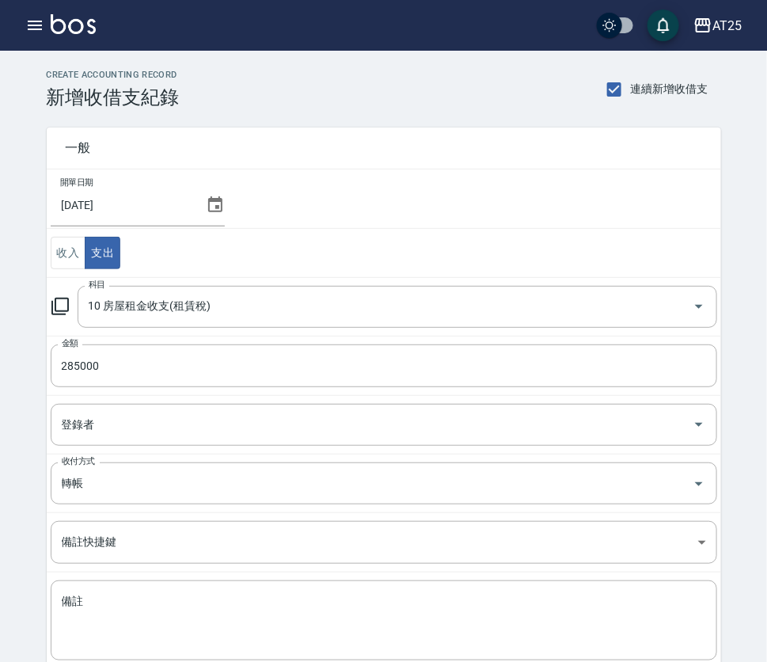
click at [628, 118] on div "一般 開單日期 2025/08/21 收入 支出 科目 10 房屋租金收支(租賃稅) 科目 金額 285000 金額 登錄者 登錄者 收付方式 轉帳 收付方式…" at bounding box center [375, 398] width 694 height 580
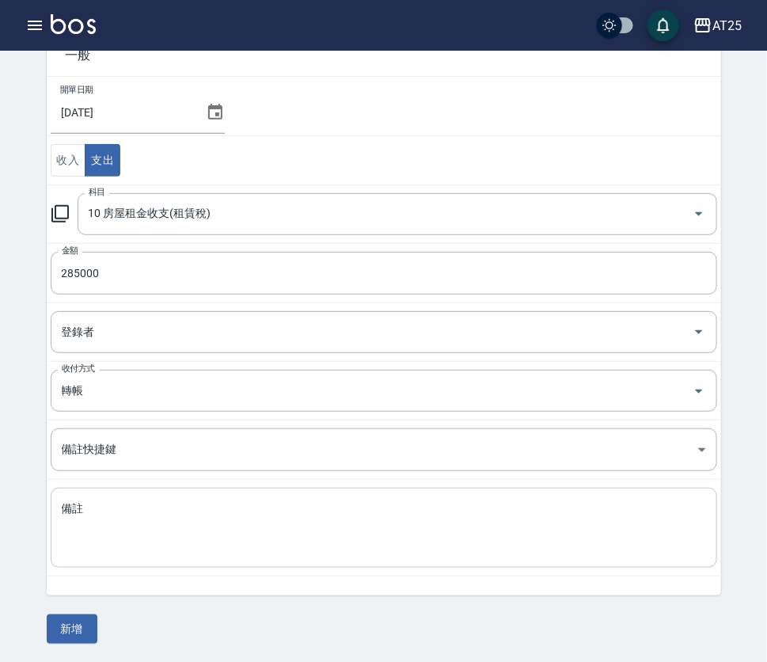
click at [313, 512] on textarea "備註" at bounding box center [384, 528] width 645 height 54
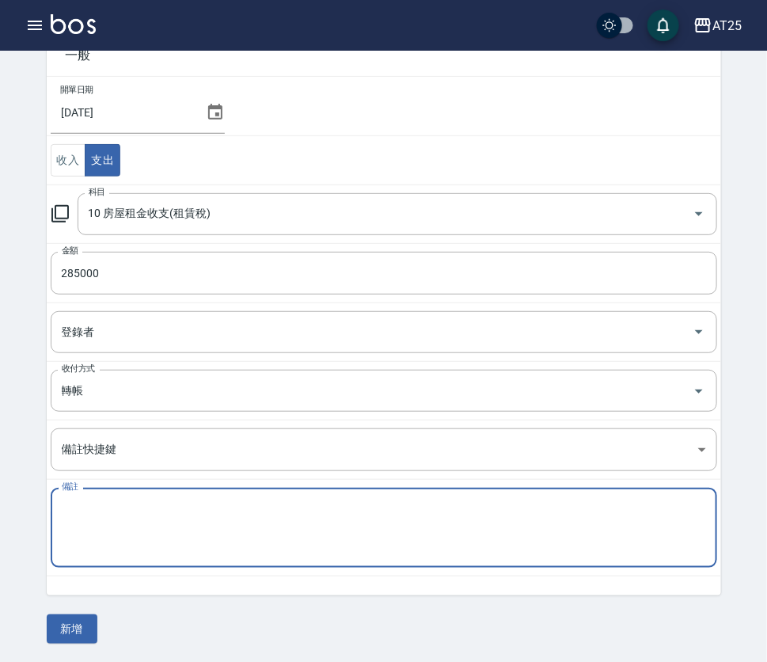
paste textarea "AT25 代收轉付款 房租 當月收自99/10/16~100/9/16 285000"
type textarea "AT25 代收轉付款 房租 當月收自99/10/16~100/9/16 285000"
click at [68, 630] on button "新增" at bounding box center [72, 629] width 51 height 29
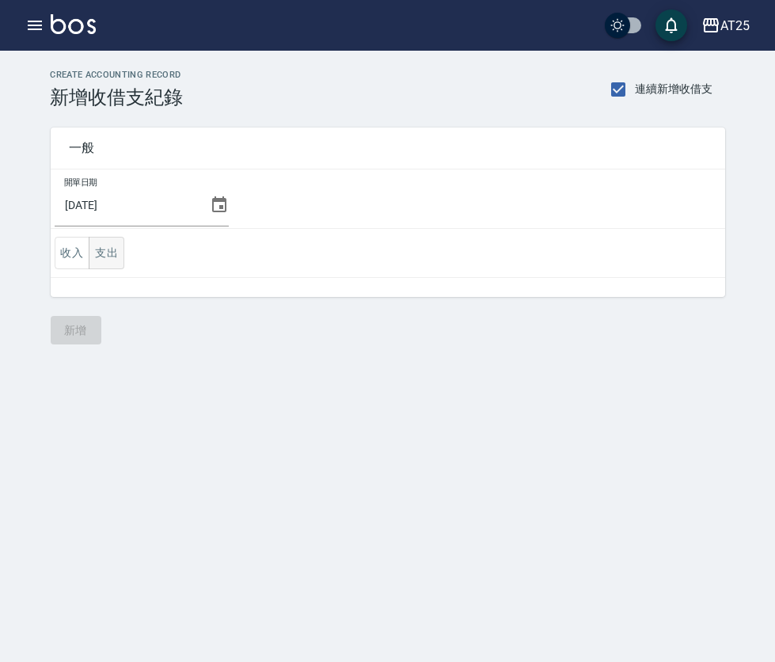
click at [108, 255] on button "支出" at bounding box center [107, 253] width 36 height 32
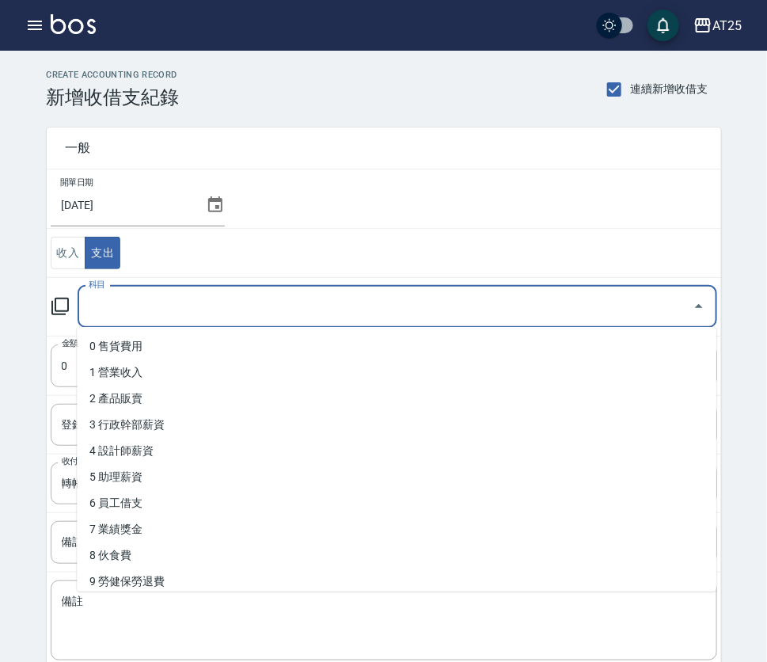
click at [118, 313] on input "科目" at bounding box center [386, 307] width 602 height 28
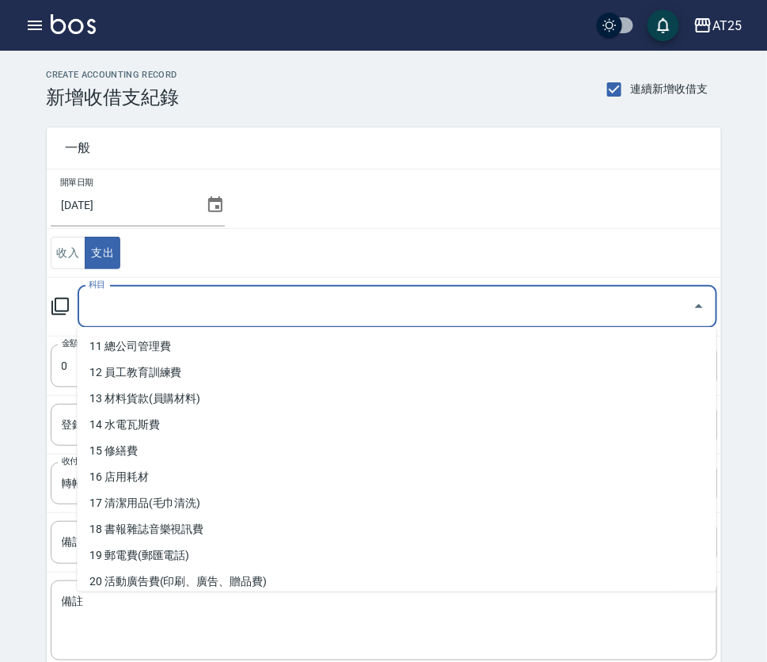
scroll to position [312, 0]
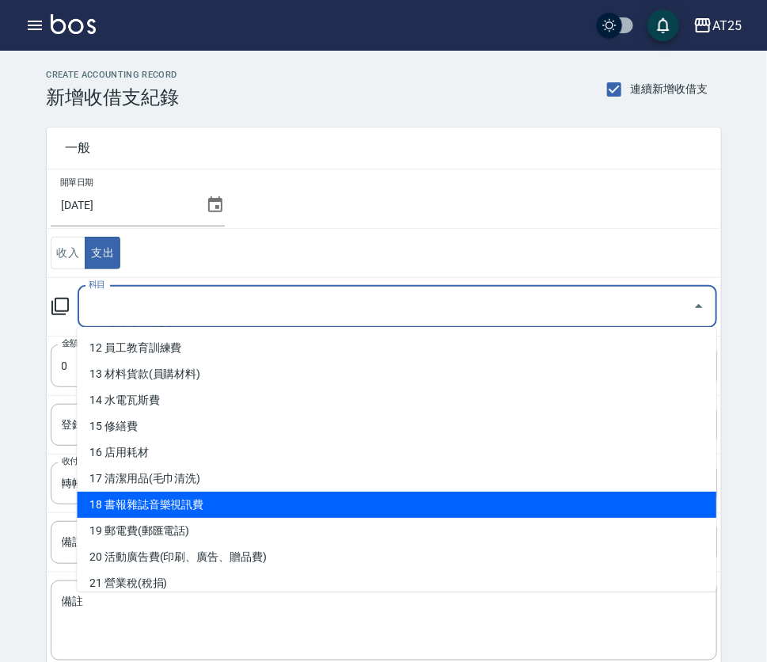
click at [540, 493] on li "18 書報雜誌音樂視訊費" at bounding box center [397, 505] width 640 height 26
type input "18 書報雜誌音樂視訊費"
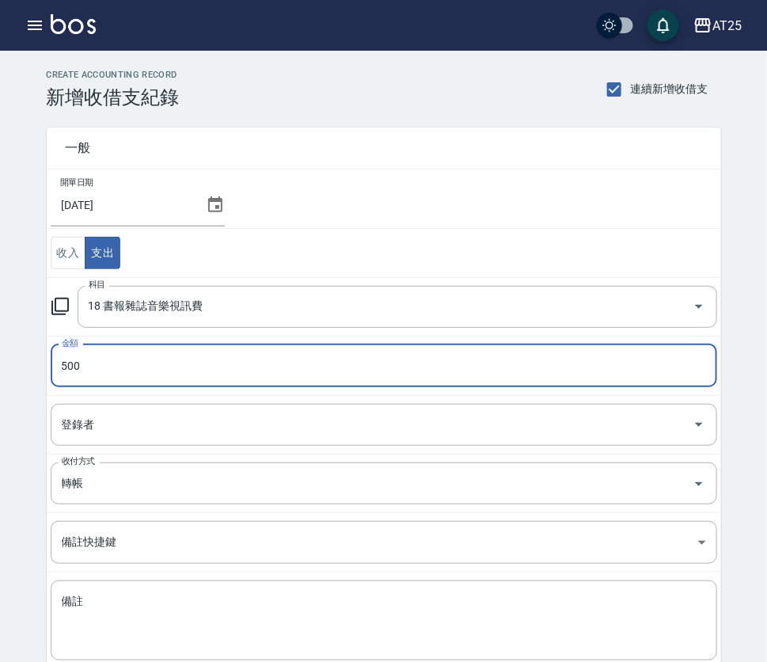
type input "500"
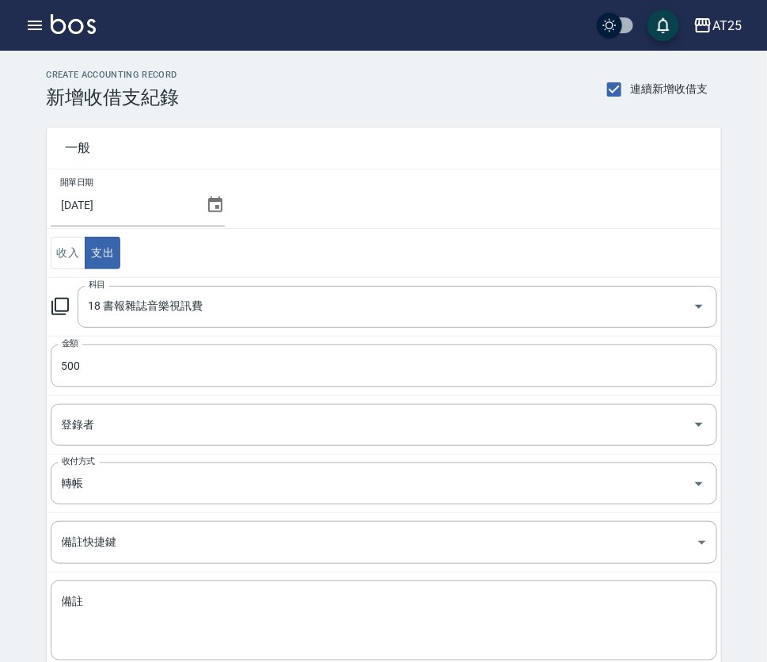
click at [526, 229] on td "收入 支出" at bounding box center [384, 253] width 675 height 49
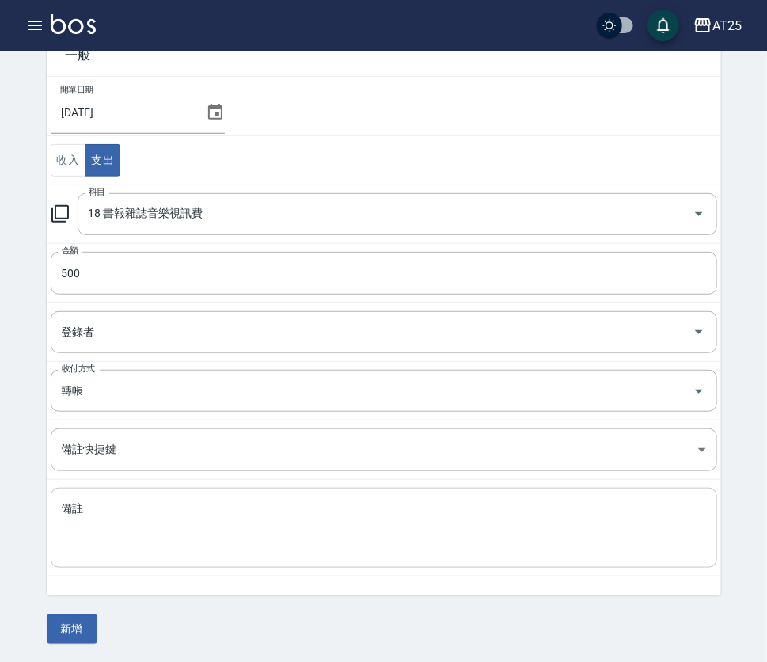
click at [241, 539] on textarea "備註" at bounding box center [384, 528] width 645 height 54
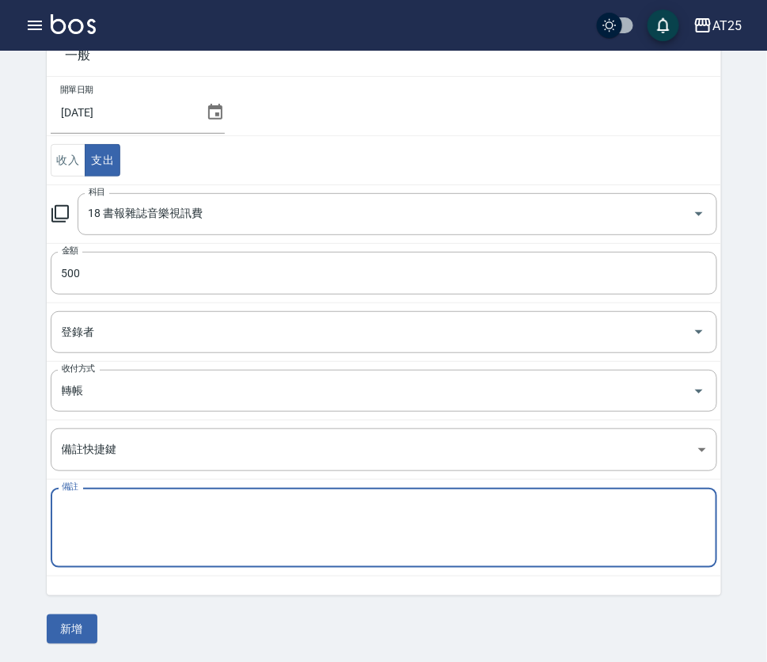
paste textarea "AT25 代收轉付 九太科技 音樂114/4~115/3 500"
type textarea "AT25 代收轉付 九太科技 音樂114/4~115/3 500"
click at [70, 626] on button "新增" at bounding box center [72, 629] width 51 height 29
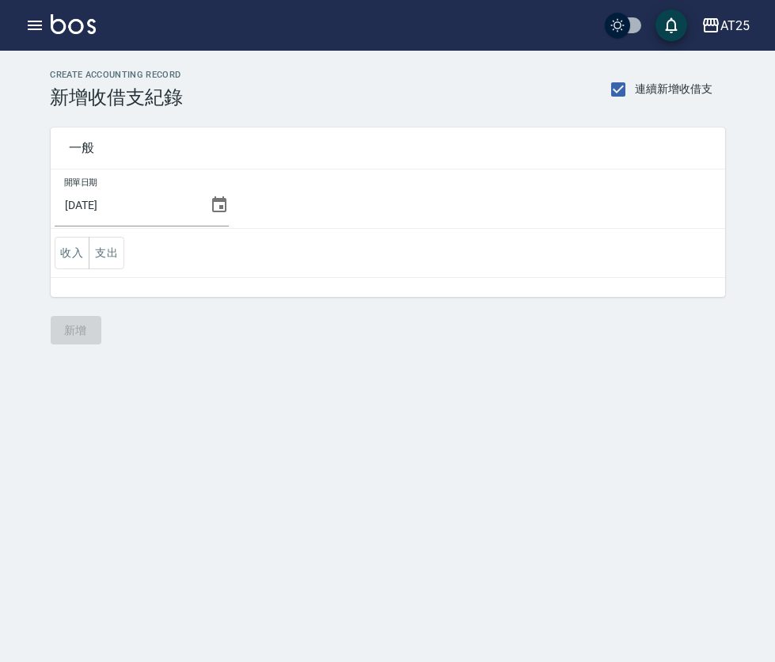
click at [105, 245] on button "支出" at bounding box center [107, 253] width 36 height 32
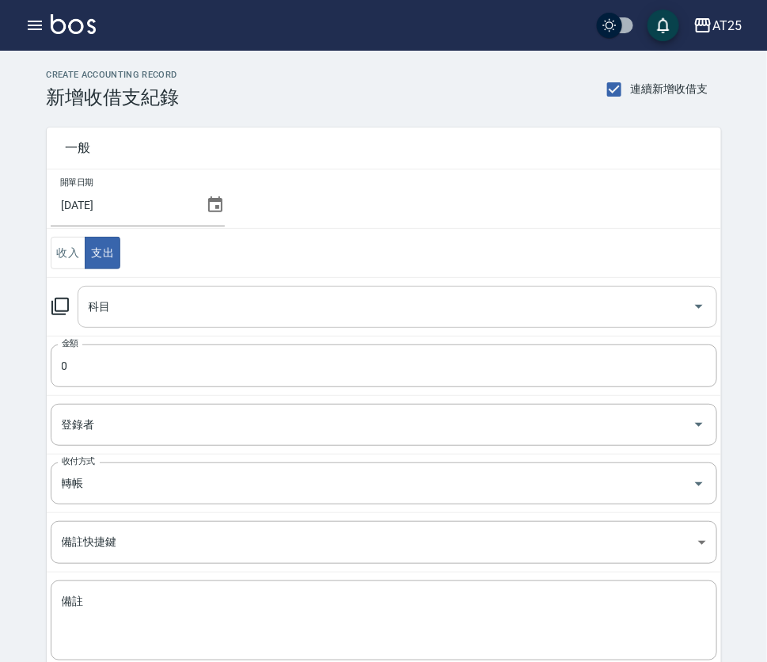
click at [166, 306] on input "科目" at bounding box center [386, 307] width 602 height 28
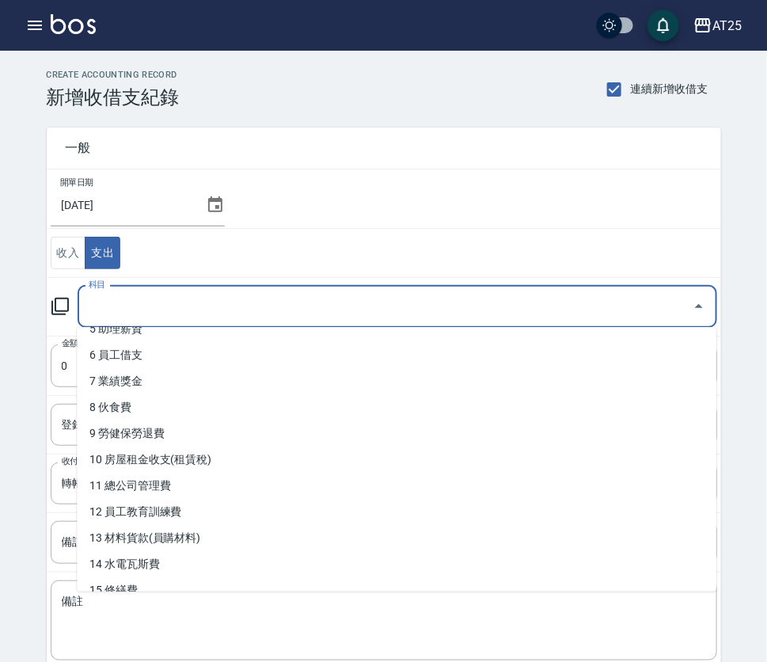
scroll to position [175, 0]
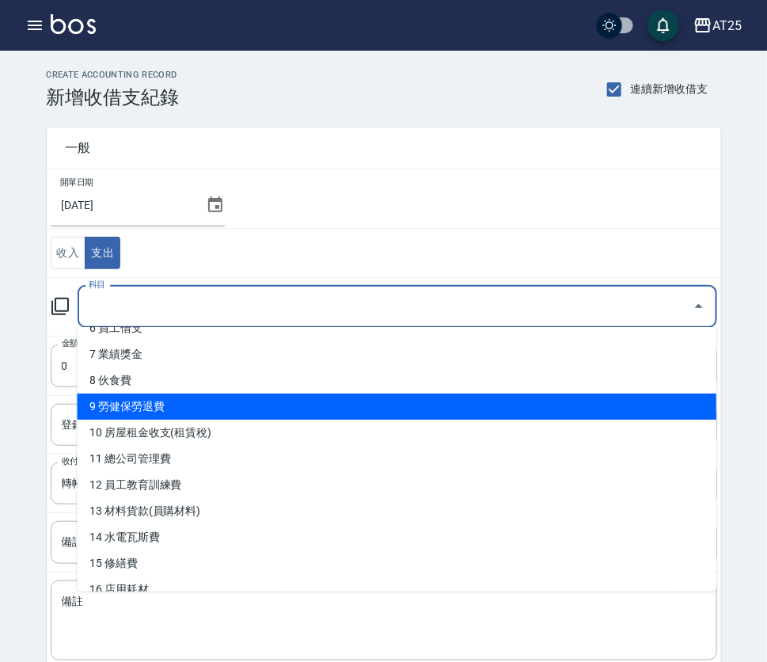
click at [591, 398] on li "9 勞健保勞退費" at bounding box center [397, 407] width 640 height 26
type input "9 勞健保勞退費"
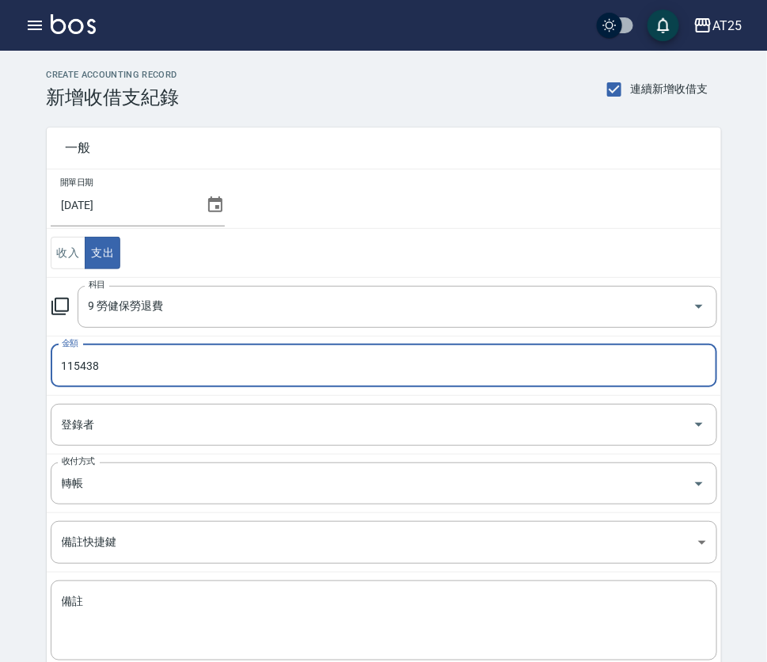
type input "115438"
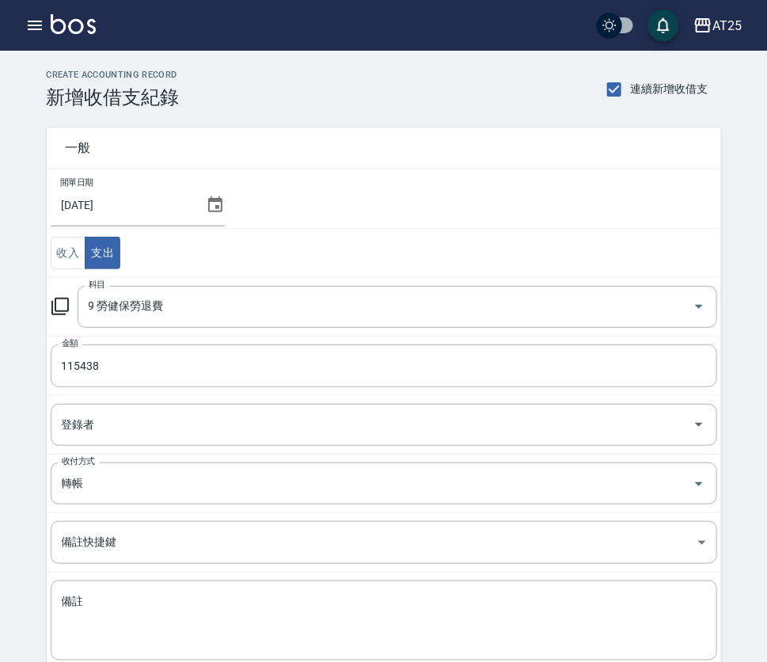
click at [668, 172] on td "開單日期 [DATE]" at bounding box center [384, 198] width 675 height 59
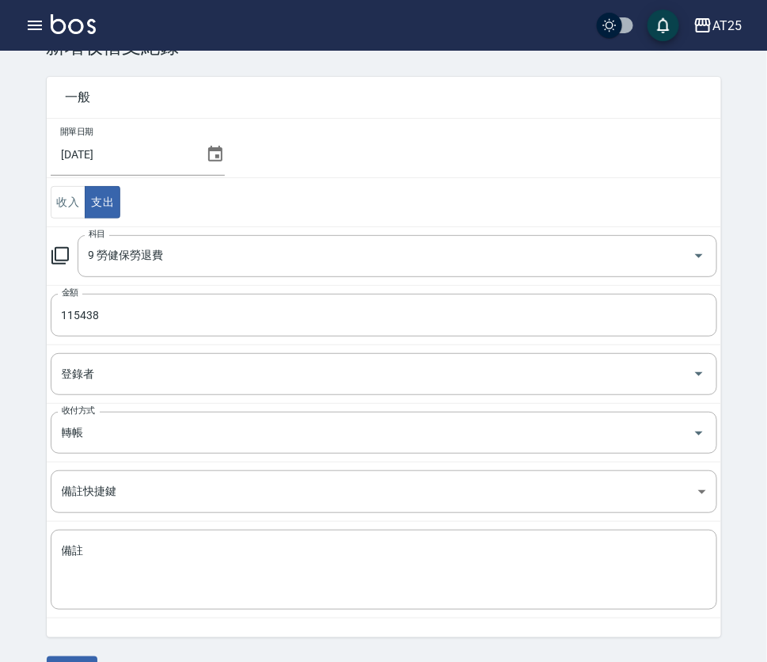
scroll to position [93, 0]
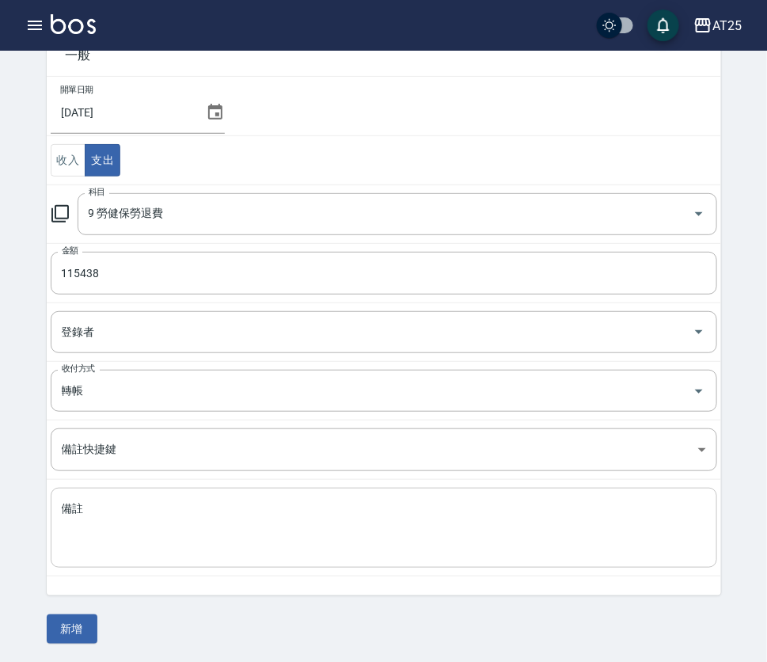
click at [281, 531] on textarea "備註" at bounding box center [384, 528] width 645 height 54
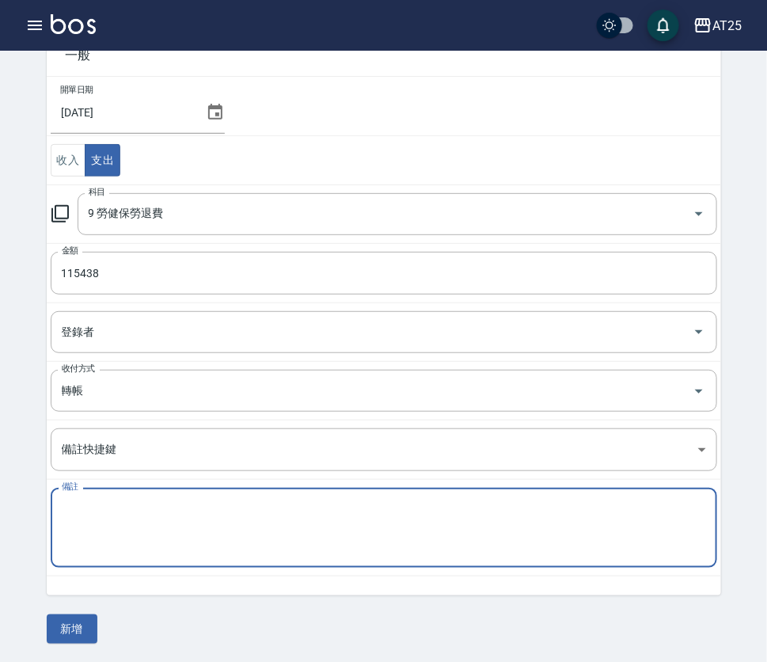
paste textarea "AT25 代收轉付款 勞、健保代收款 114年7月勞、健保費用 115438"
type textarea "AT25 代收轉付款 勞、健保代收款 114年7月勞、健保費用 115438"
click at [68, 626] on button "新增" at bounding box center [72, 629] width 51 height 29
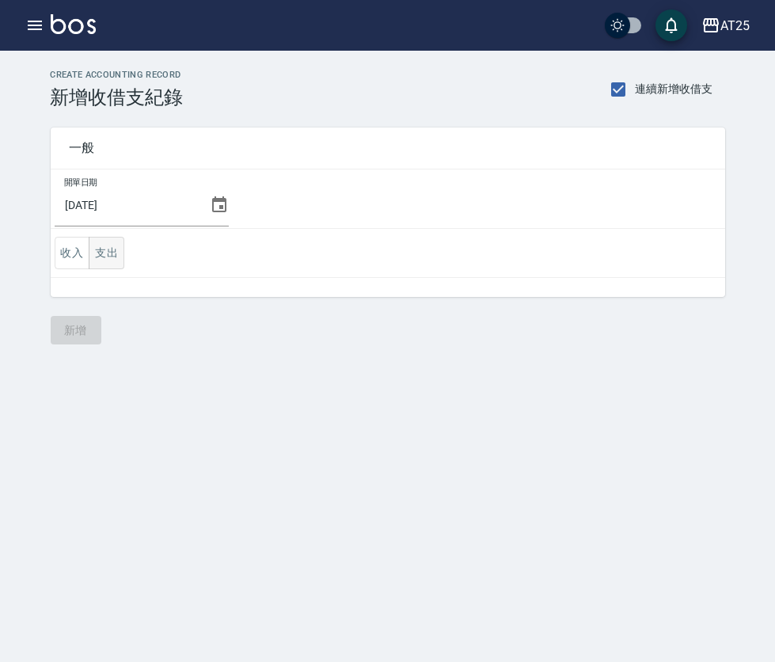
click at [112, 240] on button "支出" at bounding box center [107, 253] width 36 height 32
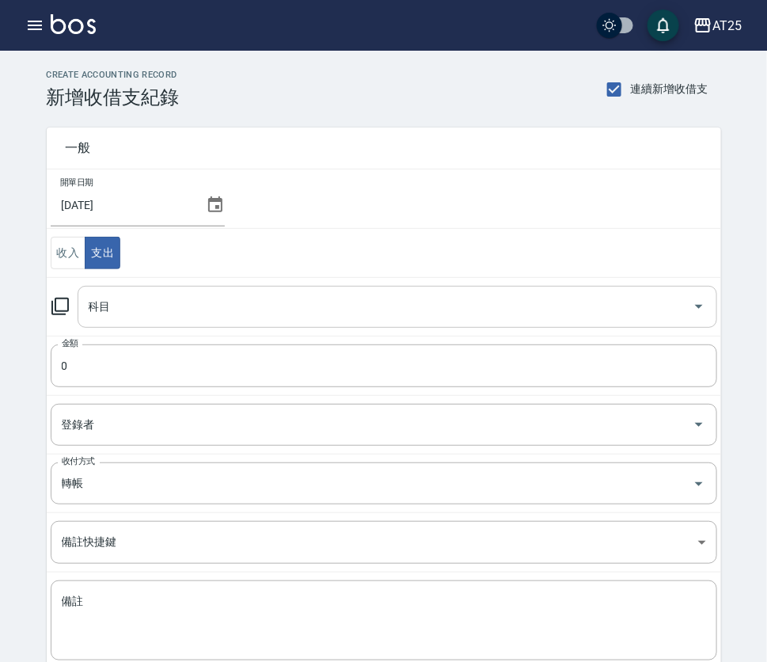
click at [179, 306] on input "科目" at bounding box center [386, 307] width 602 height 28
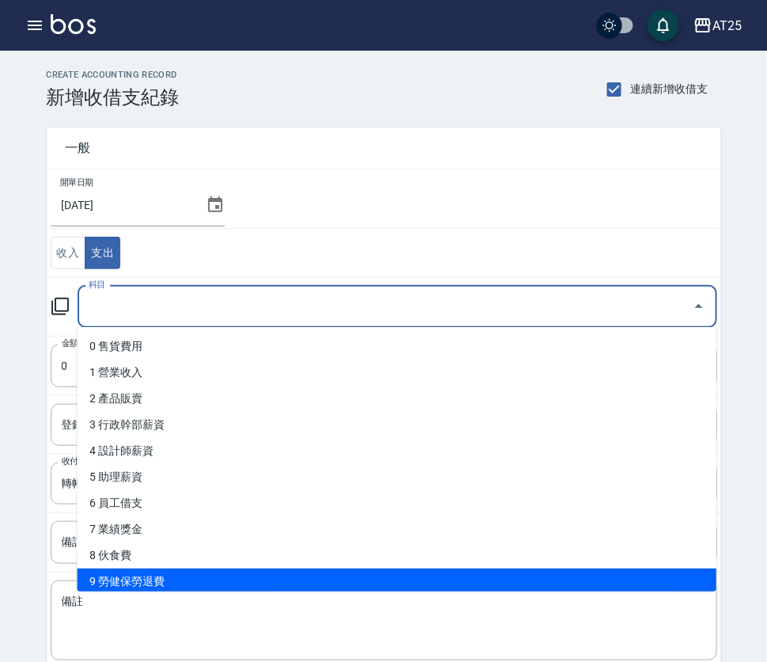
click at [280, 590] on li "9 勞健保勞退費" at bounding box center [397, 582] width 640 height 26
type input "9 勞健保勞退費"
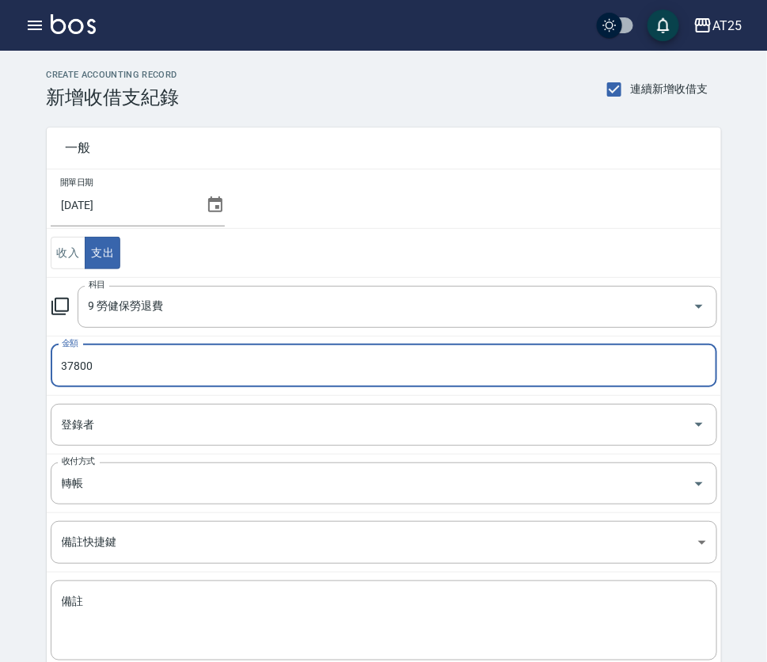
type input "37800"
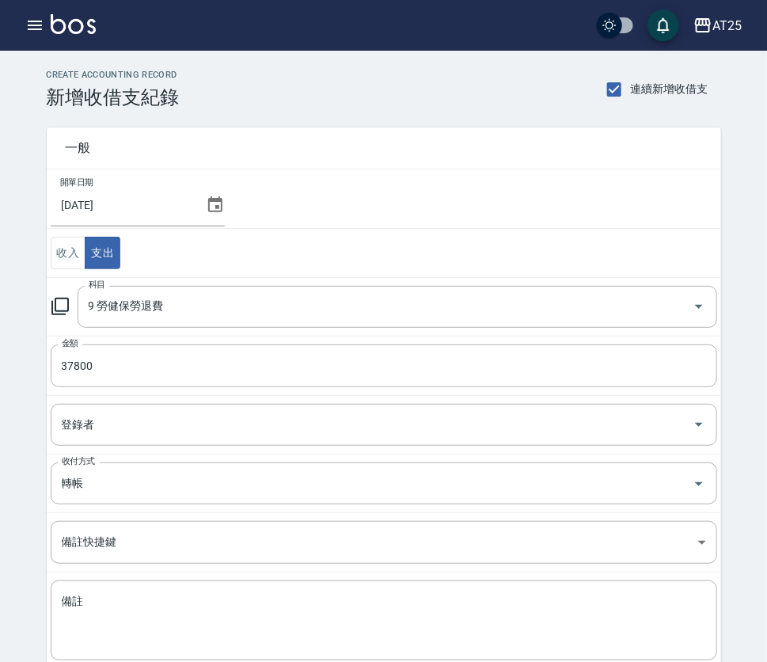
drag, startPoint x: 674, startPoint y: 191, endPoint x: 771, endPoint y: 191, distance: 97.4
click at [673, 191] on td "開單日期 [DATE]" at bounding box center [384, 198] width 675 height 59
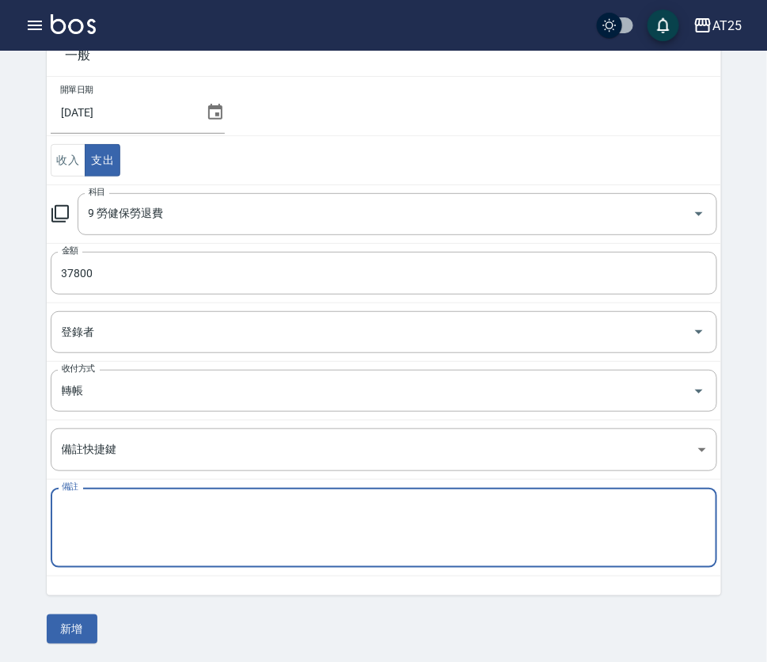
click at [367, 518] on textarea "備註" at bounding box center [384, 528] width 645 height 54
paste textarea "AT25 代收轉付款 勞、健保代收款 114年7月勞工退休金新制提繳費用 37800"
type textarea "AT25 代收轉付款 勞、健保代收款 114年7月勞工退休金新制提繳費用 37800"
click at [80, 624] on button "新增" at bounding box center [72, 629] width 51 height 29
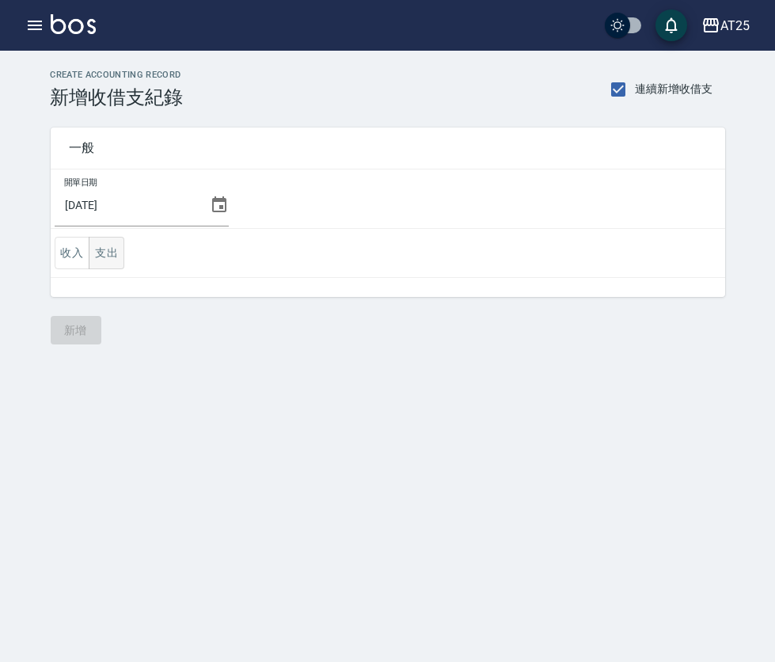
click at [101, 244] on button "支出" at bounding box center [107, 253] width 36 height 32
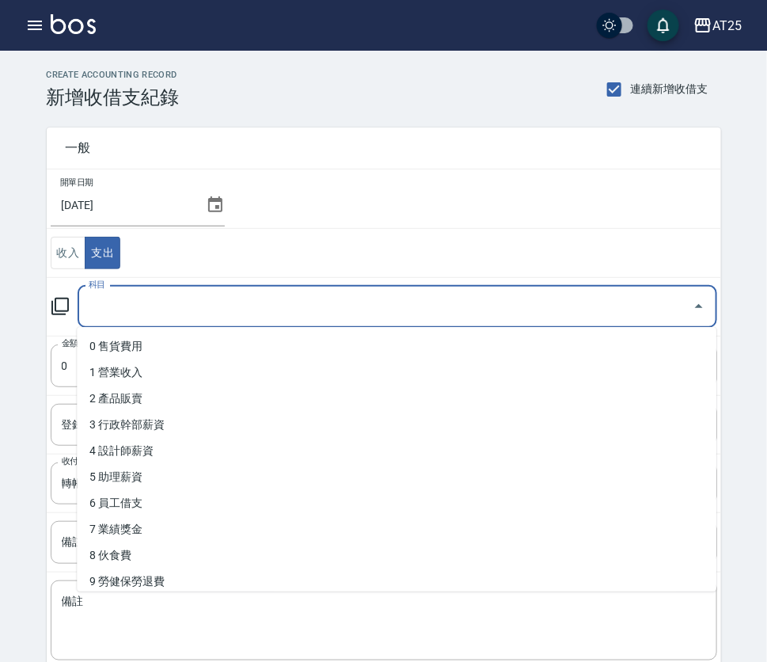
click at [160, 307] on input "科目" at bounding box center [386, 307] width 602 height 28
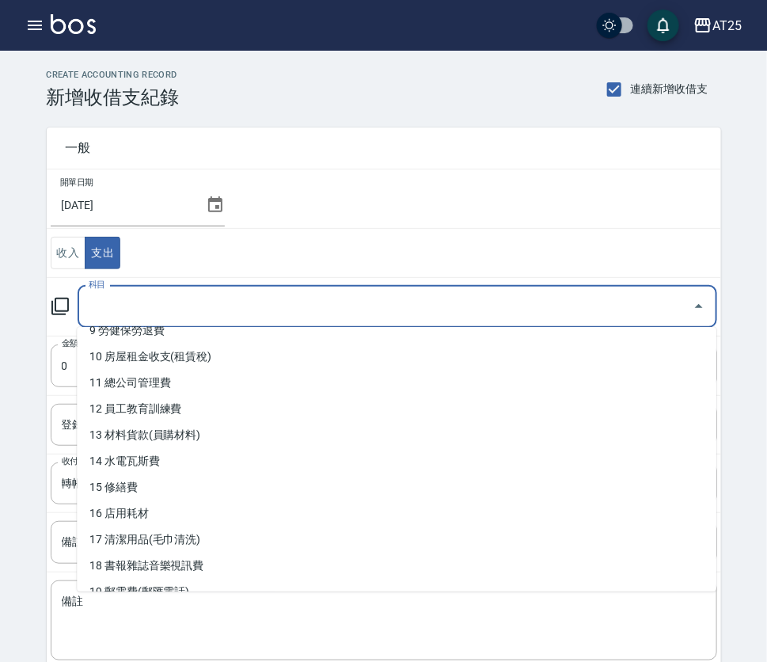
scroll to position [254, 0]
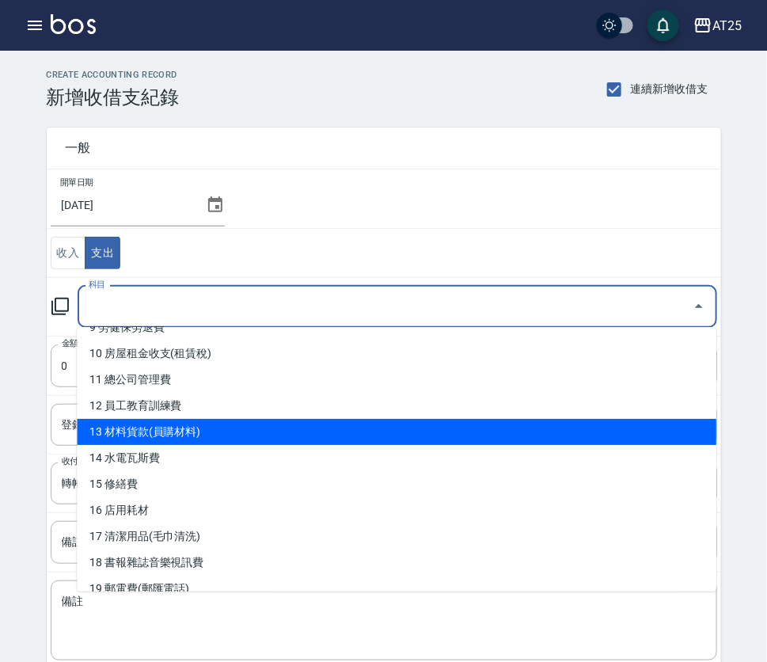
click at [611, 430] on li "13 材料貨款(員購材料)" at bounding box center [397, 432] width 640 height 26
type input "13 材料貨款(員購材料)"
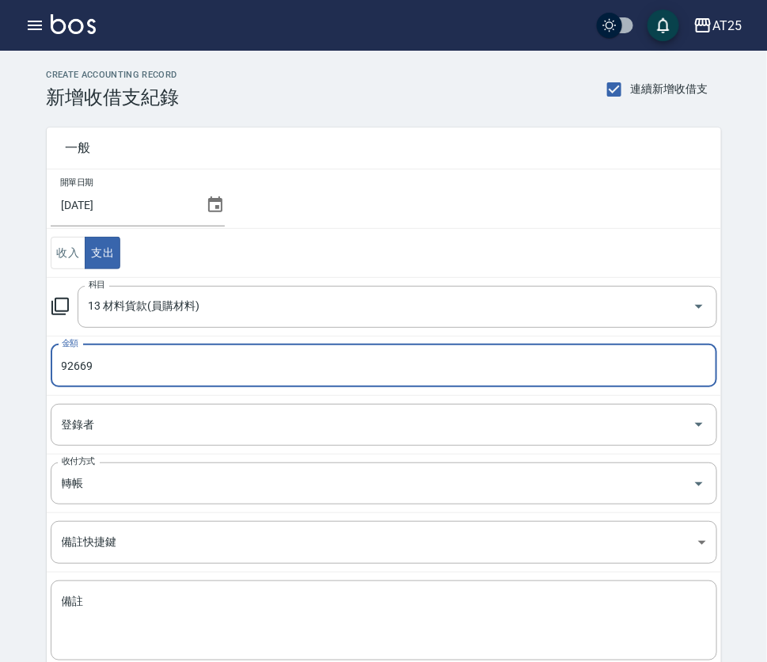
type input "92669"
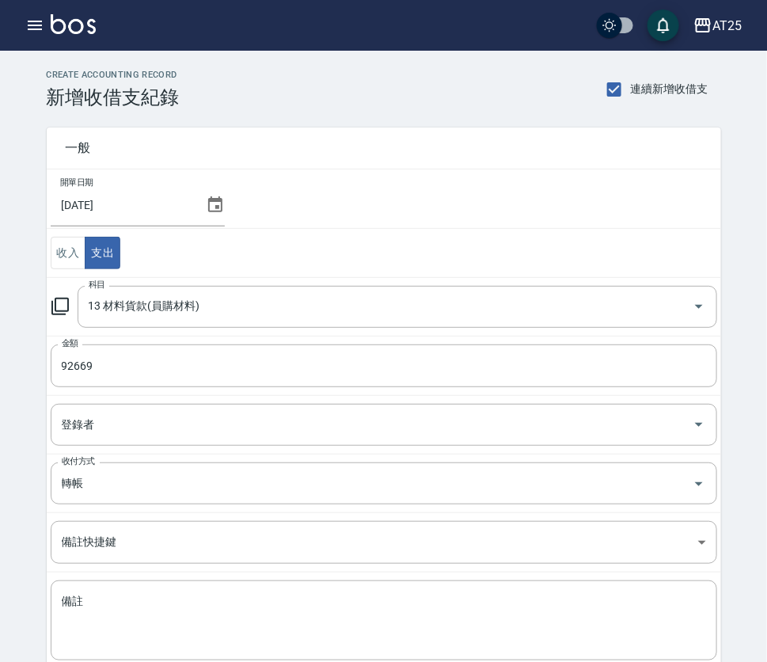
drag, startPoint x: 630, startPoint y: 172, endPoint x: 639, endPoint y: 172, distance: 9.5
click at [635, 172] on td "開單日期 [DATE]" at bounding box center [384, 198] width 675 height 59
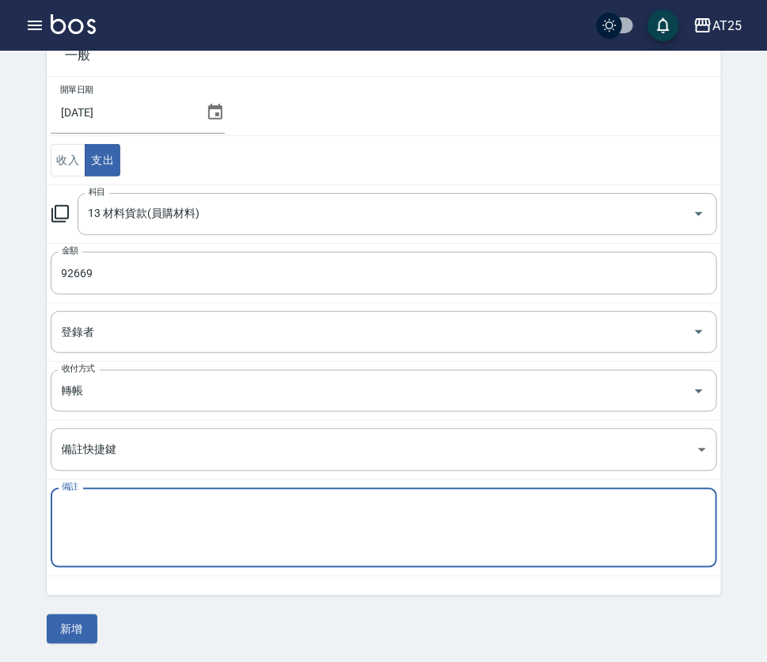
click at [357, 534] on textarea "備註" at bounding box center [384, 528] width 645 height 54
paste textarea "[DATE]6月份材料使用明細 AT25 [PERSON_NAME] 114/7 53040 駿易 114/7 15060 [PERSON_NAME] 114…"
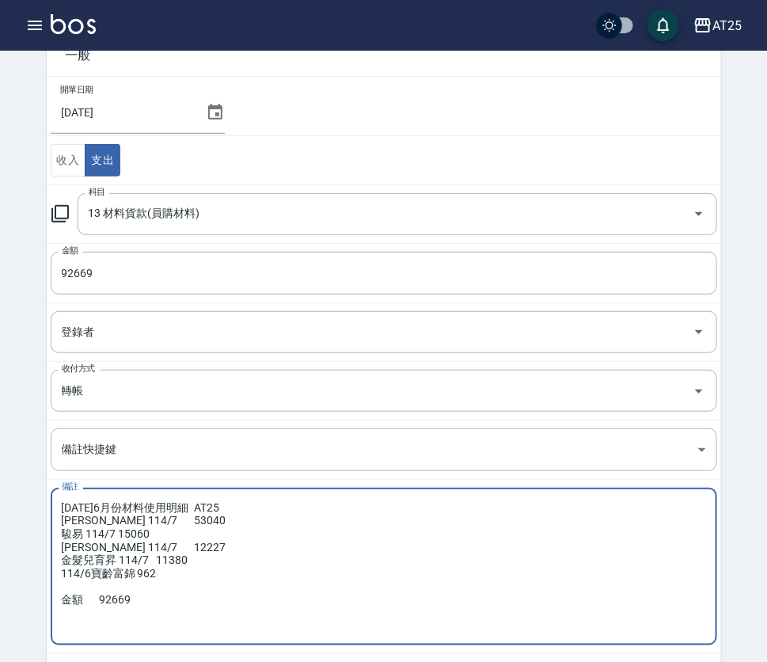
scroll to position [169, 0]
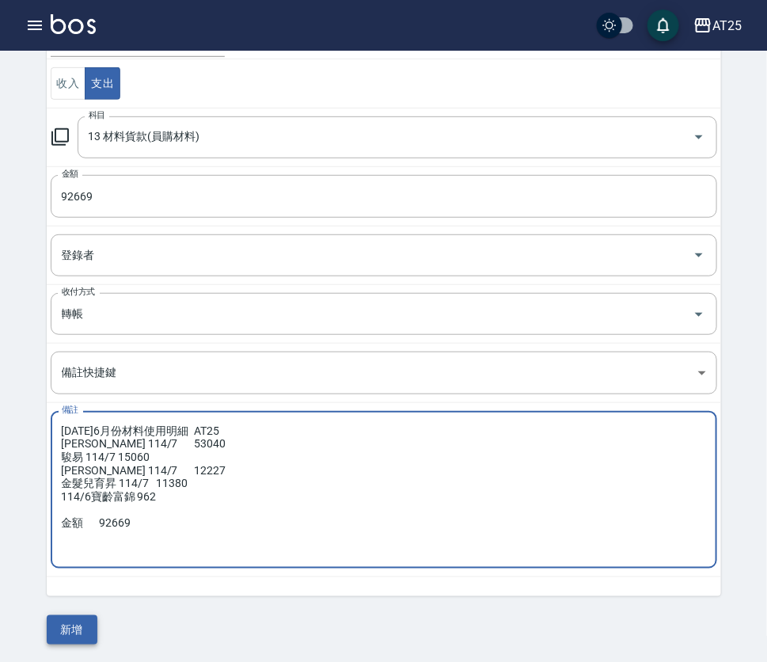
type textarea "[DATE]6月份材料使用明細 AT25 [PERSON_NAME] 114/7 53040 駿易 114/7 15060 [PERSON_NAME] 114…"
click at [88, 622] on button "新增" at bounding box center [72, 629] width 51 height 29
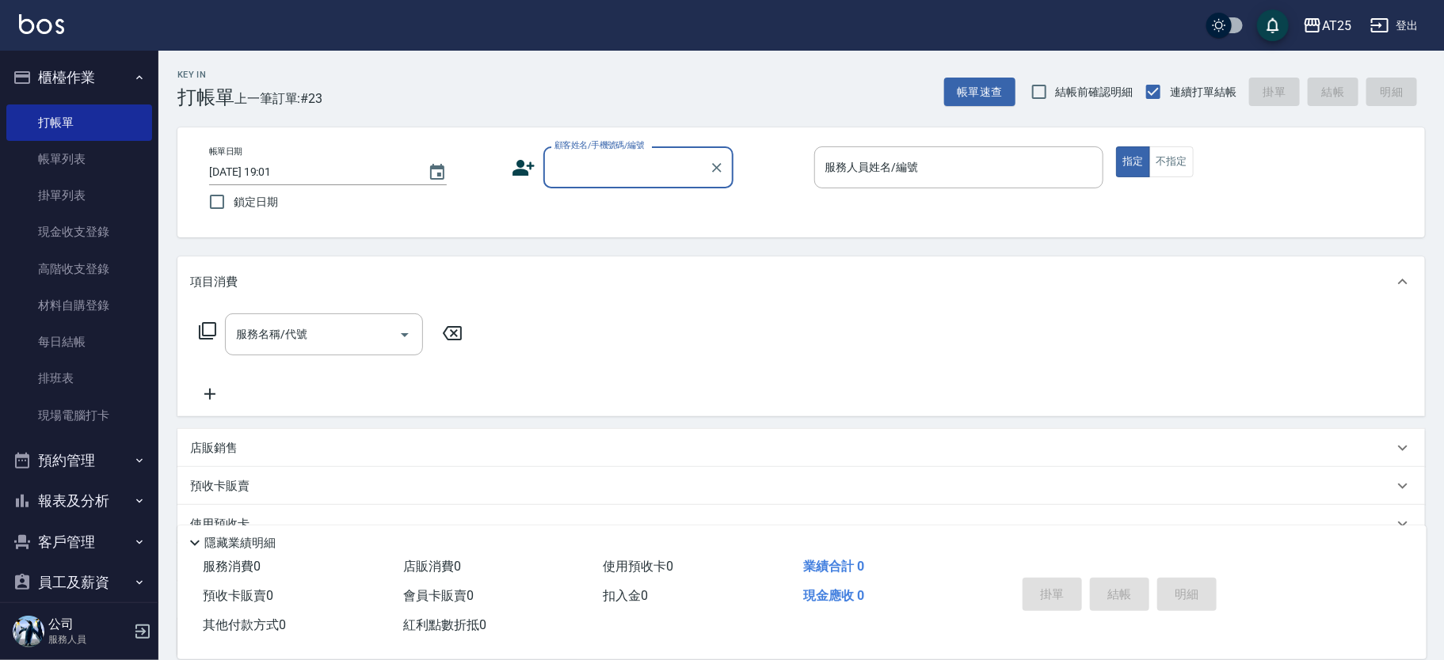
type input "w"
type input "[PERSON_NAME]/0911626095/null"
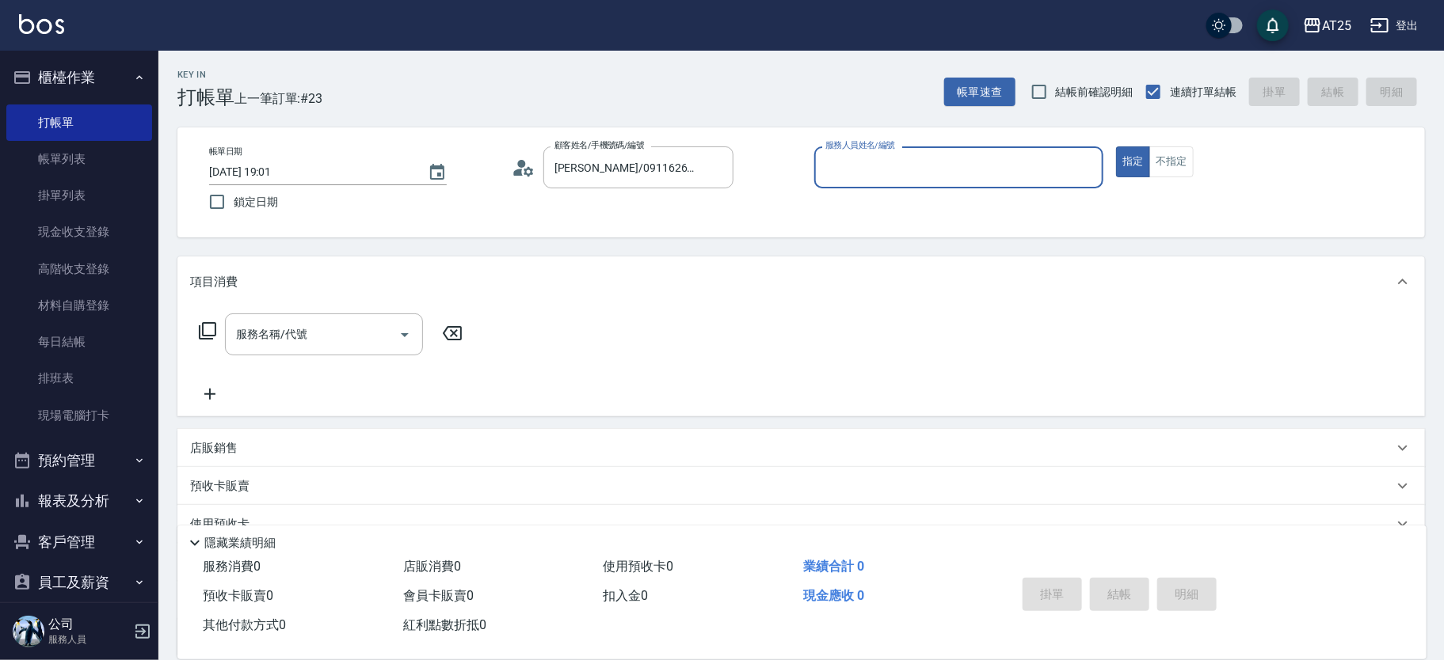
type input "2"
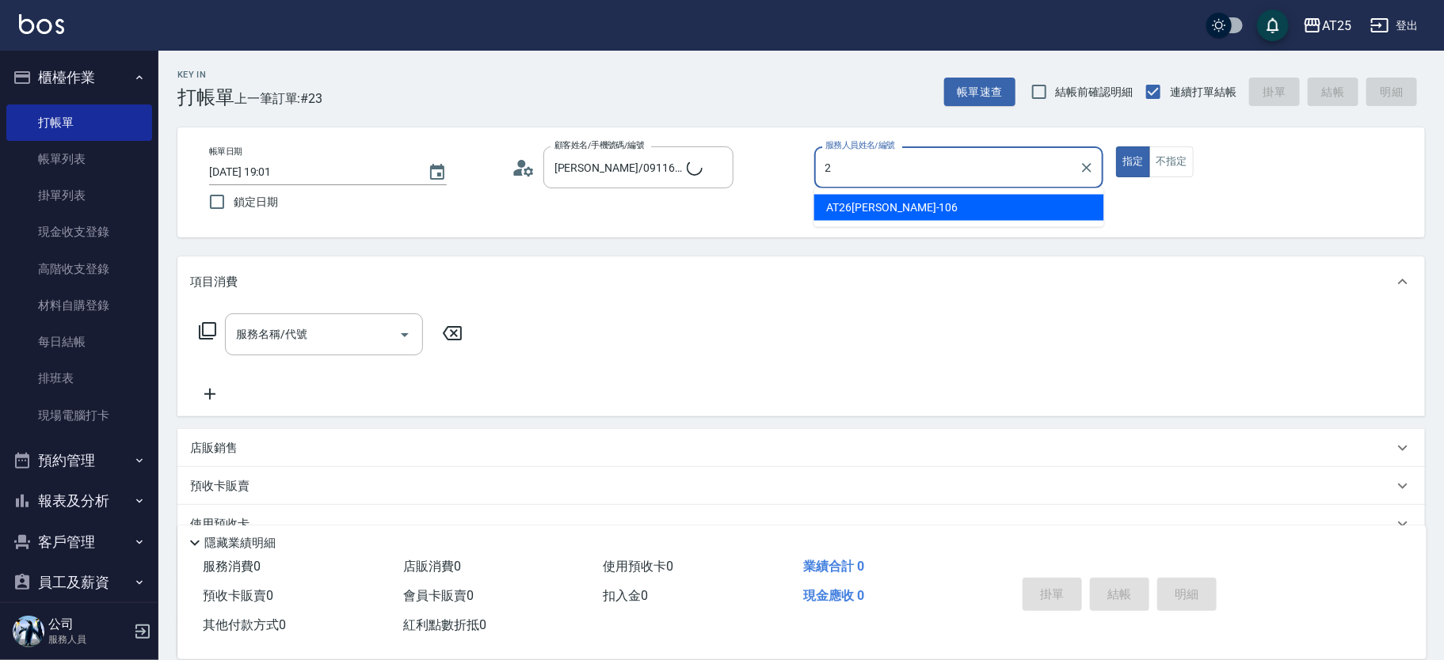
type input "新客人 姓名未設定/11/null"
type input "[PERSON_NAME]-25"
type button "true"
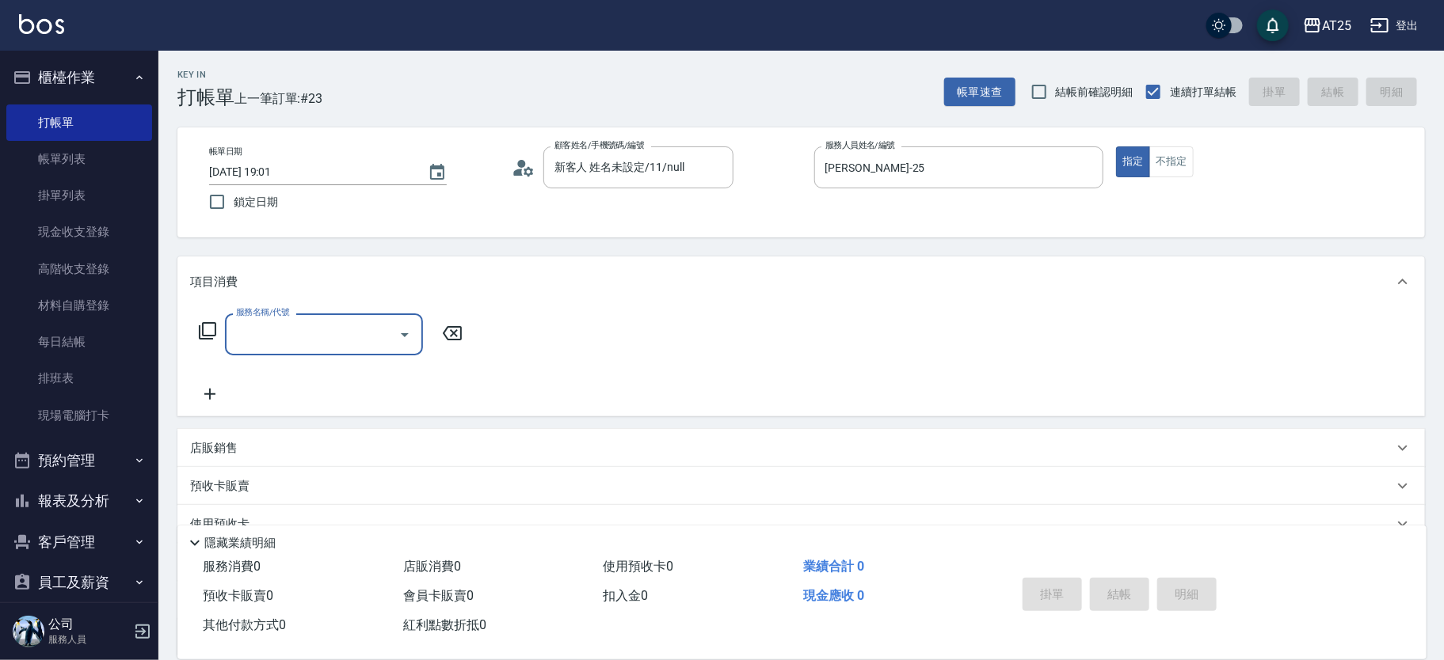
type input "w"
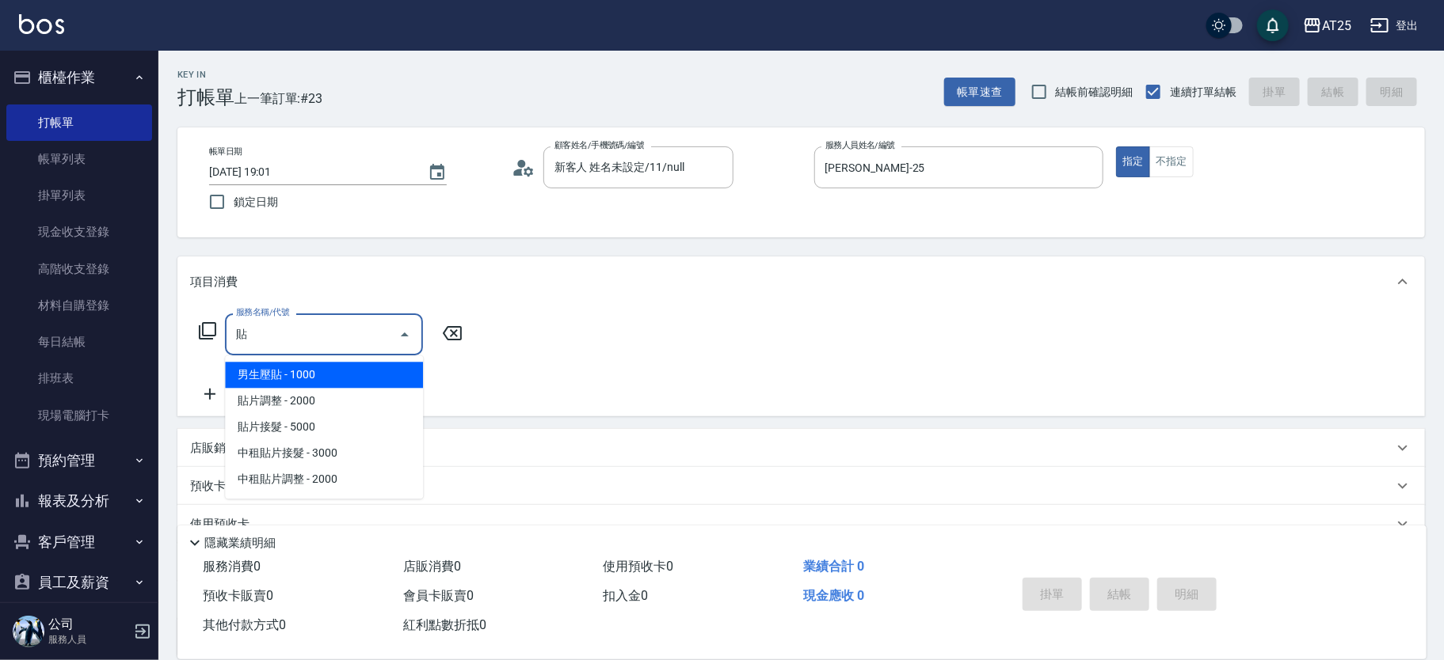
type input "男生壓貼(306)"
type input "100"
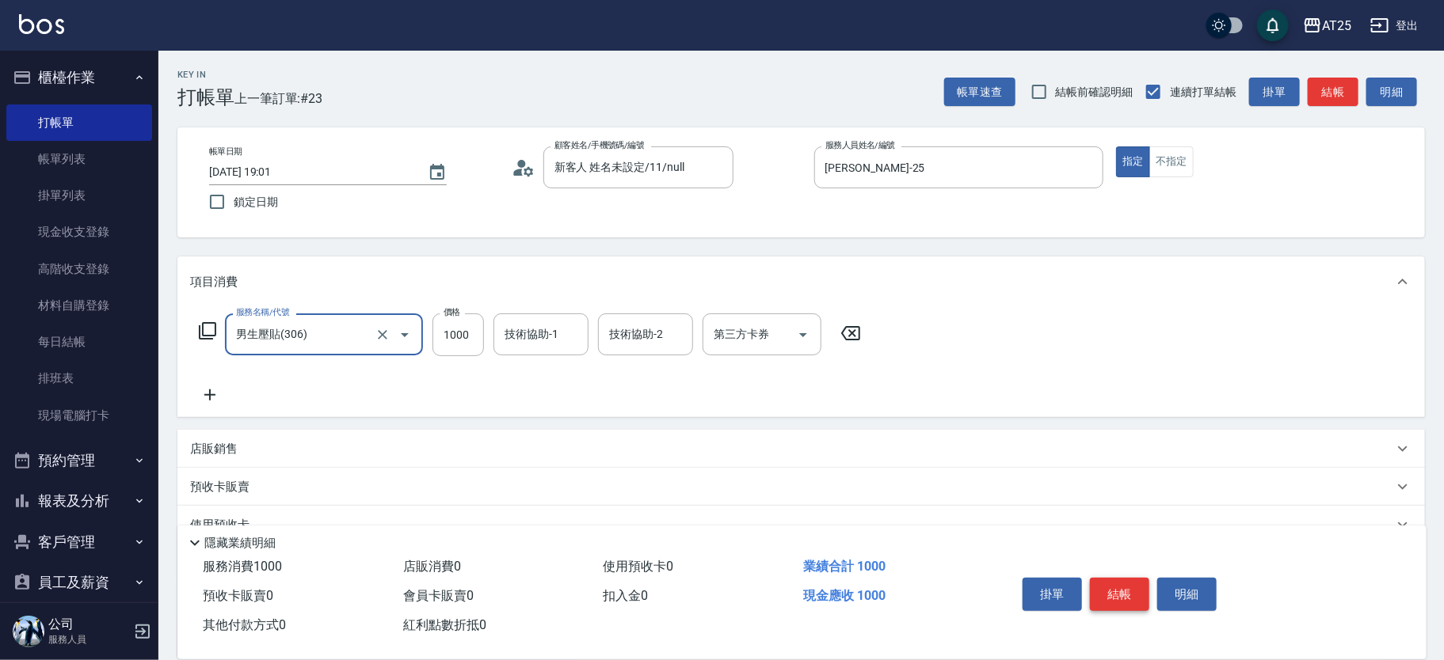
type input "男生壓貼(306)"
click at [1112, 593] on button "結帳" at bounding box center [1119, 594] width 59 height 33
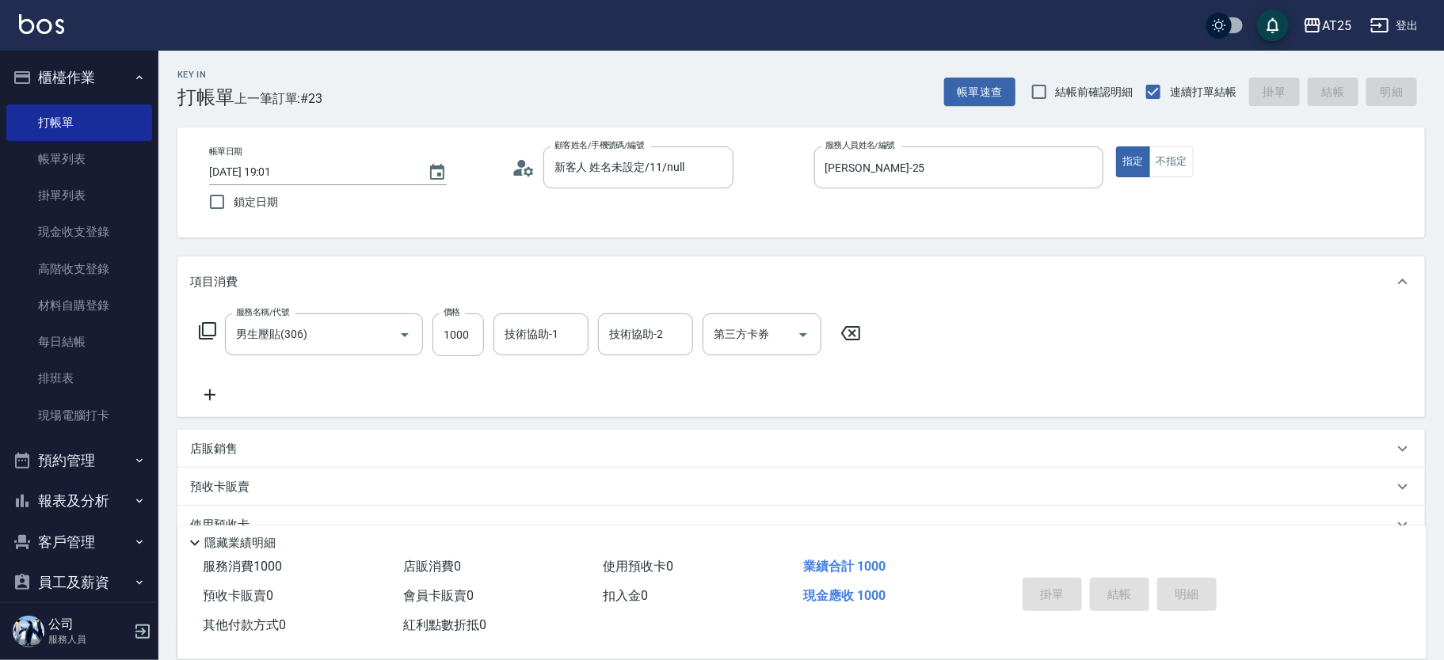
type input "[DATE] 19:41"
type input "0"
